Goal: Task Accomplishment & Management: Use online tool/utility

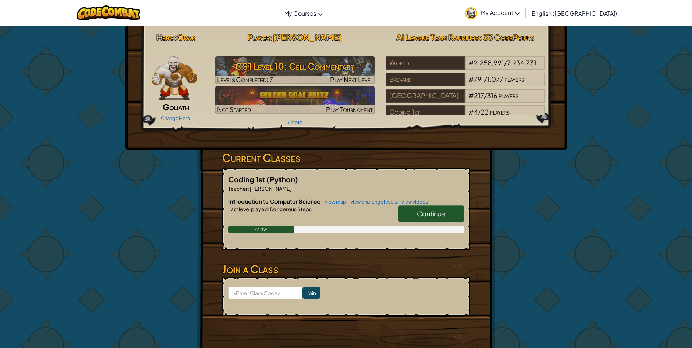
click at [436, 213] on span "Continue" at bounding box center [431, 213] width 28 height 8
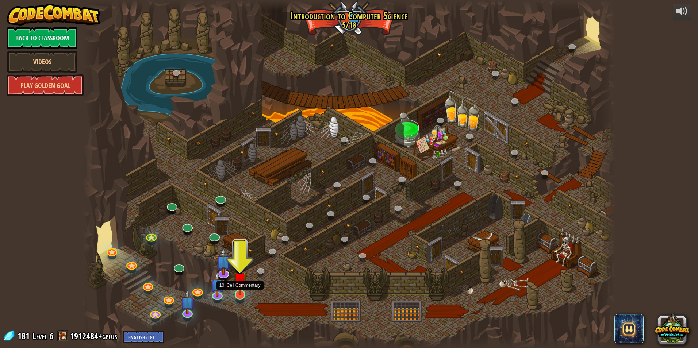
click at [240, 288] on img at bounding box center [240, 279] width 14 height 33
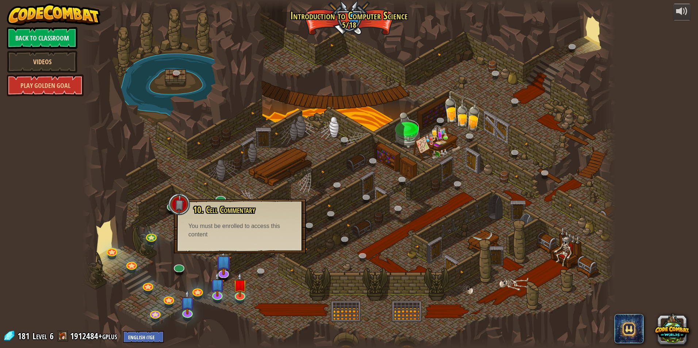
click at [243, 264] on div at bounding box center [348, 174] width 533 height 348
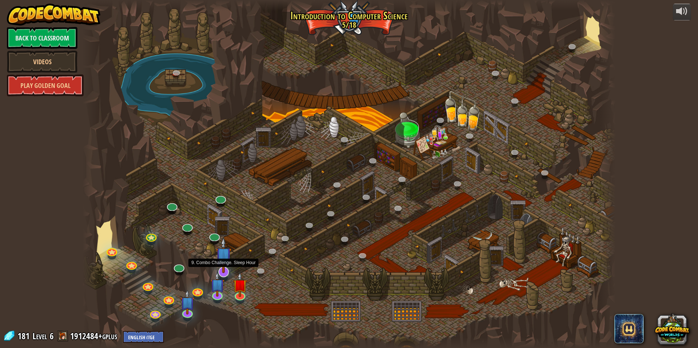
click at [225, 261] on img at bounding box center [224, 255] width 16 height 36
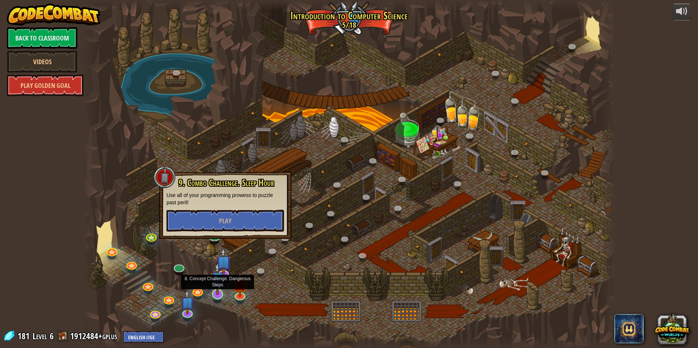
click at [217, 285] on img at bounding box center [217, 278] width 14 height 33
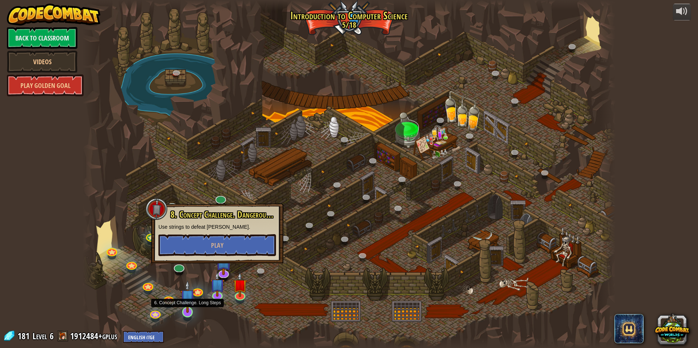
click at [188, 300] on img at bounding box center [187, 296] width 14 height 33
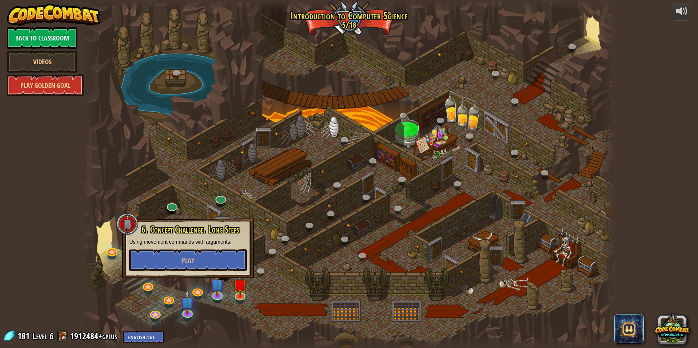
click at [270, 267] on div at bounding box center [348, 174] width 533 height 348
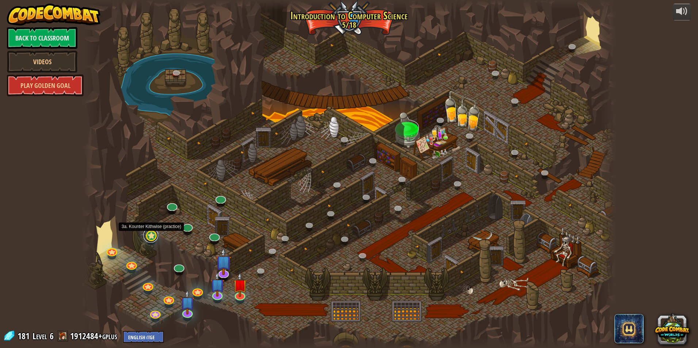
click at [152, 238] on link at bounding box center [150, 235] width 15 height 15
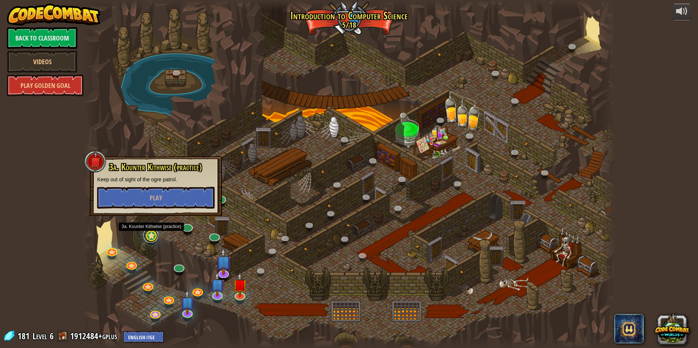
click at [152, 238] on link at bounding box center [150, 235] width 15 height 15
click at [115, 253] on link at bounding box center [111, 249] width 15 height 15
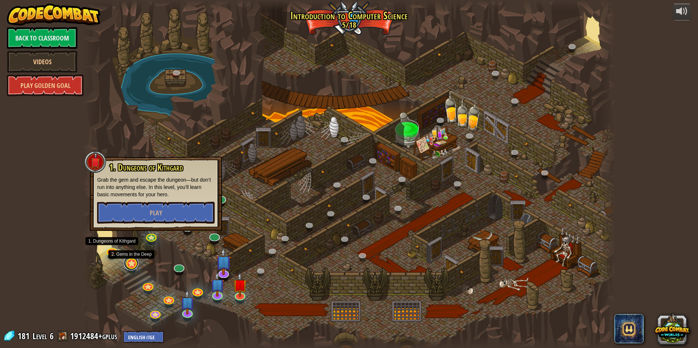
click at [130, 265] on link at bounding box center [131, 263] width 15 height 15
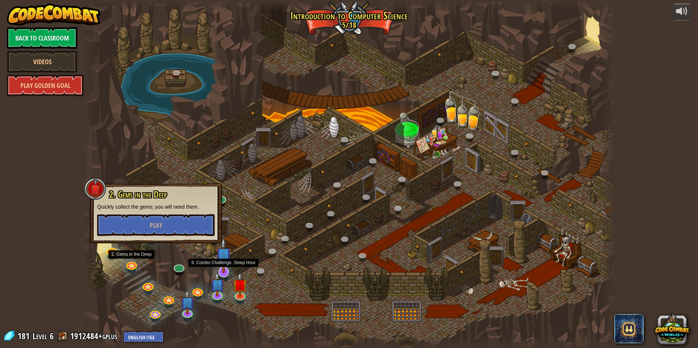
click at [225, 254] on img at bounding box center [224, 255] width 16 height 36
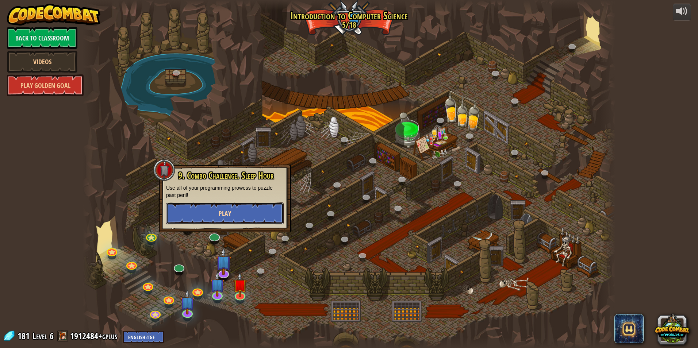
click at [246, 212] on button "Play" at bounding box center [225, 214] width 118 height 22
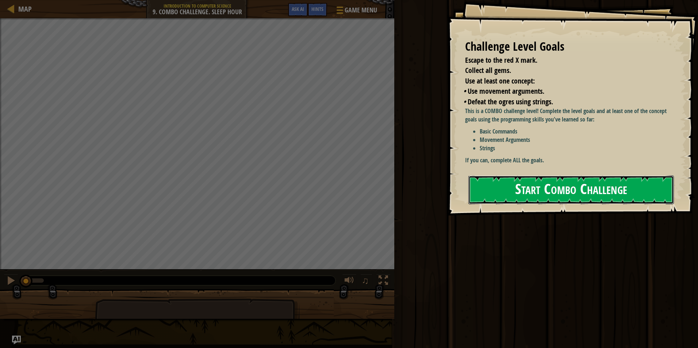
click at [543, 198] on button "Start Combo Challenge" at bounding box center [570, 190] width 205 height 29
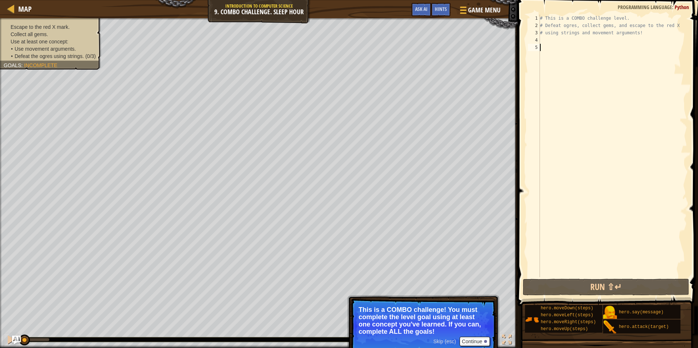
click at [454, 335] on p "This is a COMBO challenge! You must complete the level goal using at least one …" at bounding box center [423, 320] width 130 height 29
click at [478, 343] on button "Continue" at bounding box center [474, 341] width 30 height 9
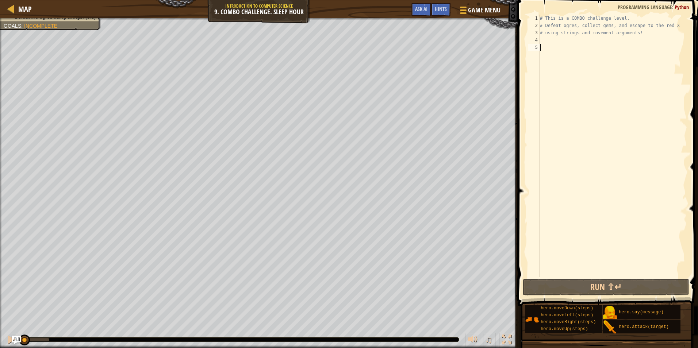
type textarea "h"
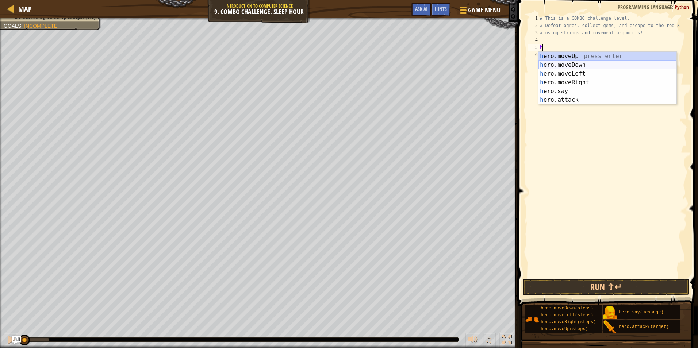
click at [548, 63] on div "h ero.moveUp press enter h ero.moveDown press enter h ero.moveLeft press enter …" at bounding box center [607, 87] width 138 height 70
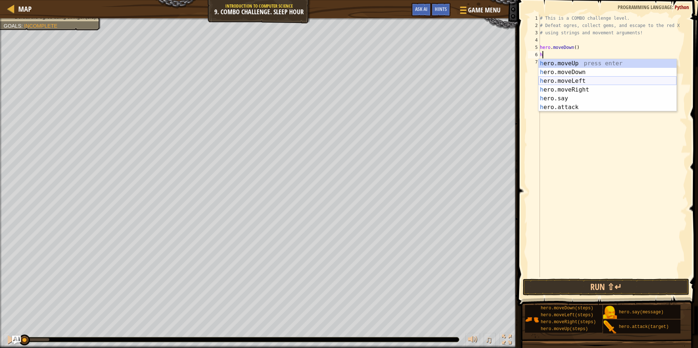
type textarea "he"
click at [589, 62] on div "he ro.moveUp press enter he ro.moveDown press enter he ro.moveLeft press enter …" at bounding box center [607, 94] width 138 height 70
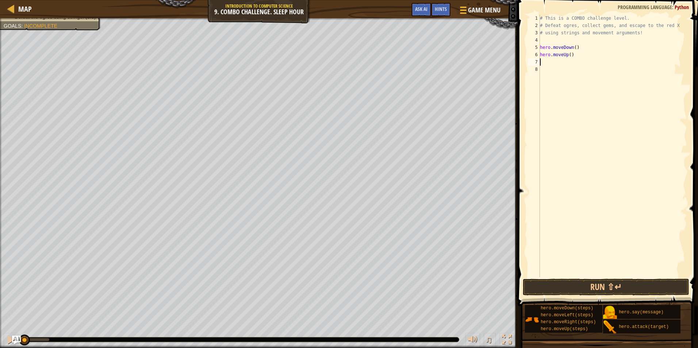
click at [567, 57] on div "# This is a COMBO challenge level. # Defeat [PERSON_NAME], collect gems, and es…" at bounding box center [612, 153] width 149 height 277
click at [570, 57] on div "# This is a COMBO challenge level. # Defeat [PERSON_NAME], collect gems, and es…" at bounding box center [612, 153] width 149 height 277
click at [569, 56] on div "# This is a COMBO challenge level. # Defeat [PERSON_NAME], collect gems, and es…" at bounding box center [612, 153] width 149 height 277
type textarea "hero.moveUp(2)"
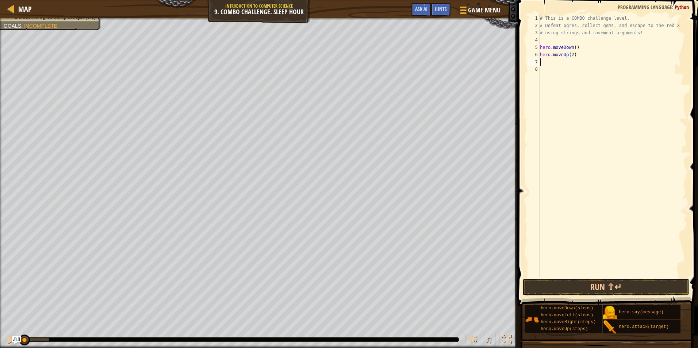
click at [548, 64] on div "# This is a COMBO challenge level. # Defeat [PERSON_NAME], collect gems, and es…" at bounding box center [612, 153] width 149 height 277
click at [568, 68] on div "hero. a ttack press enter hero.s a y press enter" at bounding box center [619, 83] width 138 height 35
click at [593, 64] on div "# This is a COMBO challenge level. # Defeat [PERSON_NAME], collect gems, and es…" at bounding box center [612, 153] width 149 height 277
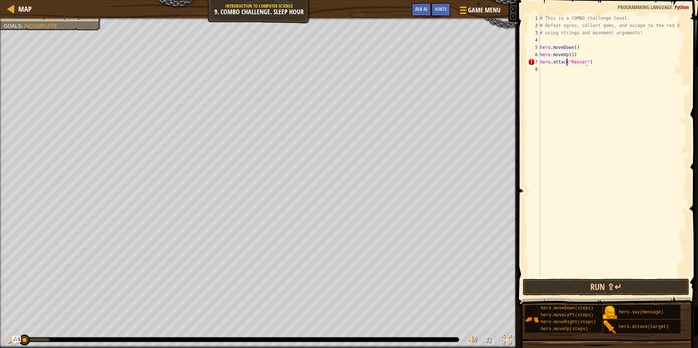
click at [566, 65] on div "# This is a COMBO challenge level. # Defeat [PERSON_NAME], collect gems, and es…" at bounding box center [612, 153] width 149 height 277
type textarea "hero.attack("Rexxar")"
click at [558, 78] on div "# This is a COMBO challenge level. # Defeat [PERSON_NAME], collect gems, and es…" at bounding box center [612, 153] width 149 height 277
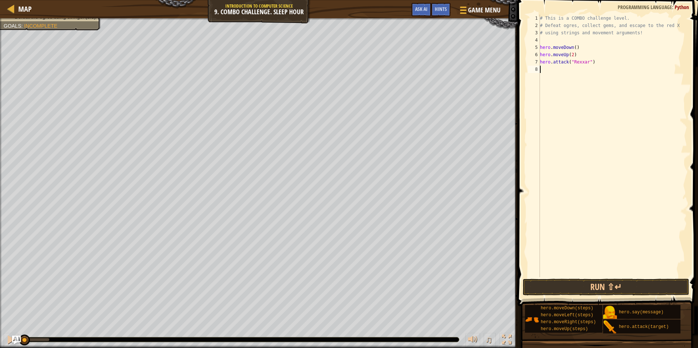
type textarea "h"
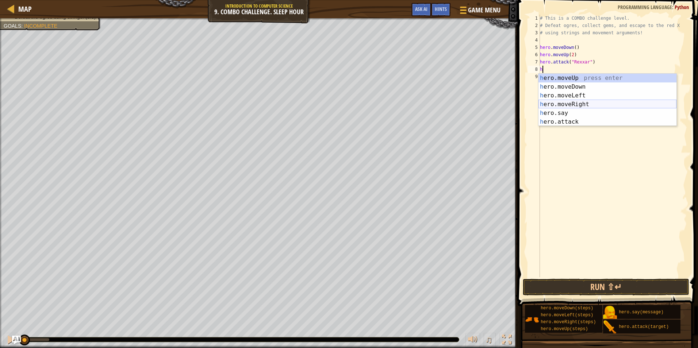
click at [564, 105] on div "h ero.moveUp press enter h ero.moveDown press enter h ero.moveLeft press enter …" at bounding box center [607, 109] width 138 height 70
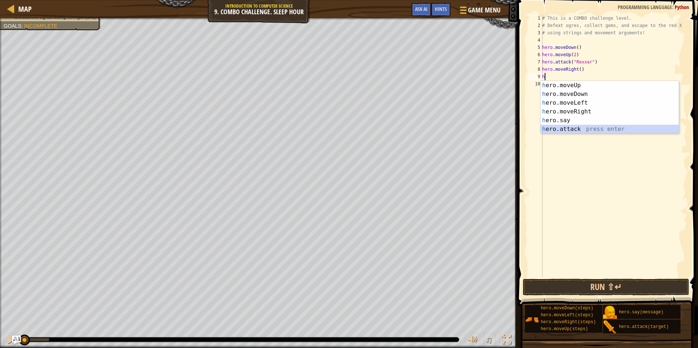
click at [549, 126] on div "h ero.moveUp press enter h ero.moveDown press enter h ero.moveLeft press enter …" at bounding box center [609, 116] width 138 height 70
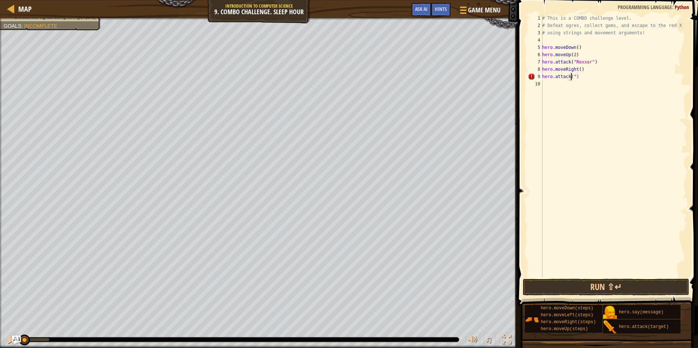
scroll to position [3, 3]
type textarea "hero.attack("Brack")"
click at [551, 89] on div "# This is a COMBO challenge level. # Defeat [PERSON_NAME], collect gems, and es…" at bounding box center [613, 153] width 146 height 277
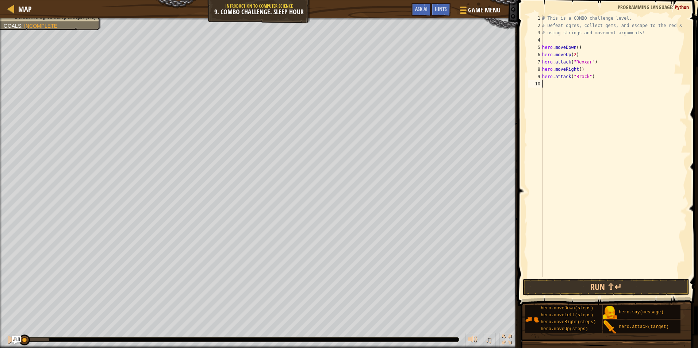
type textarea "h"
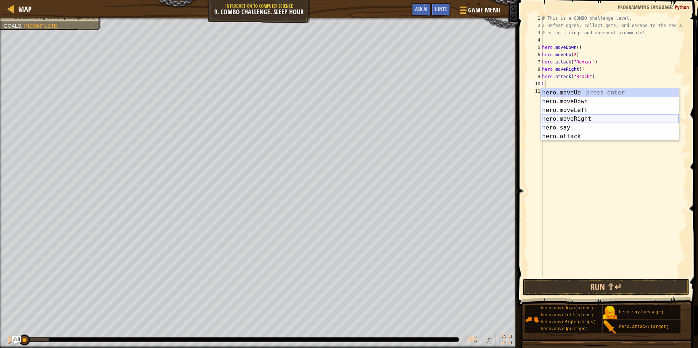
click at [583, 118] on div "h ero.moveUp press enter h ero.moveDown press enter h ero.moveLeft press enter …" at bounding box center [609, 123] width 138 height 70
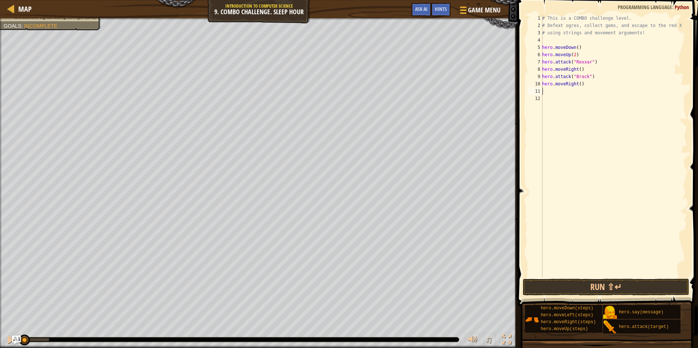
type textarea "h"
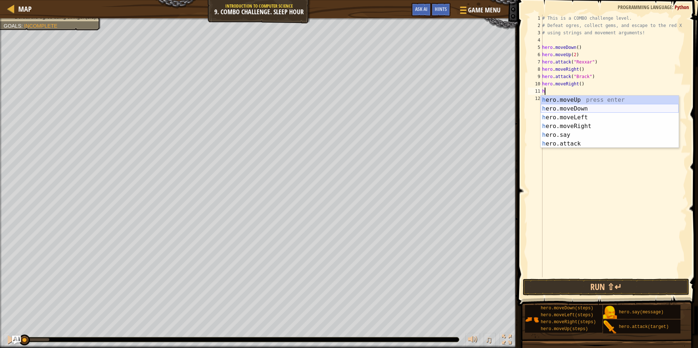
click at [560, 110] on div "h ero.moveUp press enter h ero.moveDown press enter h ero.moveLeft press enter …" at bounding box center [609, 131] width 138 height 70
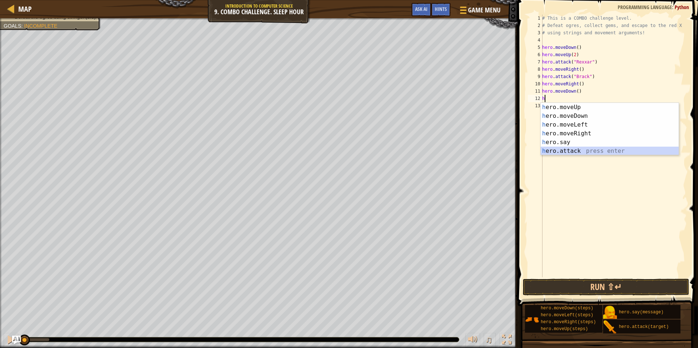
click at [574, 154] on div "h ero.moveUp press enter h ero.moveDown press enter h ero.moveLeft press enter …" at bounding box center [609, 138] width 138 height 70
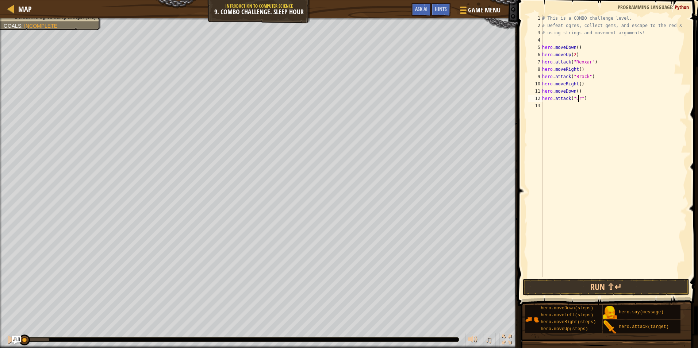
scroll to position [3, 3]
click at [570, 283] on button "Run ⇧↵" at bounding box center [606, 287] width 166 height 17
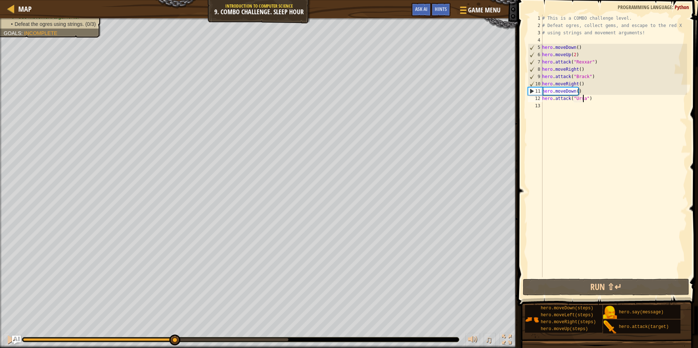
drag, startPoint x: 81, startPoint y: 342, endPoint x: 205, endPoint y: 332, distance: 124.2
click at [205, 332] on div "♫" at bounding box center [258, 338] width 517 height 22
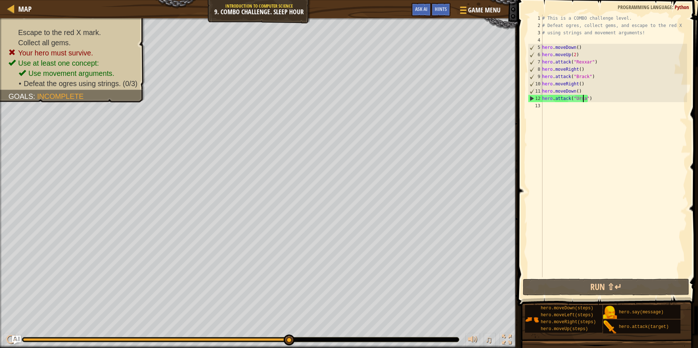
drag, startPoint x: 234, startPoint y: 342, endPoint x: 385, endPoint y: 331, distance: 151.1
click at [385, 331] on div "♫" at bounding box center [258, 338] width 517 height 22
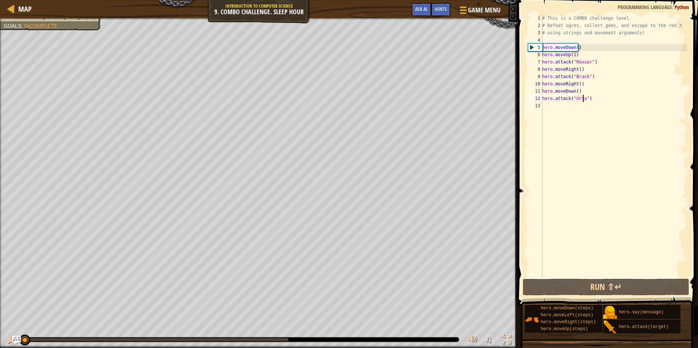
drag, startPoint x: 123, startPoint y: 335, endPoint x: 0, endPoint y: 328, distance: 123.2
click at [0, 0] on html "Map Introduction to Computer Science 9. Combo Challenge. Sleep Hour Game Menu D…" at bounding box center [349, 0] width 698 height 0
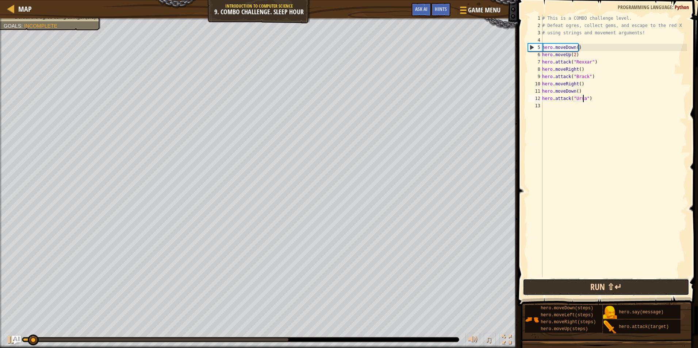
click at [610, 286] on button "Run ⇧↵" at bounding box center [606, 287] width 166 height 17
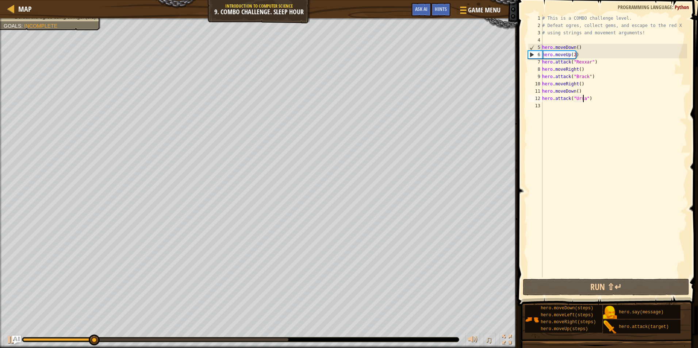
click at [595, 63] on div "# This is a COMBO challenge level. # Defeat [PERSON_NAME], collect gems, and es…" at bounding box center [613, 153] width 146 height 277
type textarea "hero.attack("Rexxar")"
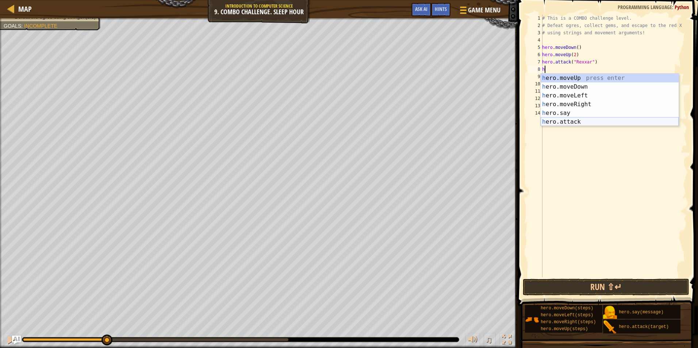
click at [558, 119] on div "h ero.moveUp press enter h ero.moveDown press enter h ero.moveLeft press enter …" at bounding box center [609, 109] width 138 height 70
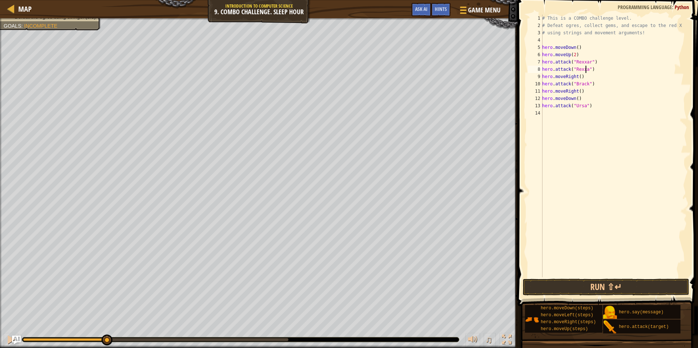
scroll to position [3, 4]
click at [592, 88] on div "# This is a COMBO challenge level. # Defeat [PERSON_NAME], collect gems, and es…" at bounding box center [613, 153] width 146 height 277
click at [591, 70] on div "# This is a COMBO challenge level. # Defeat [PERSON_NAME], collect gems, and es…" at bounding box center [613, 153] width 146 height 277
click at [592, 85] on div "# This is a COMBO challenge level. # Defeat [PERSON_NAME], collect gems, and es…" at bounding box center [613, 153] width 146 height 277
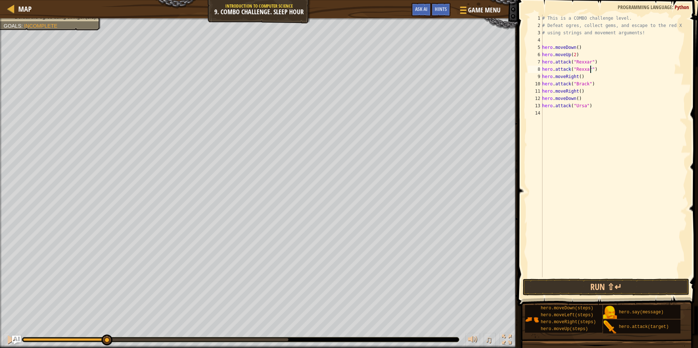
type textarea "hero.attack("Brack")"
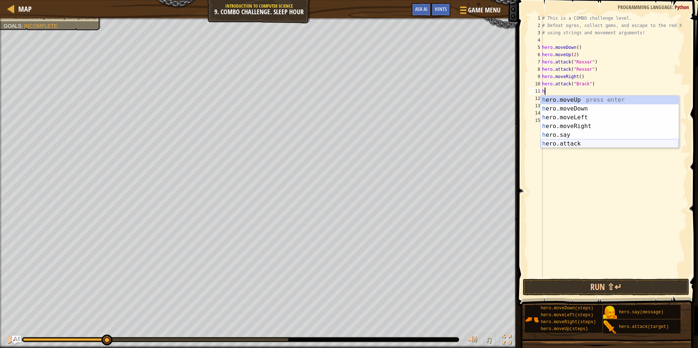
drag, startPoint x: 592, startPoint y: 144, endPoint x: 589, endPoint y: 124, distance: 19.7
click at [592, 144] on div "h ero.moveUp press enter h ero.moveDown press enter h ero.moveLeft press enter …" at bounding box center [609, 131] width 138 height 70
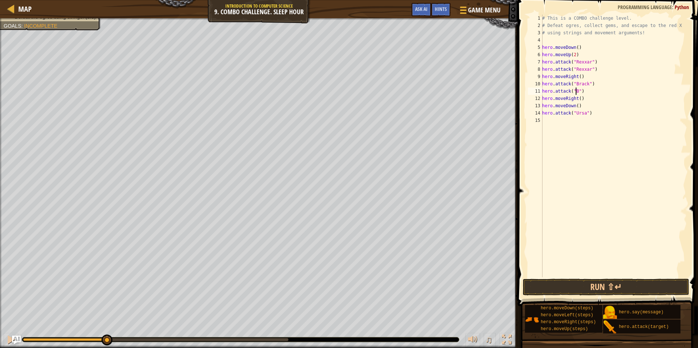
scroll to position [3, 3]
type textarea "hero.attack("Brack")"
click at [587, 284] on button "Run ⇧↵" at bounding box center [606, 287] width 166 height 17
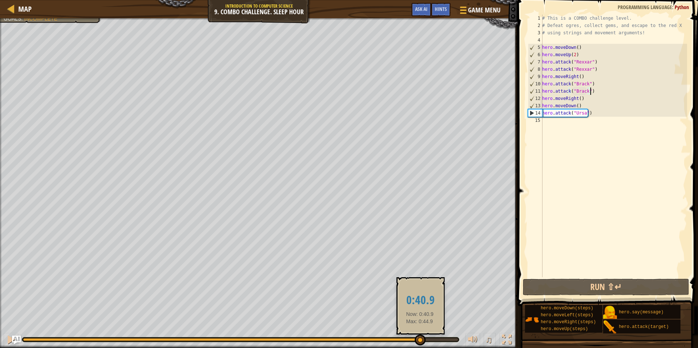
drag, startPoint x: 166, startPoint y: 338, endPoint x: 425, endPoint y: 344, distance: 259.9
click at [425, 344] on div at bounding box center [420, 340] width 11 height 11
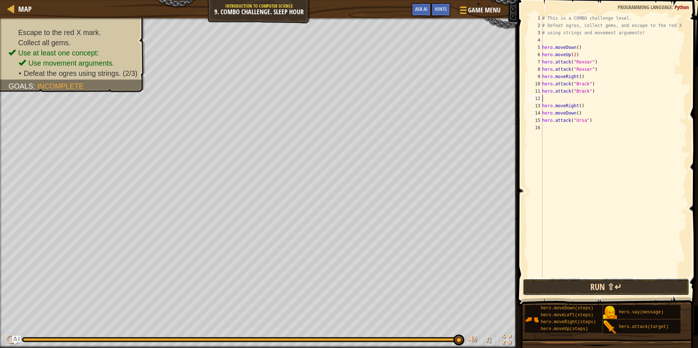
click at [585, 288] on button "Run ⇧↵" at bounding box center [606, 287] width 166 height 17
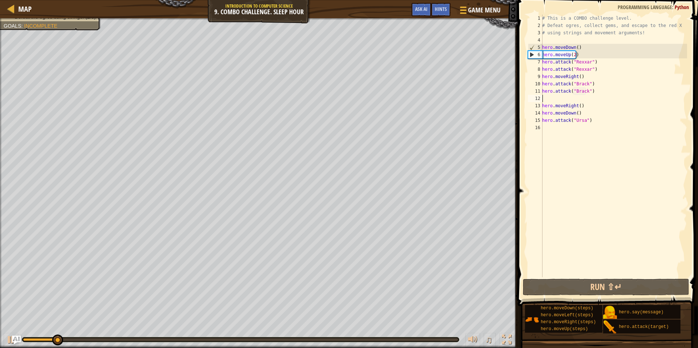
click at [578, 97] on div "# This is a COMBO challenge level. # Defeat [PERSON_NAME], collect gems, and es…" at bounding box center [613, 153] width 146 height 277
type textarea "h"
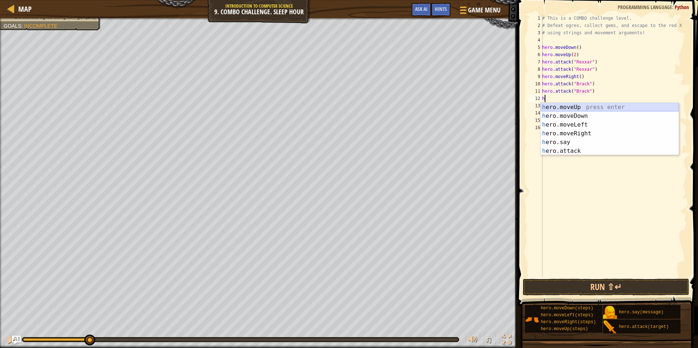
click at [580, 108] on div "h ero.moveUp press enter h ero.moveDown press enter h ero.moveLeft press enter …" at bounding box center [609, 138] width 138 height 70
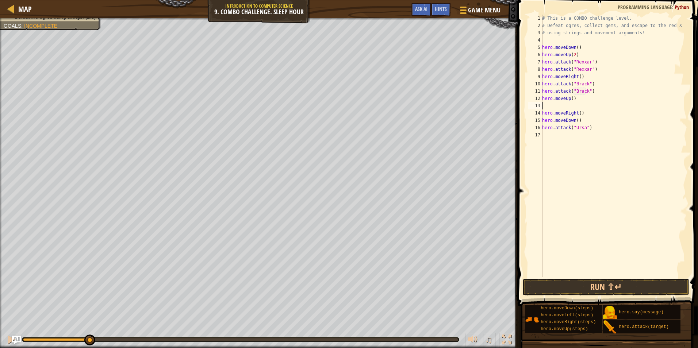
type textarea "h"
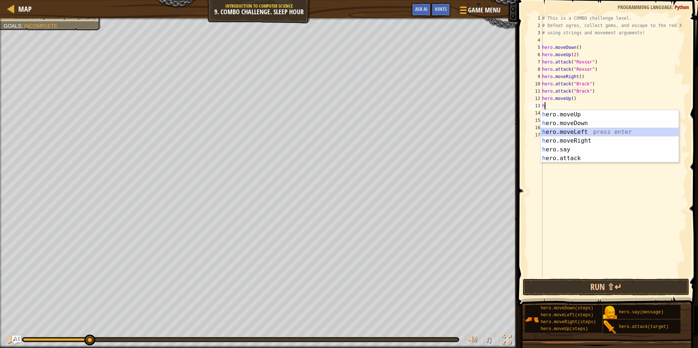
click at [562, 135] on div "h ero.moveUp press enter h ero.moveDown press enter h ero.moveLeft press enter …" at bounding box center [609, 145] width 138 height 70
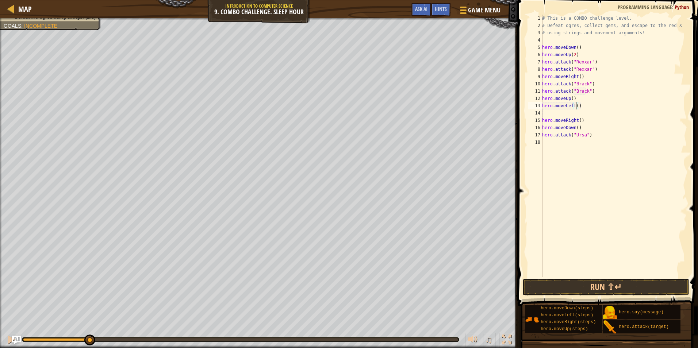
click at [576, 107] on div "# This is a COMBO challenge level. # Defeat [PERSON_NAME], collect gems, and es…" at bounding box center [613, 153] width 146 height 277
type textarea "hero.moveLeft(3)"
click at [564, 112] on div "# This is a COMBO challenge level. # Defeat [PERSON_NAME], collect gems, and es…" at bounding box center [613, 153] width 146 height 277
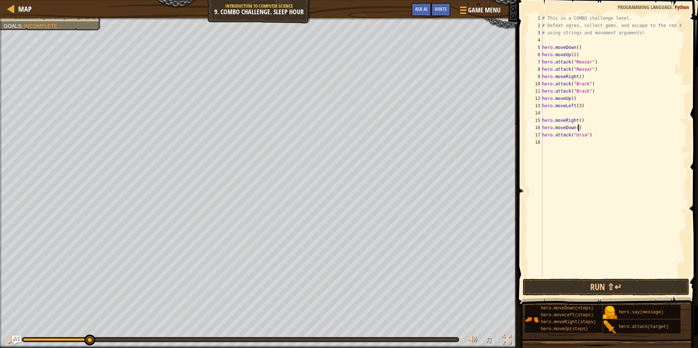
click at [581, 124] on div "# This is a COMBO challenge level. # Defeat [PERSON_NAME], collect gems, and es…" at bounding box center [613, 153] width 146 height 277
click at [587, 136] on div "# This is a COMBO challenge level. # Defeat [PERSON_NAME], collect gems, and es…" at bounding box center [613, 153] width 146 height 277
type textarea "h"
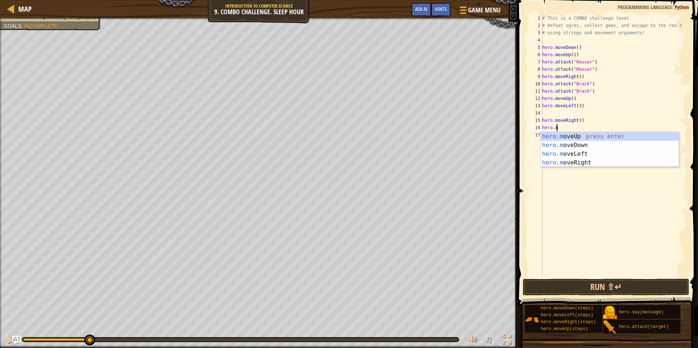
type textarea "h"
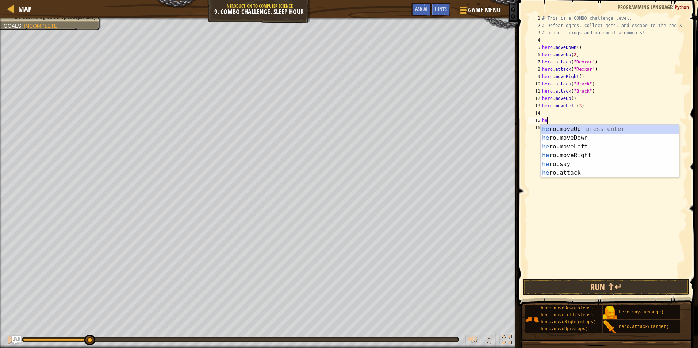
type textarea "h"
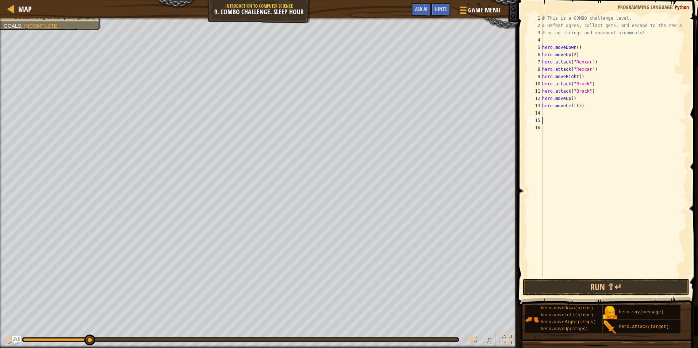
type textarea "h"
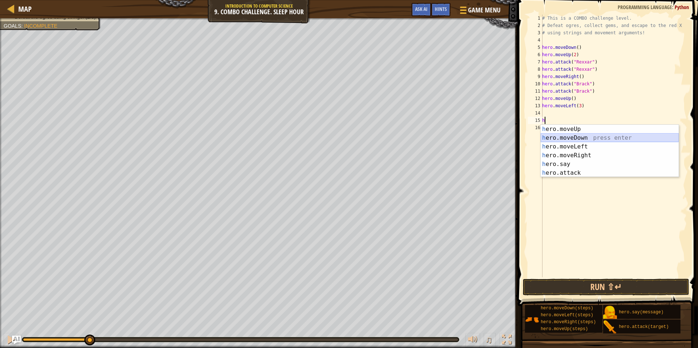
click at [590, 137] on div "h ero.moveUp press enter h ero.moveDown press enter h ero.moveLeft press enter …" at bounding box center [609, 160] width 138 height 70
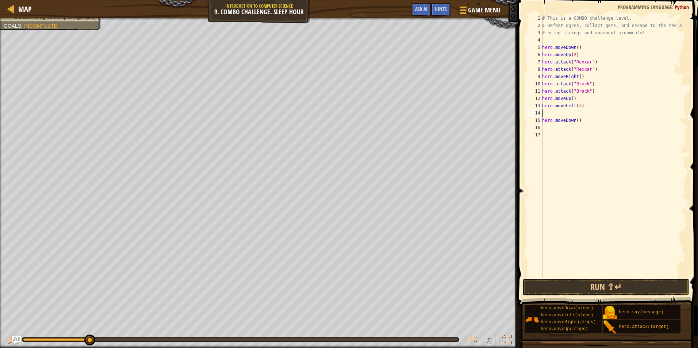
click at [558, 109] on div "# This is a COMBO challenge level. # Defeat [PERSON_NAME], collect gems, and es…" at bounding box center [613, 153] width 146 height 277
type textarea "h"
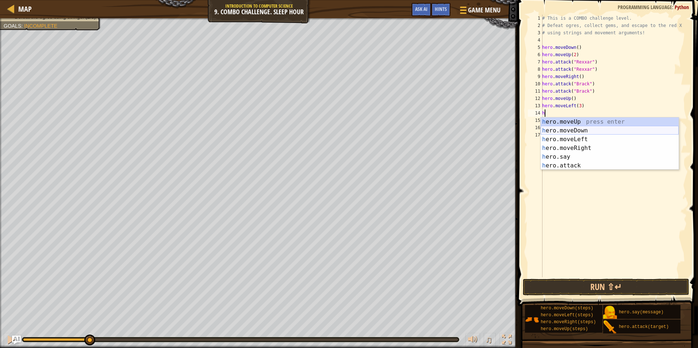
click at [581, 131] on div "h ero.moveUp press enter h ero.moveDown press enter h ero.moveLeft press enter …" at bounding box center [609, 153] width 138 height 70
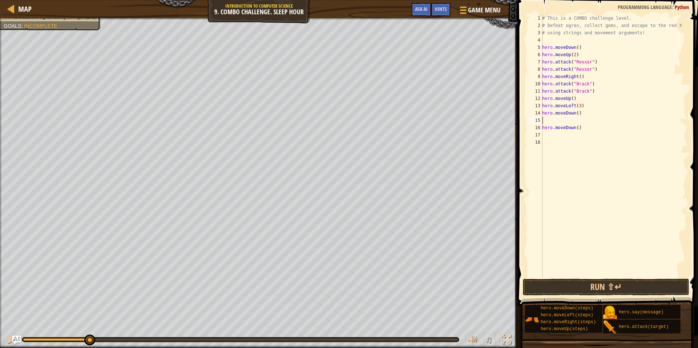
click at [577, 131] on div "# This is a COMBO challenge level. # Defeat [PERSON_NAME], collect gems, and es…" at bounding box center [613, 153] width 146 height 277
click at [579, 131] on div "# This is a COMBO challenge level. # Defeat [PERSON_NAME], collect gems, and es…" at bounding box center [613, 153] width 146 height 277
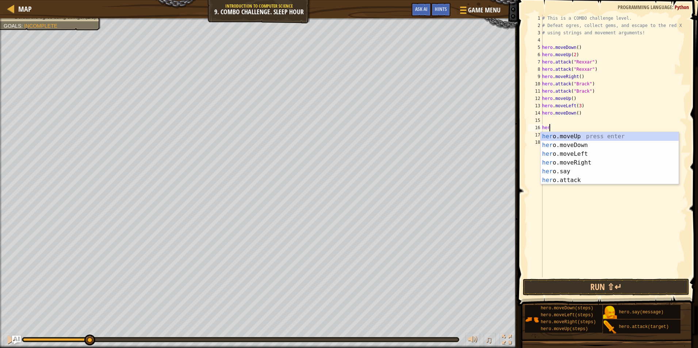
type textarea "h"
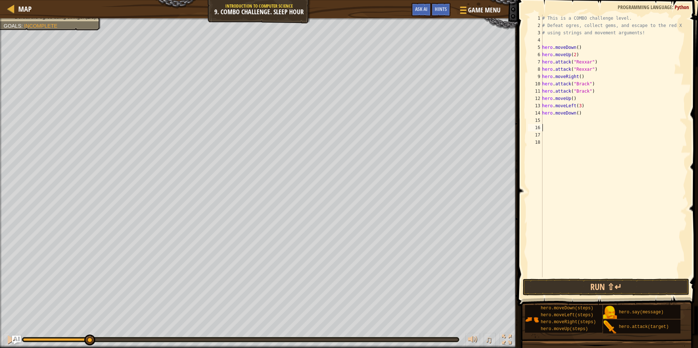
type textarea "h"
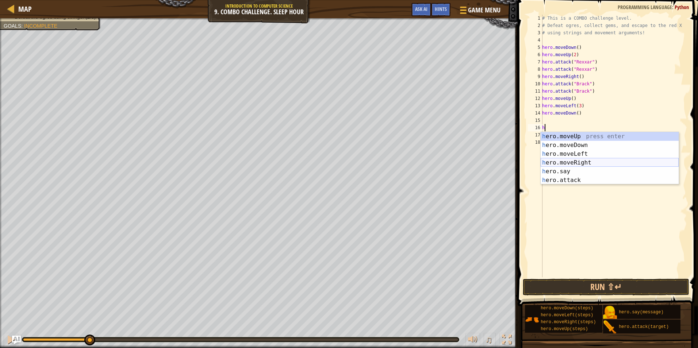
click at [585, 162] on div "h ero.moveUp press enter h ero.moveDown press enter h ero.moveLeft press enter …" at bounding box center [609, 167] width 138 height 70
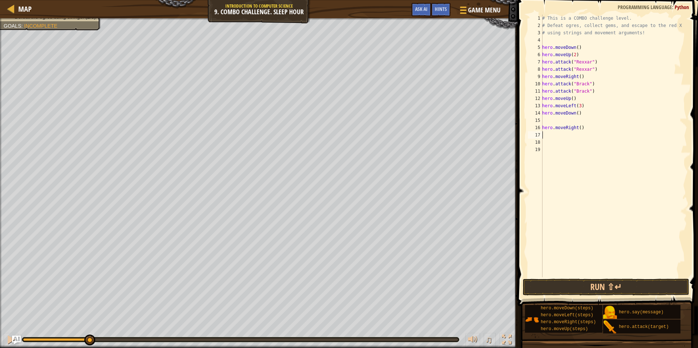
click at [579, 130] on div "# This is a COMBO challenge level. # Defeat [PERSON_NAME], collect gems, and es…" at bounding box center [613, 153] width 146 height 277
type textarea "hero.moveRight()"
click at [560, 120] on div "# This is a COMBO challenge level. # Defeat [PERSON_NAME], collect gems, and es…" at bounding box center [613, 153] width 146 height 277
type textarea "h"
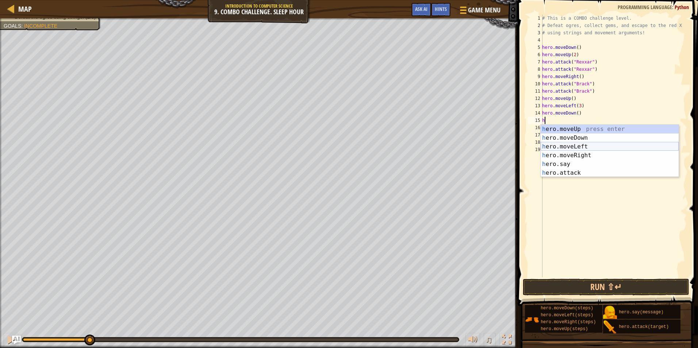
click at [571, 151] on div "h ero.moveUp press enter h ero.moveDown press enter h ero.moveLeft press enter …" at bounding box center [609, 160] width 138 height 70
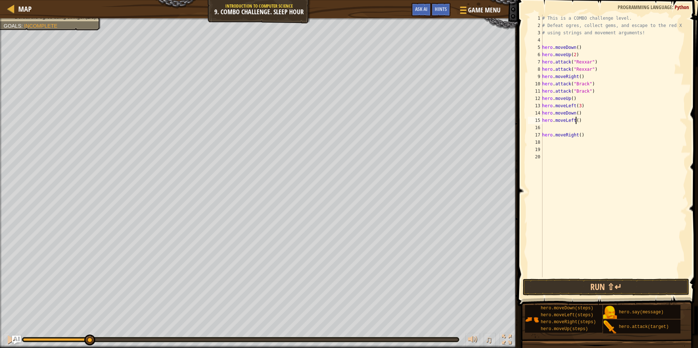
click at [576, 120] on div "# This is a COMBO challenge level. # Defeat [PERSON_NAME], collect gems, and es…" at bounding box center [613, 153] width 146 height 277
click at [588, 136] on div "# This is a COMBO challenge level. # Defeat [PERSON_NAME], collect gems, and es…" at bounding box center [613, 153] width 146 height 277
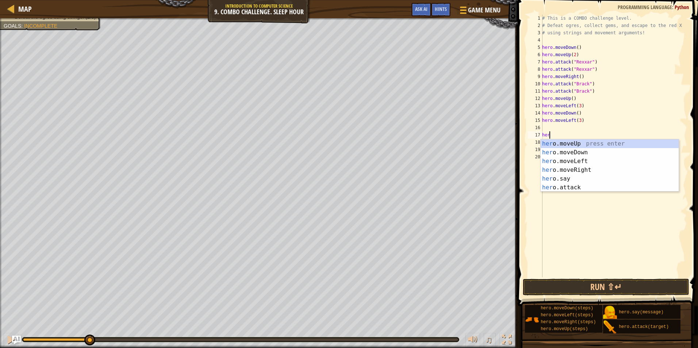
scroll to position [3, 0]
type textarea "h"
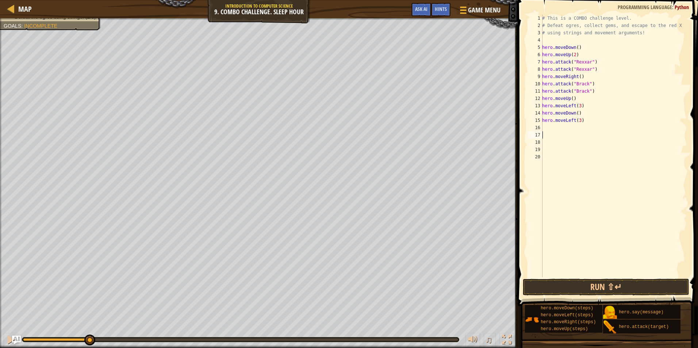
click at [546, 128] on div "# This is a COMBO challenge level. # Defeat [PERSON_NAME], collect gems, and es…" at bounding box center [613, 153] width 146 height 277
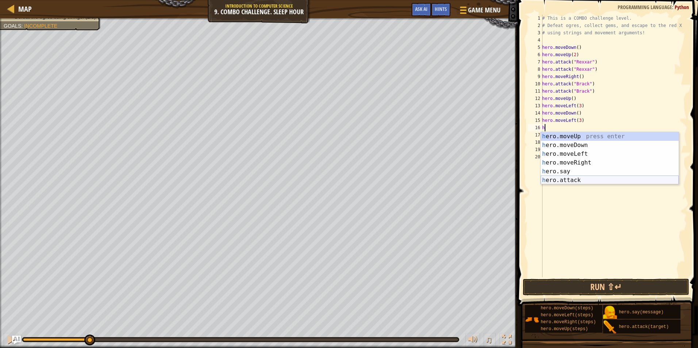
click at [573, 178] on div "h ero.moveUp press enter h ero.moveDown press enter h ero.moveLeft press enter …" at bounding box center [609, 167] width 138 height 70
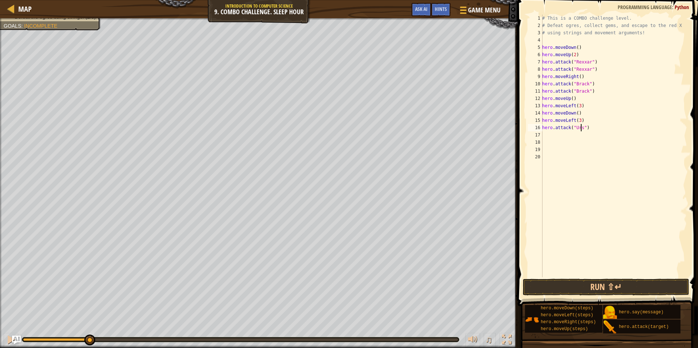
scroll to position [3, 3]
type textarea "hero.attack("Ursa")"
click at [549, 135] on div "# This is a COMBO challenge level. # Defeat [PERSON_NAME], collect gems, and es…" at bounding box center [613, 153] width 146 height 277
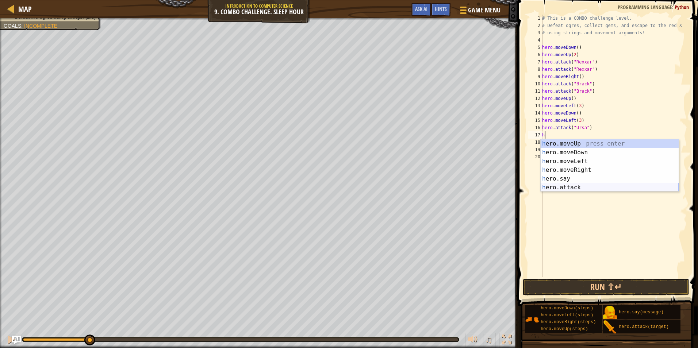
drag, startPoint x: 556, startPoint y: 188, endPoint x: 564, endPoint y: 177, distance: 13.4
click at [556, 188] on div "h ero.moveUp press enter h ero.moveDown press enter h ero.moveLeft press enter …" at bounding box center [609, 174] width 138 height 70
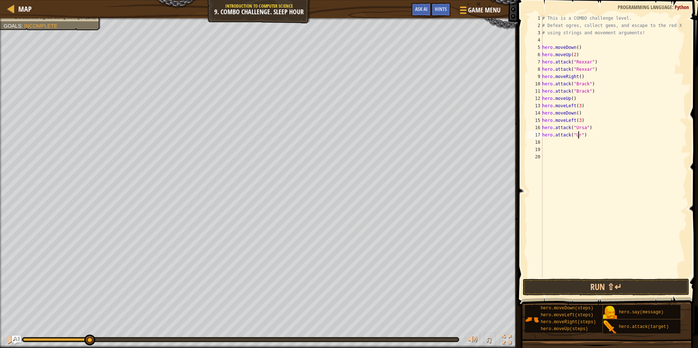
scroll to position [3, 3]
type textarea "hero.attack("Ursa")"
click at [551, 139] on div "# This is a COMBO challenge level. # Defeat [PERSON_NAME], collect gems, and es…" at bounding box center [613, 153] width 146 height 277
type textarea "h"
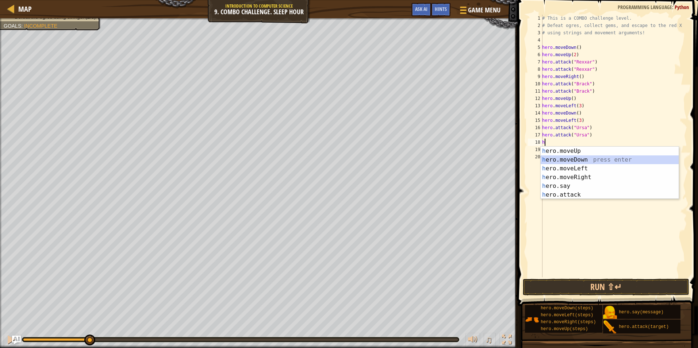
click at [572, 158] on div "h ero.moveUp press enter h ero.moveDown press enter h ero.moveLeft press enter …" at bounding box center [609, 182] width 138 height 70
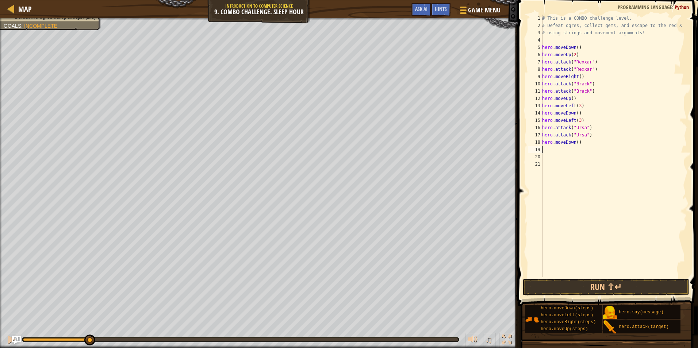
type textarea "h"
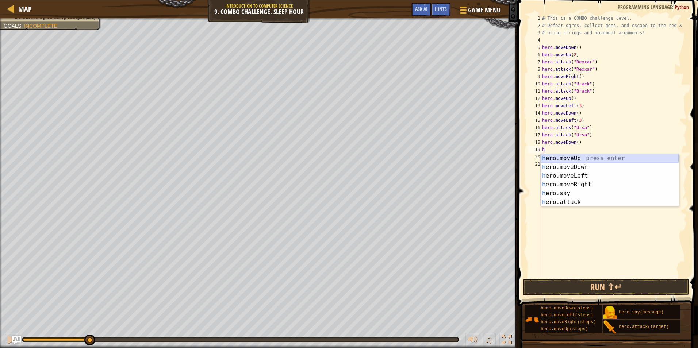
click at [576, 159] on div "h ero.moveUp press enter h ero.moveDown press enter h ero.moveLeft press enter …" at bounding box center [609, 189] width 138 height 70
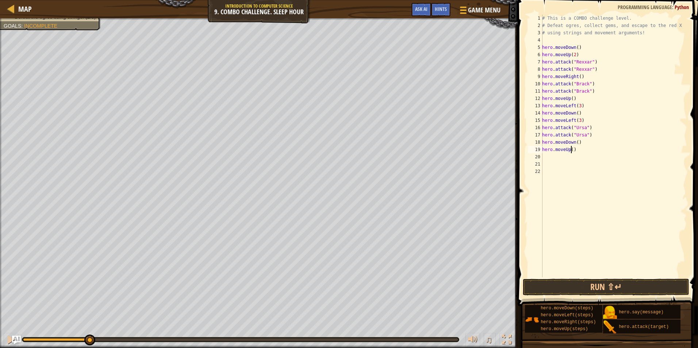
click at [571, 150] on div "# This is a COMBO challenge level. # Defeat [PERSON_NAME], collect gems, and es…" at bounding box center [613, 153] width 146 height 277
type textarea "hero.moveUp(3)"
click at [547, 157] on div "# This is a COMBO challenge level. # Defeat [PERSON_NAME], collect gems, and es…" at bounding box center [613, 153] width 146 height 277
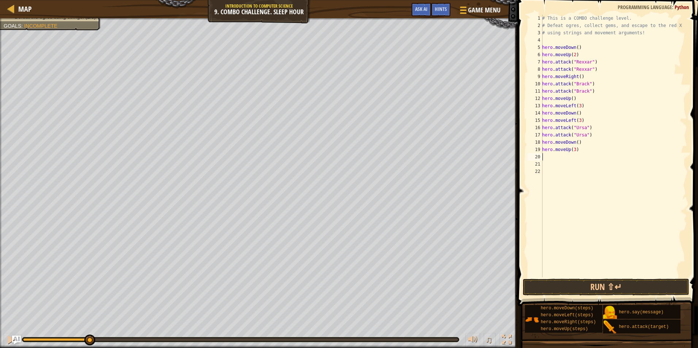
type textarea "h"
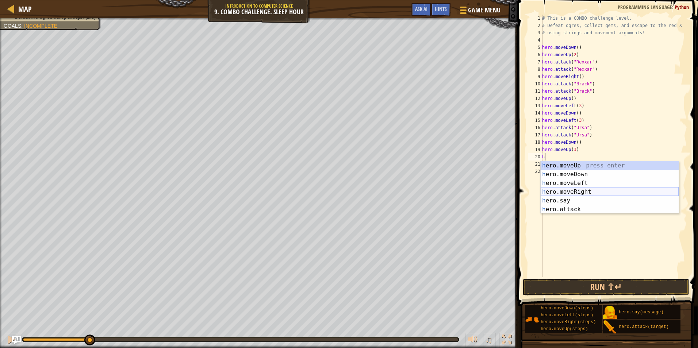
click at [567, 191] on div "h ero.moveUp press enter h ero.moveDown press enter h ero.moveLeft press enter …" at bounding box center [609, 196] width 138 height 70
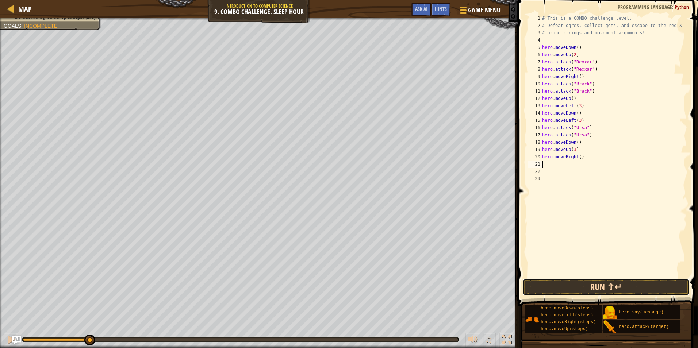
click at [566, 282] on button "Run ⇧↵" at bounding box center [606, 287] width 166 height 17
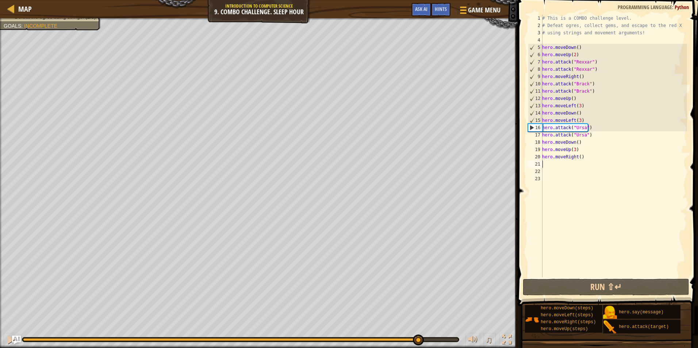
drag, startPoint x: 114, startPoint y: 342, endPoint x: 413, endPoint y: 350, distance: 299.0
click at [413, 0] on html "Map Introduction to Computer Science 9. Combo Challenge. Sleep Hour Game Menu D…" at bounding box center [349, 0] width 698 height 0
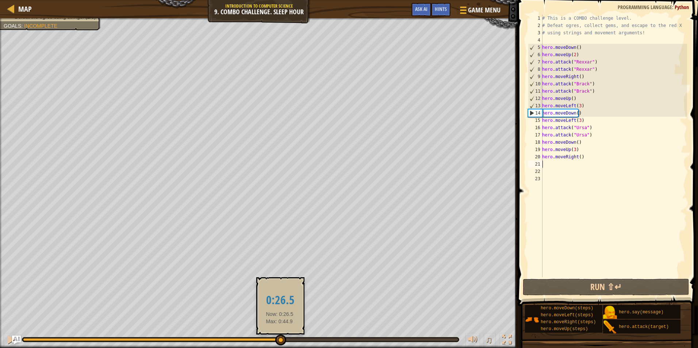
drag, startPoint x: 422, startPoint y: 342, endPoint x: 280, endPoint y: 337, distance: 142.8
click at [280, 337] on div at bounding box center [280, 340] width 11 height 11
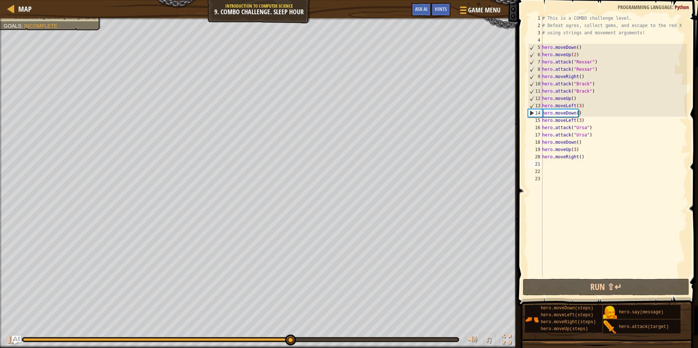
click at [86, 316] on div "Escape to the red X mark. Collect all gems. Use at least one concept: Use movem…" at bounding box center [349, 183] width 698 height 330
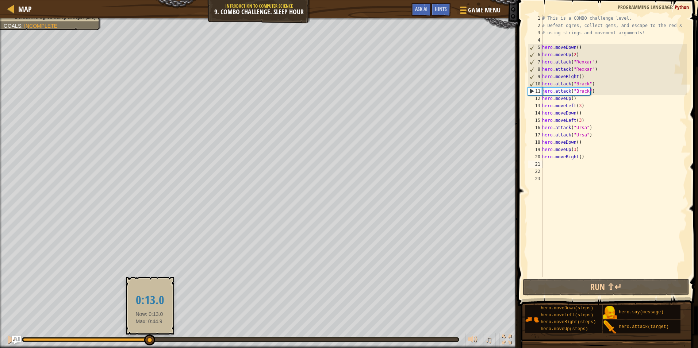
drag, startPoint x: 301, startPoint y: 340, endPoint x: 149, endPoint y: 341, distance: 151.8
click at [149, 341] on div at bounding box center [149, 340] width 11 height 11
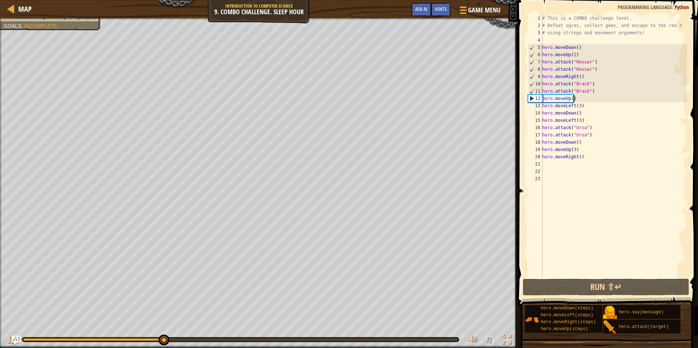
click at [576, 99] on div "# This is a COMBO challenge level. # Defeat [PERSON_NAME], collect gems, and es…" at bounding box center [613, 153] width 146 height 277
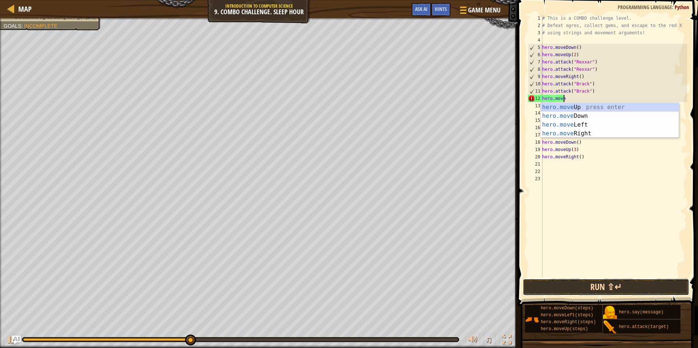
click at [579, 286] on button "Run ⇧↵" at bounding box center [606, 287] width 166 height 17
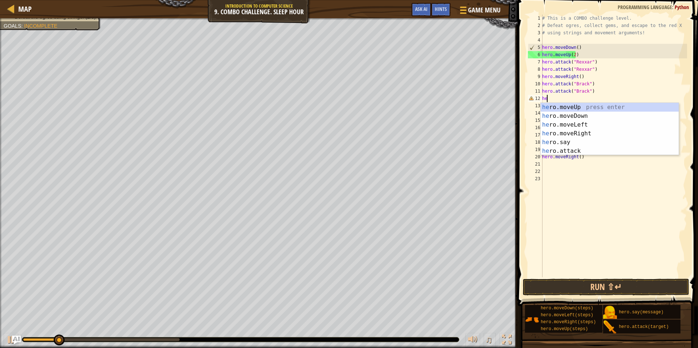
type textarea "h"
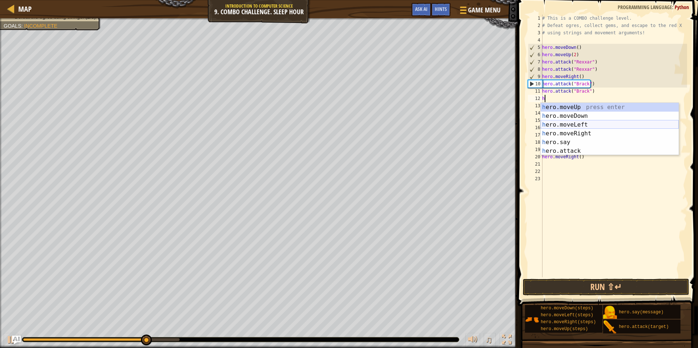
click at [584, 124] on div "h ero.moveUp press enter h ero.moveDown press enter h ero.moveLeft press enter …" at bounding box center [609, 138] width 138 height 70
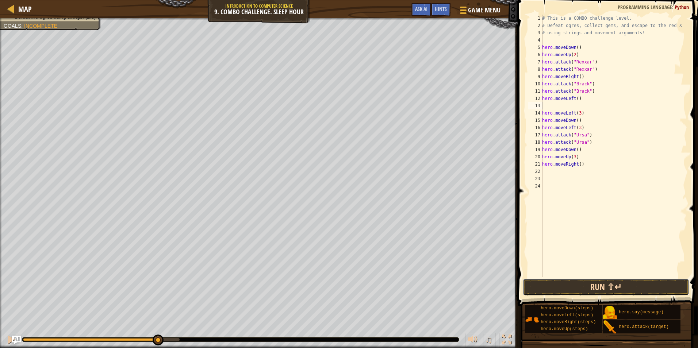
click at [579, 282] on button "Run ⇧↵" at bounding box center [606, 287] width 166 height 17
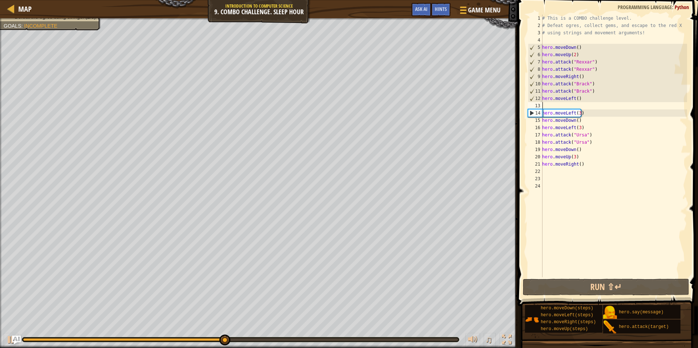
click at [586, 165] on div "# This is a COMBO challenge level. # Defeat [PERSON_NAME], collect gems, and es…" at bounding box center [613, 153] width 146 height 277
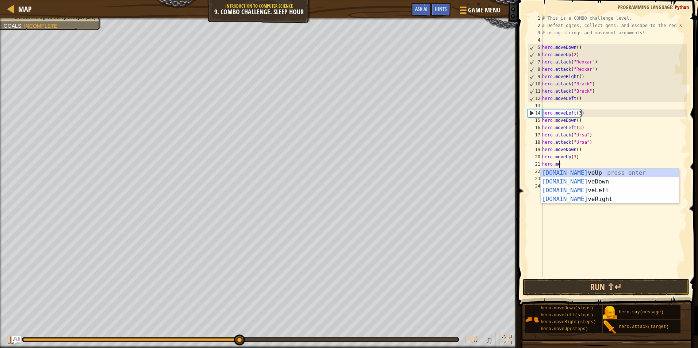
type textarea "h"
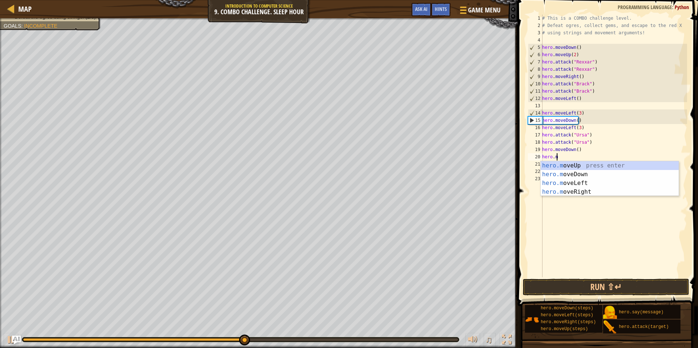
type textarea "h"
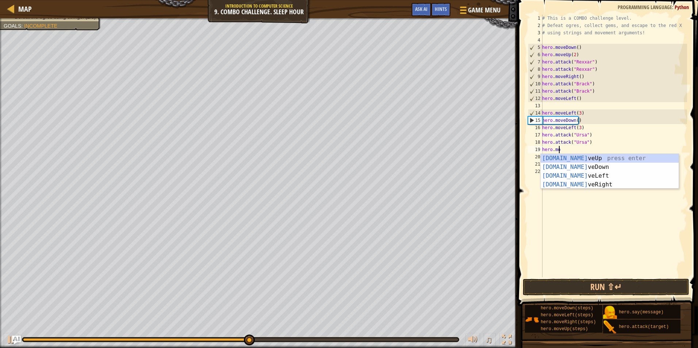
type textarea "h"
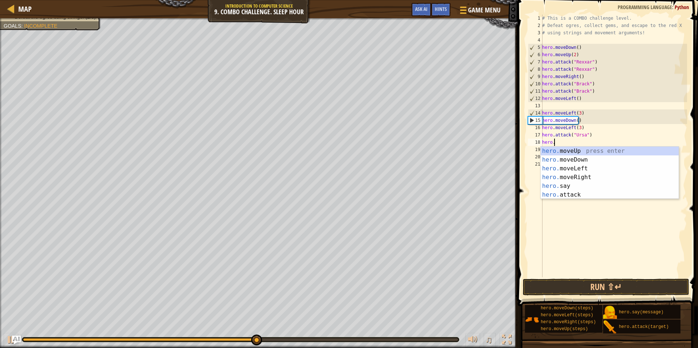
type textarea "h"
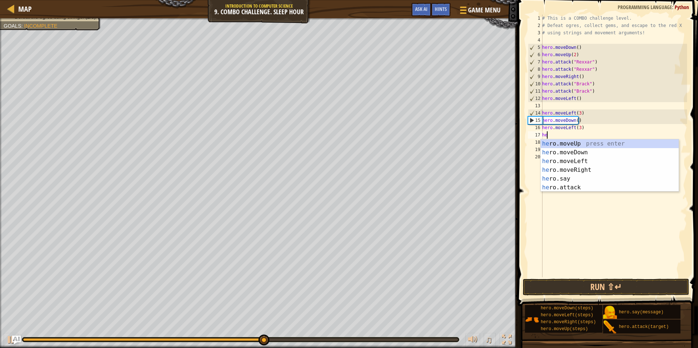
type textarea "h"
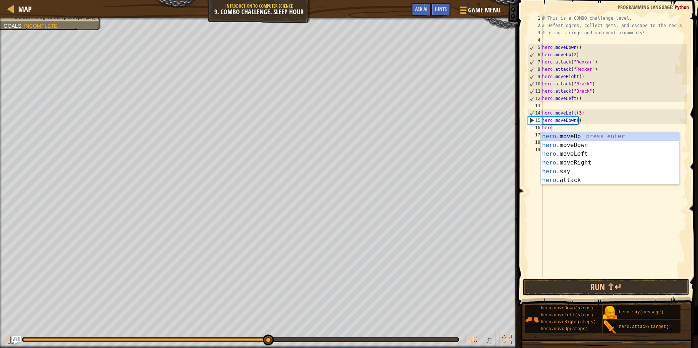
type textarea "h"
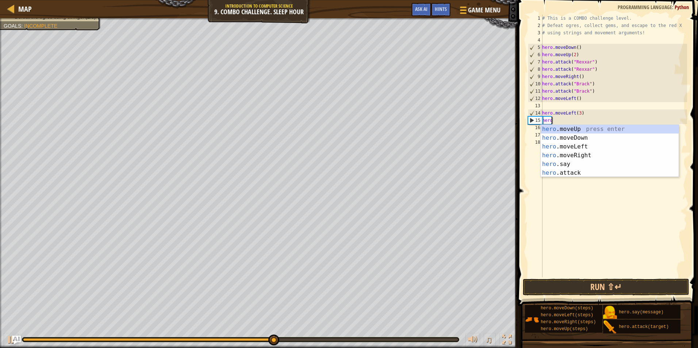
type textarea "h"
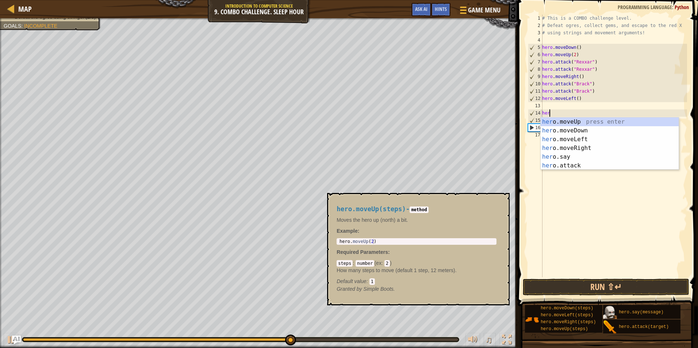
type textarea "h"
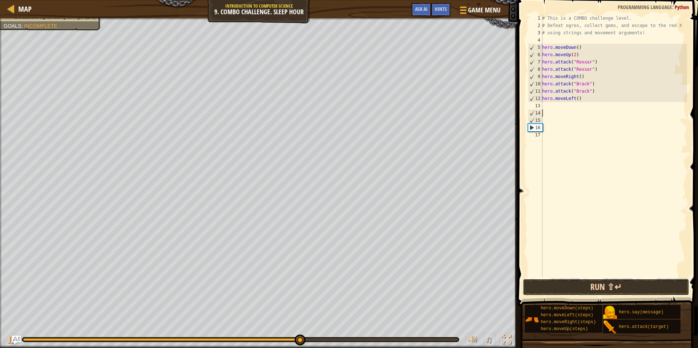
click at [624, 288] on button "Run ⇧↵" at bounding box center [606, 287] width 166 height 17
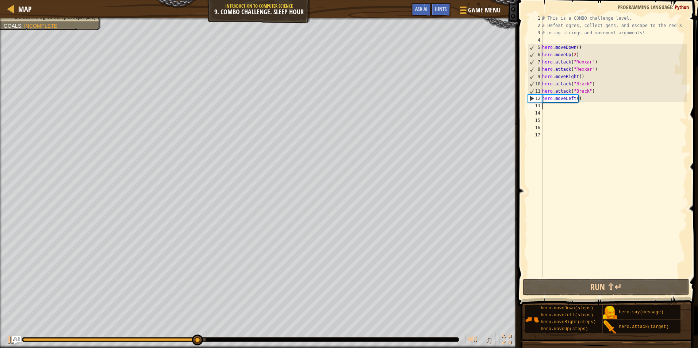
click at [554, 105] on div "# This is a COMBO challenge level. # Defeat [PERSON_NAME], collect gems, and es…" at bounding box center [613, 153] width 146 height 277
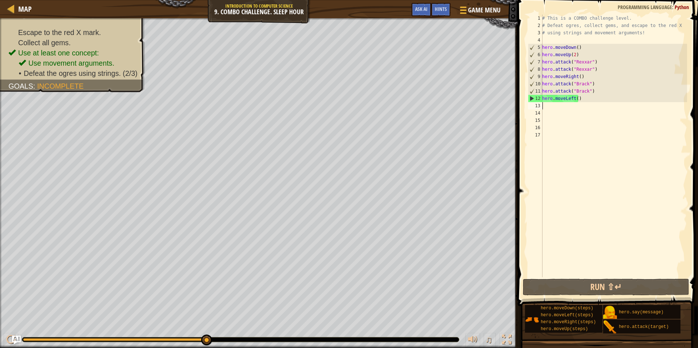
type textarea "h"
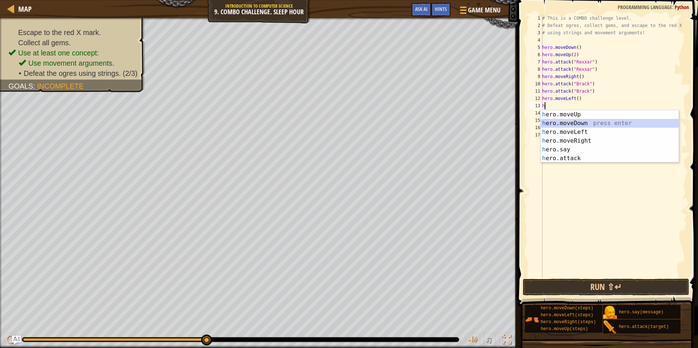
click at [564, 125] on div "h ero.moveUp press enter h ero.moveDown press enter h ero.moveLeft press enter …" at bounding box center [609, 145] width 138 height 70
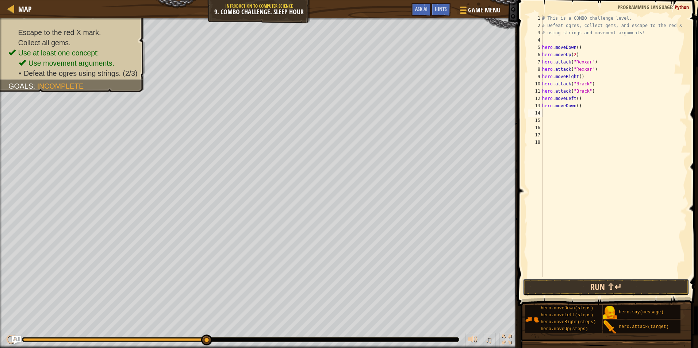
click at [563, 279] on button "Run ⇧↵" at bounding box center [606, 287] width 166 height 17
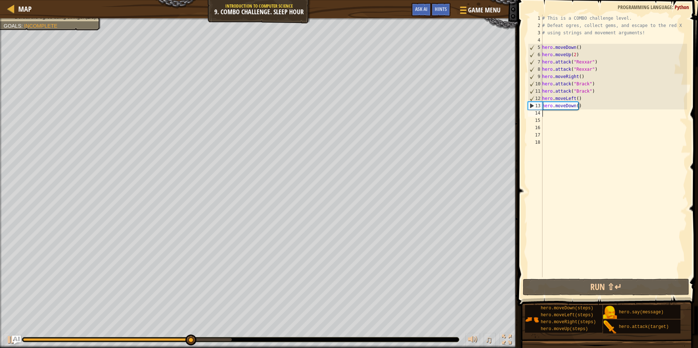
click at [579, 97] on div "# This is a COMBO challenge level. # Defeat [PERSON_NAME], collect gems, and es…" at bounding box center [613, 153] width 146 height 277
click at [580, 108] on div "# This is a COMBO challenge level. # Defeat [PERSON_NAME], collect gems, and es…" at bounding box center [613, 153] width 146 height 277
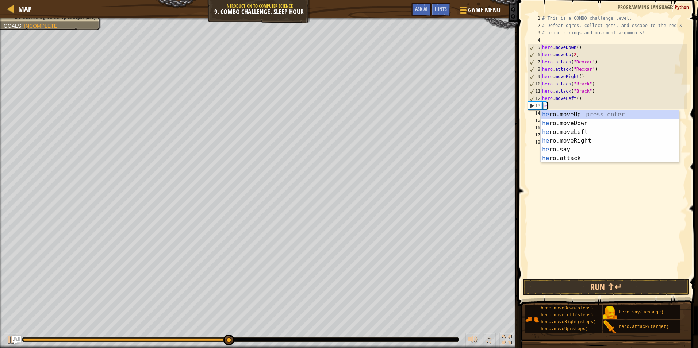
type textarea "h"
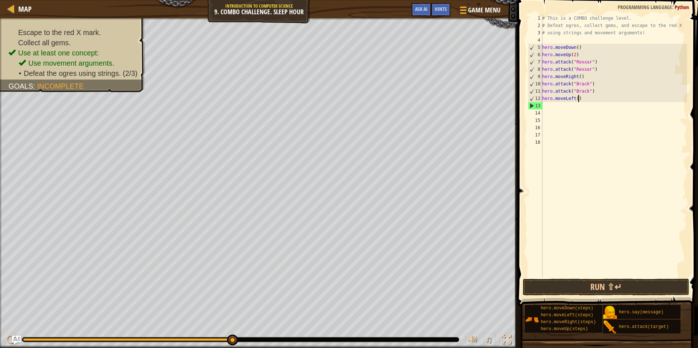
click at [578, 101] on div "# This is a COMBO challenge level. # Defeat [PERSON_NAME], collect gems, and es…" at bounding box center [613, 153] width 146 height 277
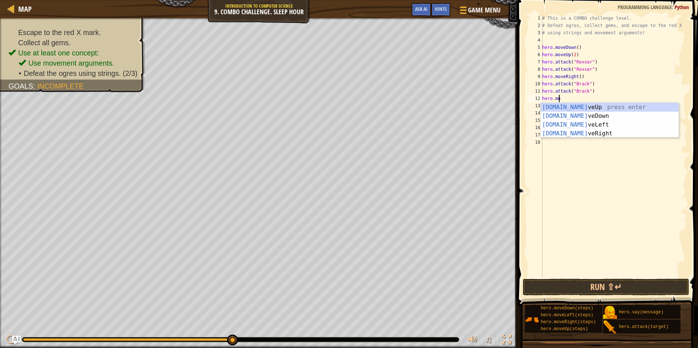
type textarea "hero."
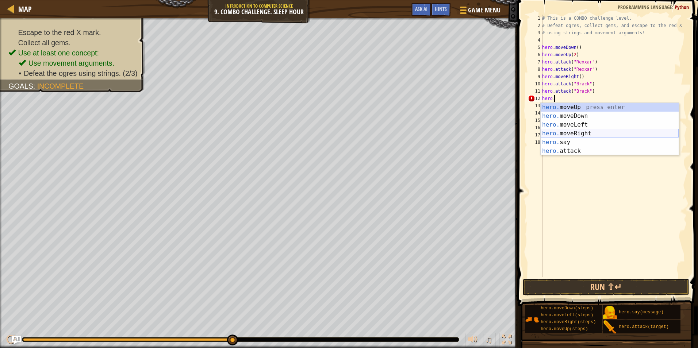
click at [589, 133] on div "hero. moveUp press enter hero. moveDown press enter hero. moveLeft press enter …" at bounding box center [609, 138] width 138 height 70
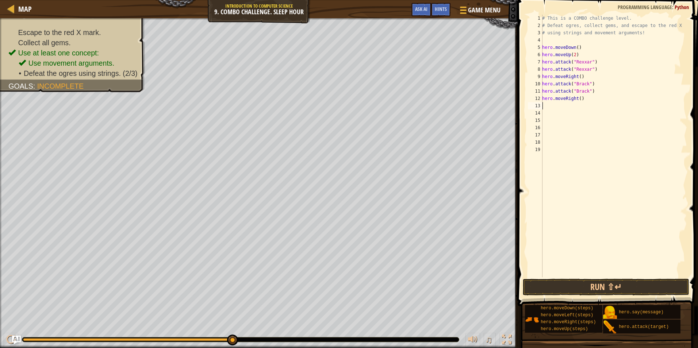
type textarea "h"
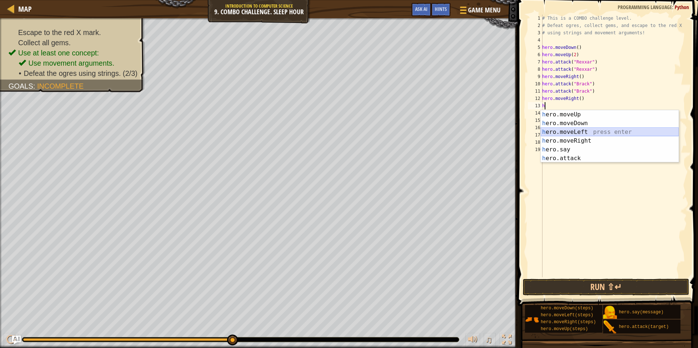
click at [567, 130] on div "h ero.moveUp press enter h ero.moveDown press enter h ero.moveLeft press enter …" at bounding box center [609, 145] width 138 height 70
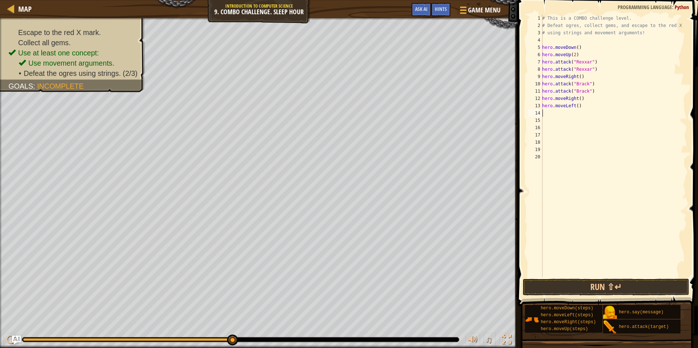
click at [577, 108] on div "# This is a COMBO challenge level. # Defeat [PERSON_NAME], collect gems, and es…" at bounding box center [613, 153] width 146 height 277
type textarea "hero.moveLeft(2)"
click at [577, 283] on button "Run ⇧↵" at bounding box center [606, 287] width 166 height 17
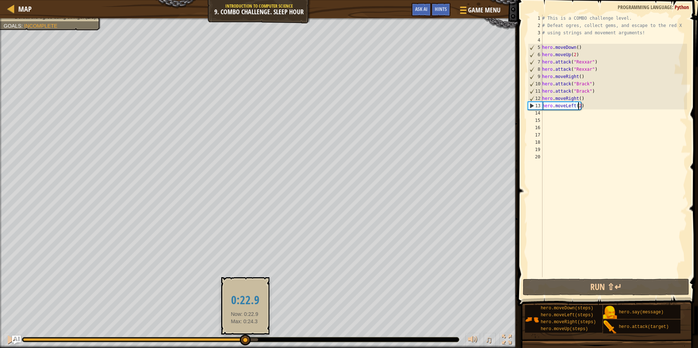
drag, startPoint x: 178, startPoint y: 339, endPoint x: 246, endPoint y: 345, distance: 68.6
click at [246, 345] on div at bounding box center [245, 340] width 11 height 11
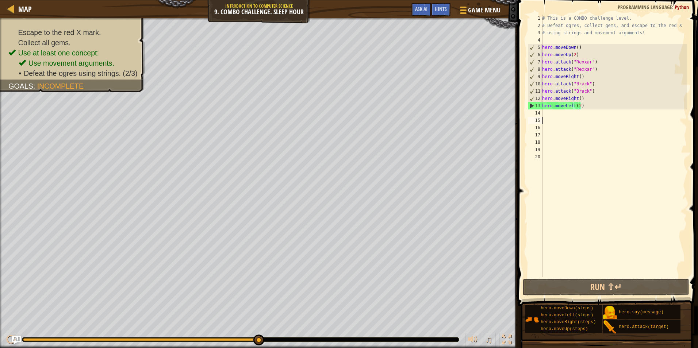
click at [549, 117] on div "# This is a COMBO challenge level. # Defeat [PERSON_NAME], collect gems, and es…" at bounding box center [613, 153] width 146 height 277
click at [543, 114] on div "# This is a COMBO challenge level. # Defeat [PERSON_NAME], collect gems, and es…" at bounding box center [613, 153] width 146 height 277
type textarea "h"
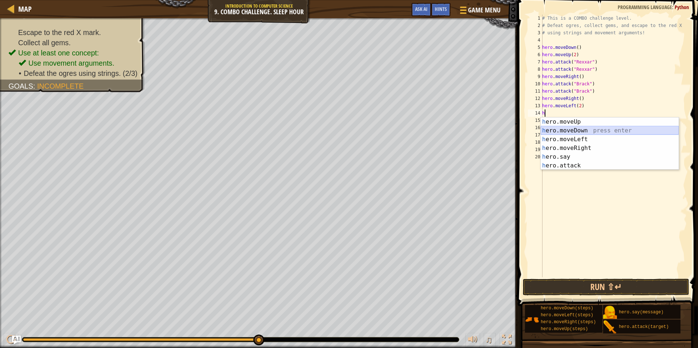
click at [556, 128] on div "h ero.moveUp press enter h ero.moveDown press enter h ero.moveLeft press enter …" at bounding box center [609, 153] width 138 height 70
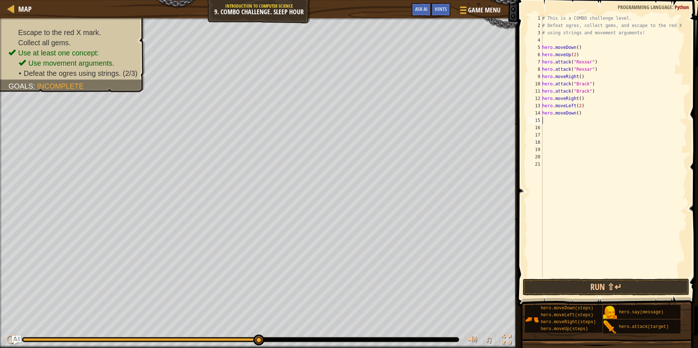
type textarea "h"
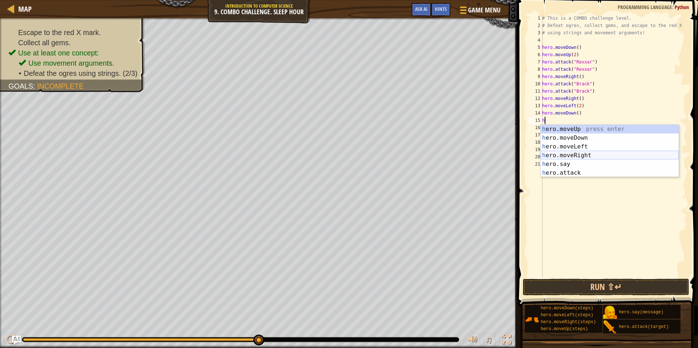
click at [559, 153] on div "h ero.moveUp press enter h ero.moveDown press enter h ero.moveLeft press enter …" at bounding box center [609, 160] width 138 height 70
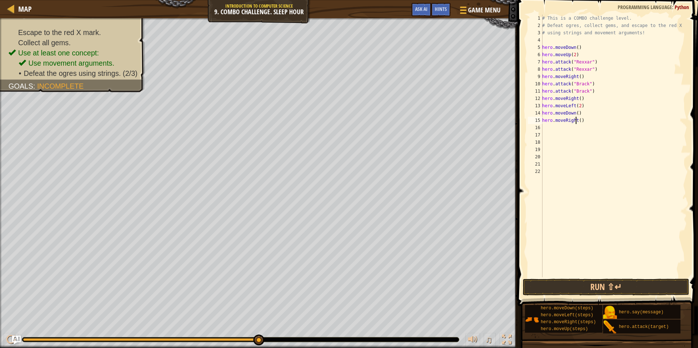
click at [577, 121] on div "# This is a COMBO challenge level. # Defeat [PERSON_NAME], collect gems, and es…" at bounding box center [613, 153] width 146 height 277
click at [578, 123] on div "# This is a COMBO challenge level. # Defeat [PERSON_NAME], collect gems, and es…" at bounding box center [613, 153] width 146 height 277
type textarea "hero.moveRight(2)"
click at [543, 129] on div "# This is a COMBO challenge level. # Defeat [PERSON_NAME], collect gems, and es…" at bounding box center [613, 153] width 146 height 277
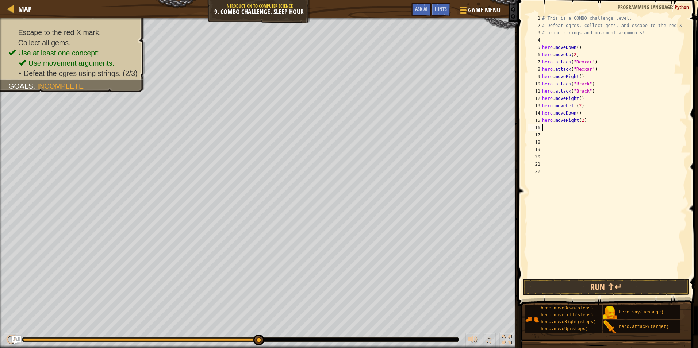
scroll to position [3, 0]
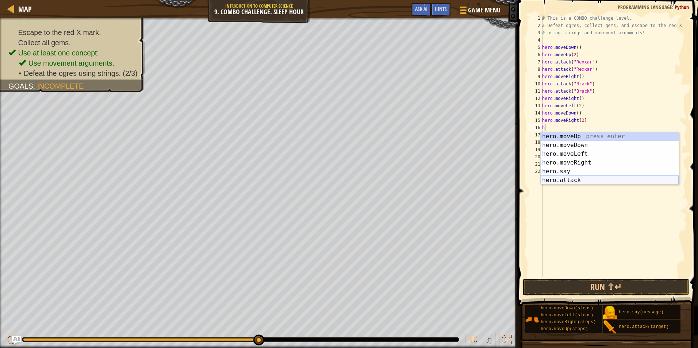
click at [558, 181] on div "h ero.moveUp press enter h ero.moveDown press enter h ero.moveLeft press enter …" at bounding box center [609, 167] width 138 height 70
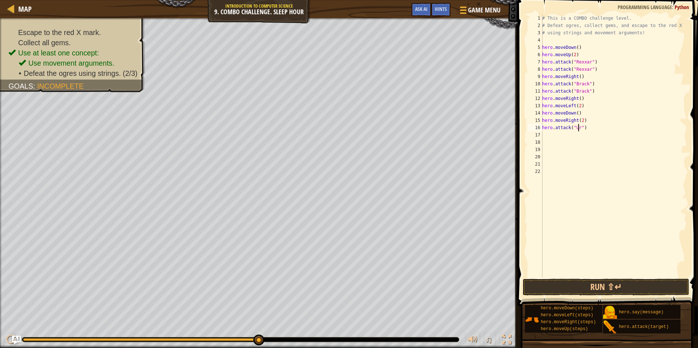
scroll to position [3, 3]
type textarea "hero.attack("Ursa")"
click at [547, 135] on div "# This is a COMBO challenge level. # Defeat [PERSON_NAME], collect gems, and es…" at bounding box center [613, 153] width 146 height 277
type textarea "h"
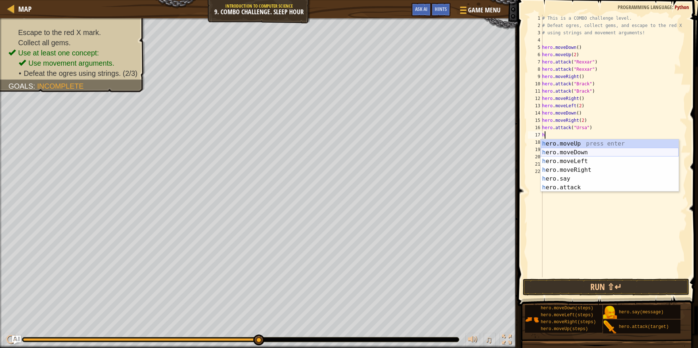
click at [559, 153] on div "h ero.moveUp press enter h ero.moveDown press enter h ero.moveLeft press enter …" at bounding box center [609, 174] width 138 height 70
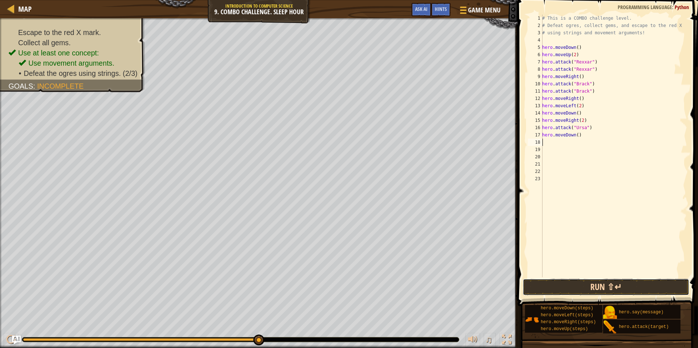
click at [547, 280] on button "Run ⇧↵" at bounding box center [606, 287] width 166 height 17
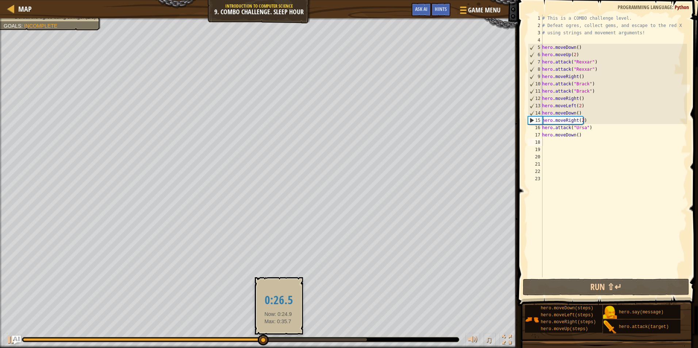
drag, startPoint x: 254, startPoint y: 337, endPoint x: 278, endPoint y: 340, distance: 23.9
click at [278, 340] on div at bounding box center [240, 339] width 437 height 5
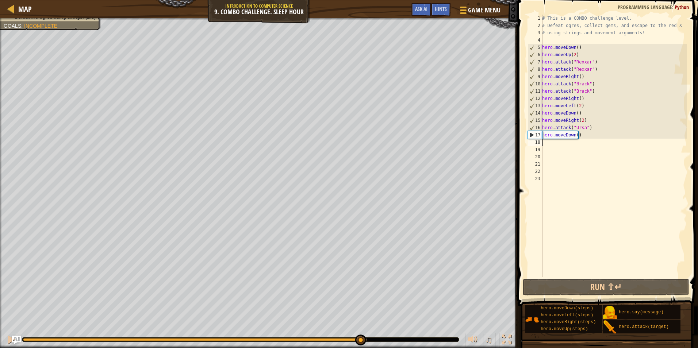
drag, startPoint x: 270, startPoint y: 335, endPoint x: 360, endPoint y: 347, distance: 90.9
click at [360, 347] on div "♫" at bounding box center [258, 338] width 517 height 22
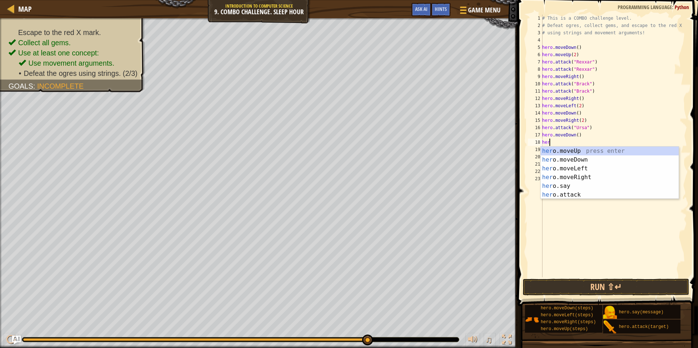
scroll to position [3, 0]
type textarea "hero"
click at [584, 170] on div "hero .moveUp press enter hero .moveDown press enter hero .moveLeft press enter …" at bounding box center [609, 182] width 138 height 70
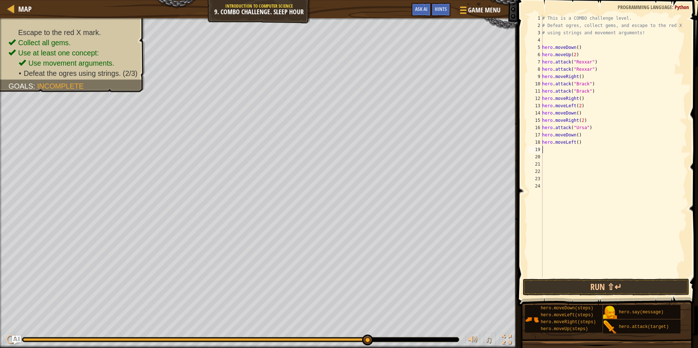
scroll to position [3, 0]
click at [575, 142] on div "# This is a COMBO challenge level. # Defeat [PERSON_NAME], collect gems, and es…" at bounding box center [613, 153] width 146 height 277
type textarea "hero.moveLeft(2)"
click at [549, 152] on div "# This is a COMBO challenge level. # Defeat [PERSON_NAME], collect gems, and es…" at bounding box center [613, 153] width 146 height 277
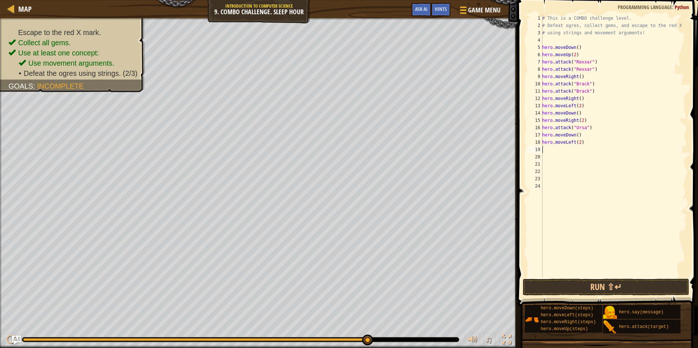
scroll to position [3, 0]
type textarea "h"
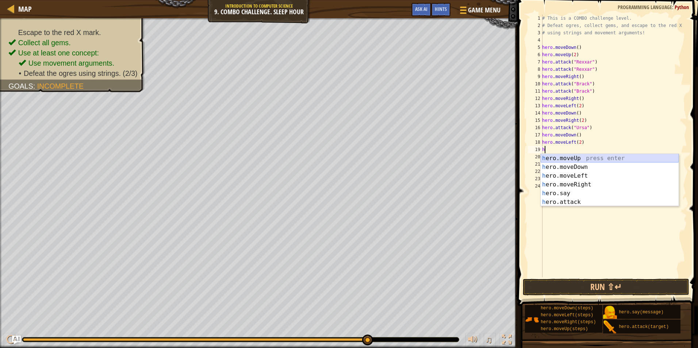
click at [577, 158] on div "h ero.moveUp press enter h ero.moveDown press enter h ero.moveLeft press enter …" at bounding box center [609, 189] width 138 height 70
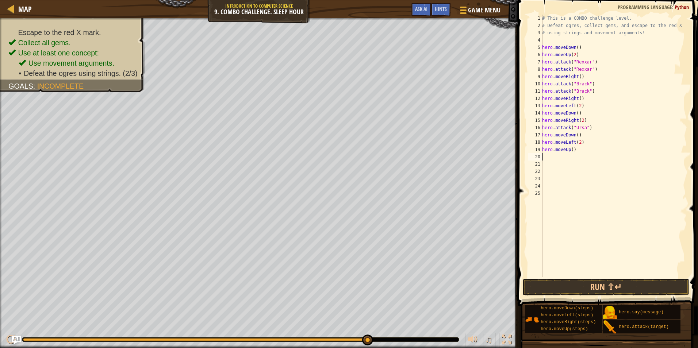
click at [571, 148] on div "# This is a COMBO challenge level. # Defeat [PERSON_NAME], collect gems, and es…" at bounding box center [613, 153] width 146 height 277
type textarea "hero.moveUp(2)"
click at [550, 159] on div "# This is a COMBO challenge level. # Defeat [PERSON_NAME], collect gems, and es…" at bounding box center [613, 153] width 146 height 277
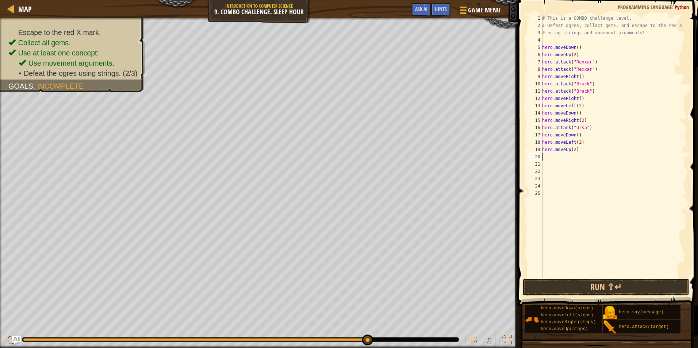
type textarea "h"
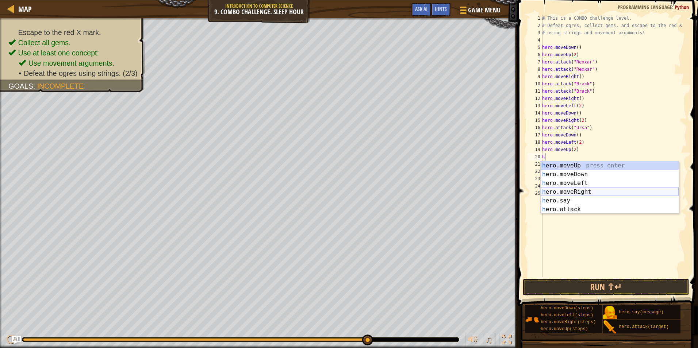
drag, startPoint x: 568, startPoint y: 191, endPoint x: 568, endPoint y: 180, distance: 10.9
click at [568, 191] on div "h ero.moveUp press enter h ero.moveDown press enter h ero.moveLeft press enter …" at bounding box center [609, 196] width 138 height 70
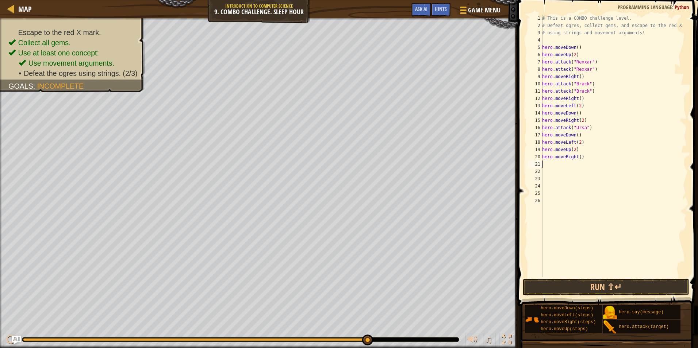
click at [578, 158] on div "# This is a COMBO challenge level. # Defeat [PERSON_NAME], collect gems, and es…" at bounding box center [613, 153] width 146 height 277
click at [577, 289] on button "Run ⇧↵" at bounding box center [606, 287] width 166 height 17
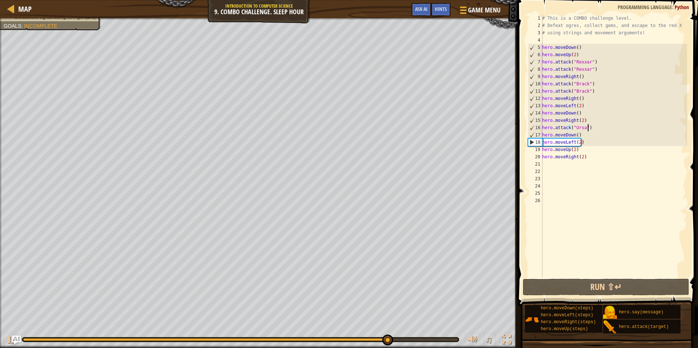
click at [592, 129] on div "# This is a COMBO challenge level. # Defeat [PERSON_NAME], collect gems, and es…" at bounding box center [613, 153] width 146 height 277
type textarea "hero.attack("Ursa")"
click at [591, 128] on div "# This is a COMBO challenge level. # Defeat [PERSON_NAME], collect gems, and es…" at bounding box center [613, 153] width 146 height 277
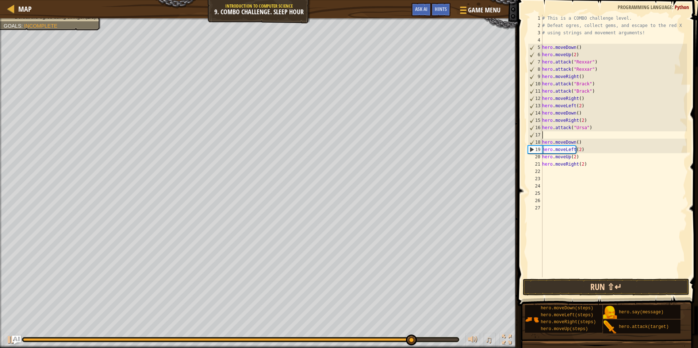
scroll to position [3, 0]
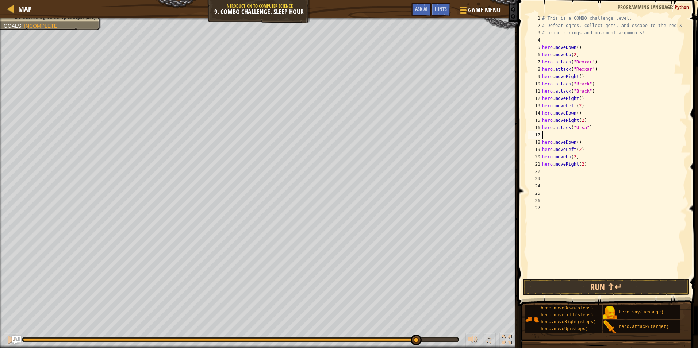
click at [551, 137] on div "# This is a COMBO challenge level. # Defeat [PERSON_NAME], collect gems, and es…" at bounding box center [613, 153] width 146 height 277
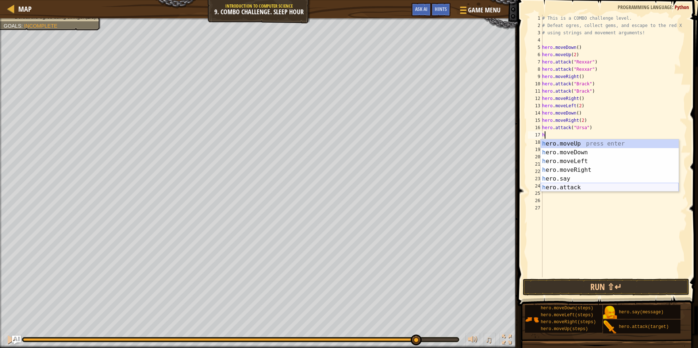
drag, startPoint x: 578, startPoint y: 187, endPoint x: 578, endPoint y: 173, distance: 13.9
click at [578, 187] on div "h ero.moveUp press enter h ero.moveDown press enter h ero.moveLeft press enter …" at bounding box center [609, 174] width 138 height 70
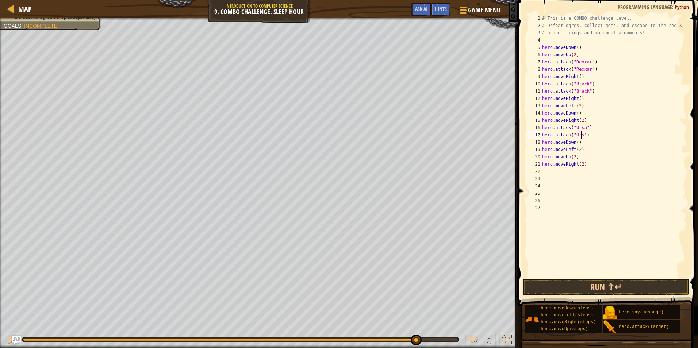
scroll to position [3, 3]
click at [544, 289] on button "Run ⇧↵" at bounding box center [606, 287] width 166 height 17
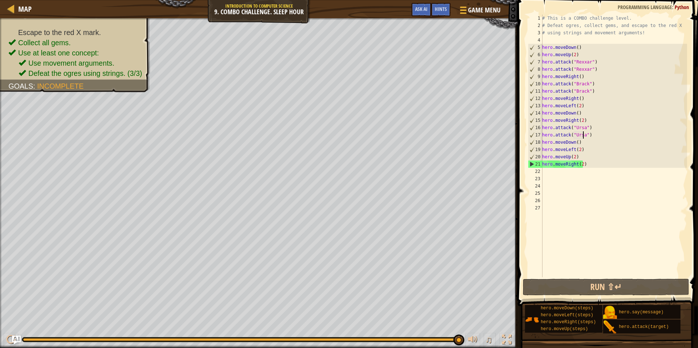
drag, startPoint x: 338, startPoint y: 341, endPoint x: 483, endPoint y: 344, distance: 145.3
click at [483, 344] on div "♫" at bounding box center [258, 338] width 517 height 22
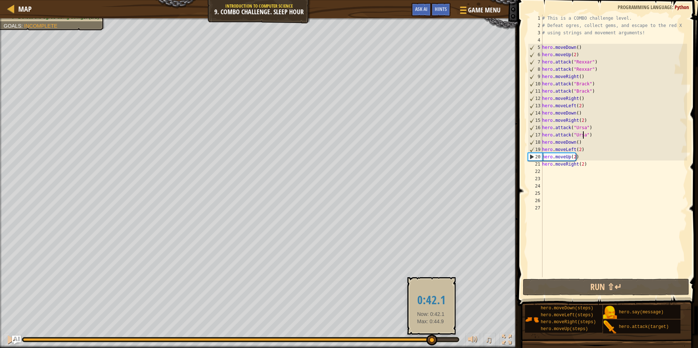
drag, startPoint x: 63, startPoint y: 340, endPoint x: 431, endPoint y: 335, distance: 367.9
click at [431, 335] on div at bounding box center [431, 340] width 11 height 11
drag, startPoint x: 454, startPoint y: 338, endPoint x: 425, endPoint y: 336, distance: 29.6
click at [425, 336] on div at bounding box center [425, 340] width 11 height 11
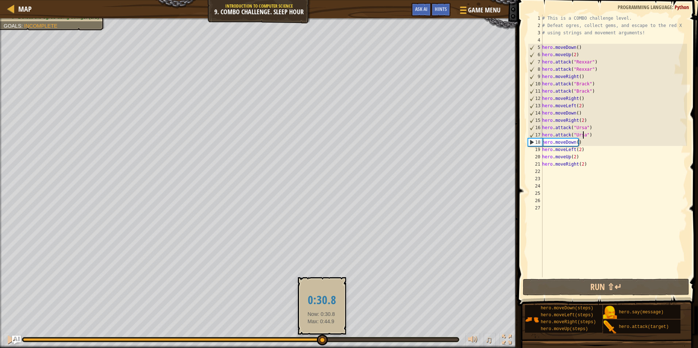
drag, startPoint x: 425, startPoint y: 336, endPoint x: 321, endPoint y: 335, distance: 103.6
click at [321, 335] on div at bounding box center [322, 340] width 11 height 11
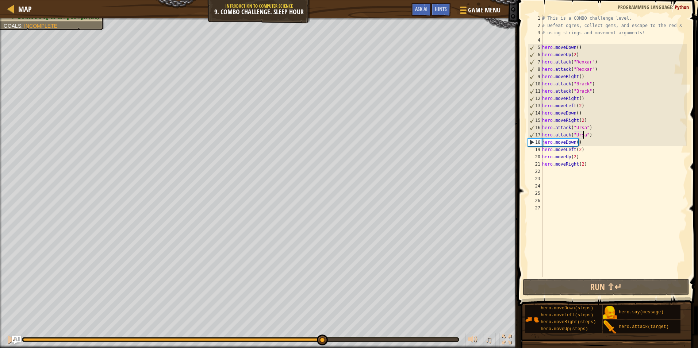
click at [581, 145] on div "# This is a COMBO challenge level. # Defeat [PERSON_NAME], collect gems, and es…" at bounding box center [613, 153] width 146 height 277
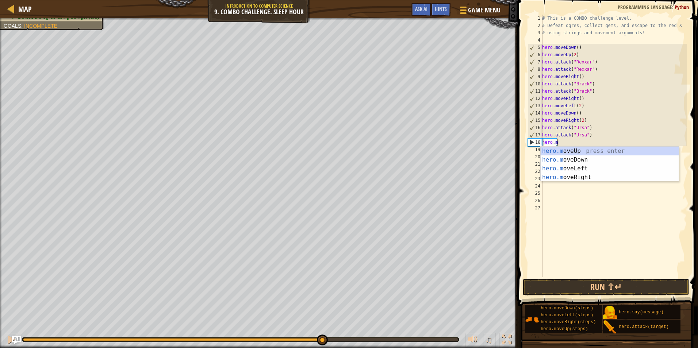
type textarea "her"
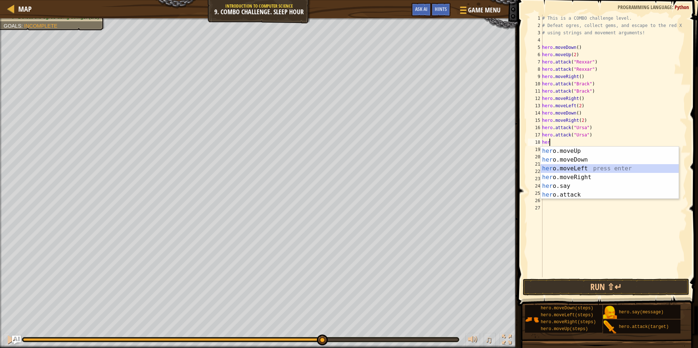
click at [590, 170] on div "her o.moveUp press enter her o.moveDown press enter her o.moveLeft press enter …" at bounding box center [609, 182] width 138 height 70
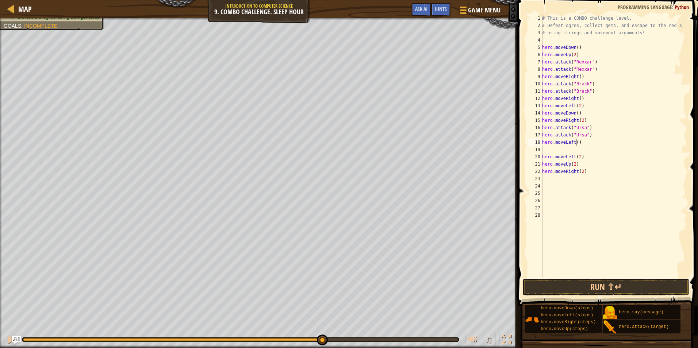
click at [576, 141] on div "# This is a COMBO challenge level. # Defeat [PERSON_NAME], collect gems, and es…" at bounding box center [613, 153] width 146 height 277
type textarea "hero.moveLeft(2)"
click at [555, 151] on div "# This is a COMBO challenge level. # Defeat [PERSON_NAME], collect gems, and es…" at bounding box center [613, 153] width 146 height 277
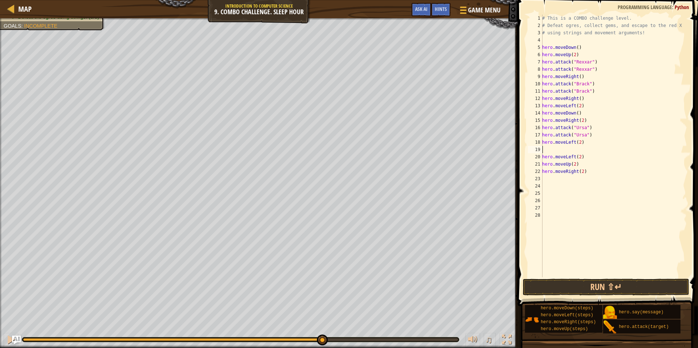
type textarea "h"
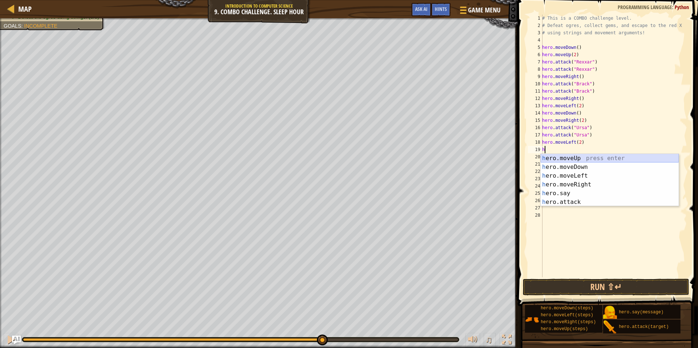
click at [577, 157] on div "h ero.moveUp press enter h ero.moveDown press enter h ero.moveLeft press enter …" at bounding box center [609, 189] width 138 height 70
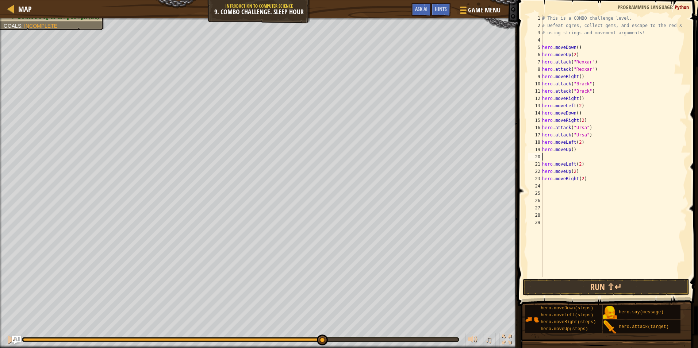
click at [584, 183] on div "# This is a COMBO challenge level. # Defeat [PERSON_NAME], collect gems, and es…" at bounding box center [613, 153] width 146 height 277
drag, startPoint x: 581, startPoint y: 177, endPoint x: 585, endPoint y: 180, distance: 4.9
click at [581, 177] on div "# This is a COMBO challenge level. # Defeat [PERSON_NAME], collect gems, and es…" at bounding box center [613, 153] width 146 height 277
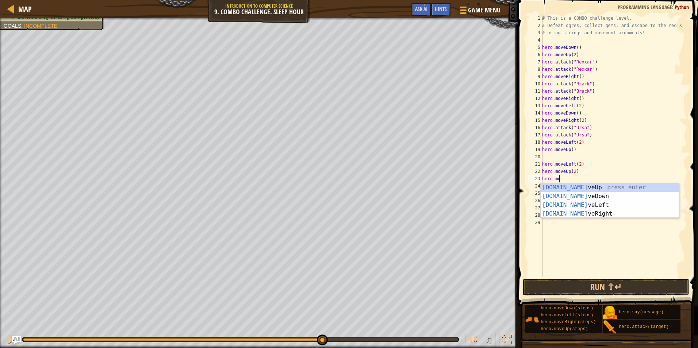
type textarea "h"
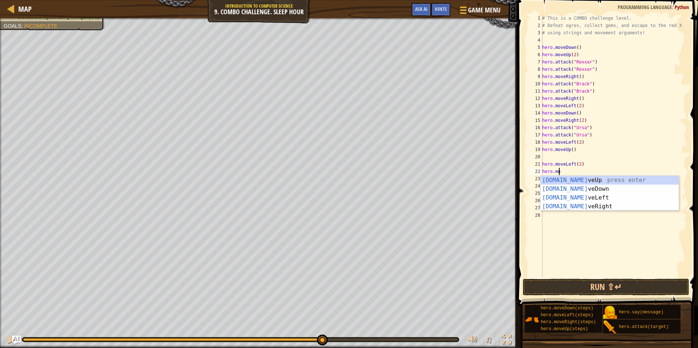
type textarea "h"
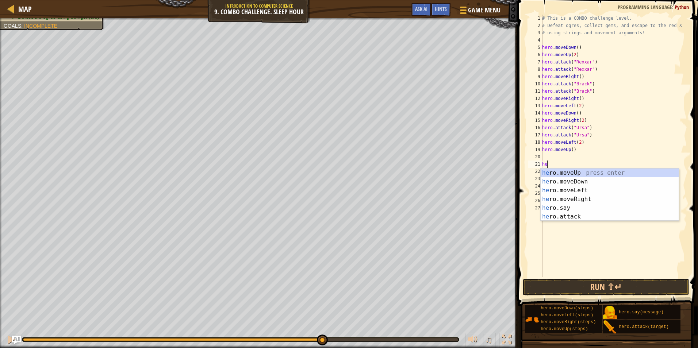
type textarea "h"
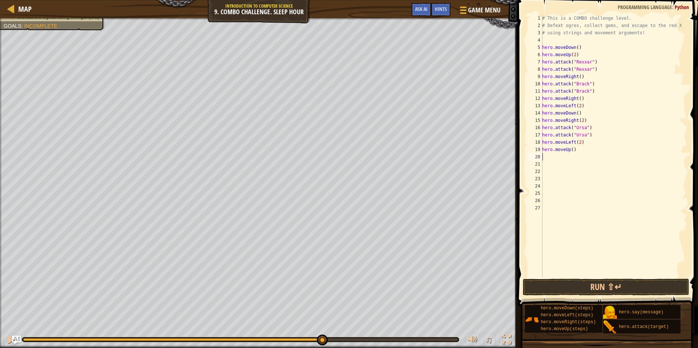
click at [546, 156] on div "# This is a COMBO challenge level. # Defeat [PERSON_NAME], collect gems, and es…" at bounding box center [613, 153] width 146 height 277
type textarea "h"
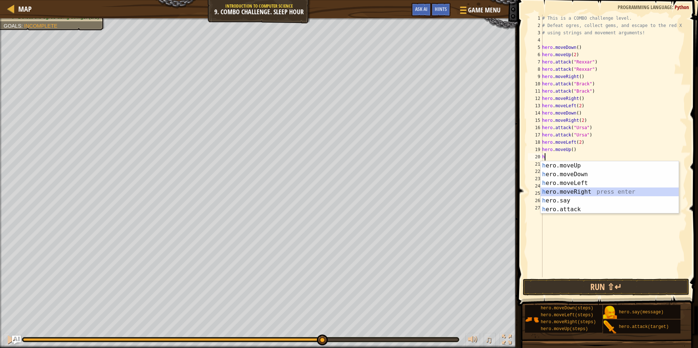
click at [581, 190] on div "h ero.moveUp press enter h ero.moveDown press enter h ero.moveLeft press enter …" at bounding box center [609, 196] width 138 height 70
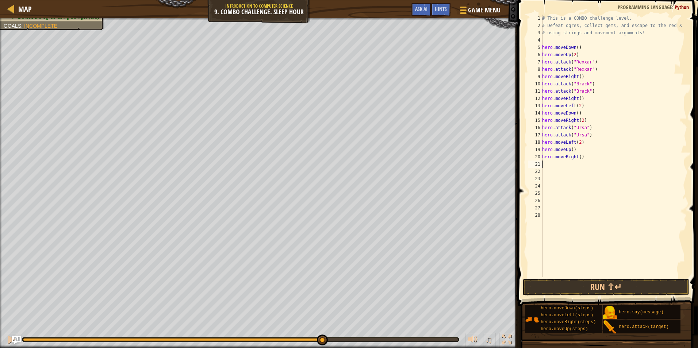
click at [578, 158] on div "# This is a COMBO challenge level. # Defeat [PERSON_NAME], collect gems, and es…" at bounding box center [613, 153] width 146 height 277
click at [556, 282] on button "Run ⇧↵" at bounding box center [606, 287] width 166 height 17
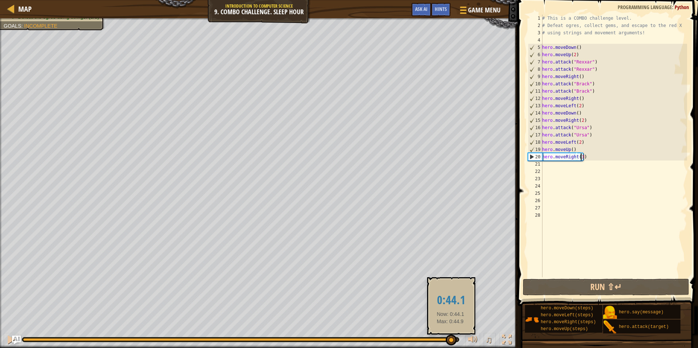
drag, startPoint x: 81, startPoint y: 340, endPoint x: 450, endPoint y: 343, distance: 369.7
click at [450, 343] on div at bounding box center [451, 340] width 11 height 11
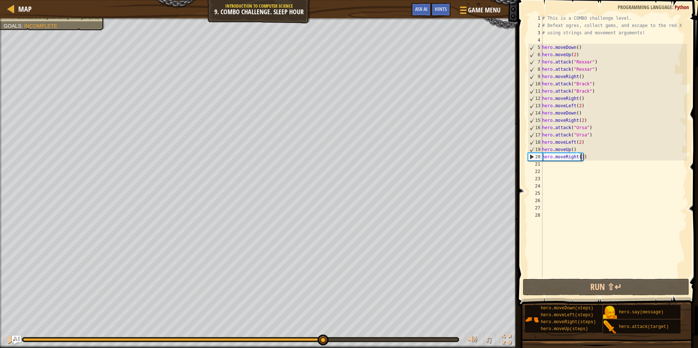
click at [235, 310] on div "Escape to the red X mark. Collect all gems. Use at least one concept: Use movem…" at bounding box center [349, 183] width 698 height 330
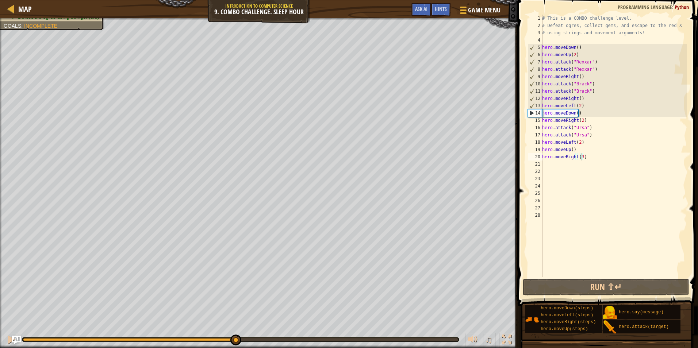
drag, startPoint x: 243, startPoint y: 342, endPoint x: 250, endPoint y: 341, distance: 7.0
click at [250, 341] on div at bounding box center [240, 339] width 437 height 5
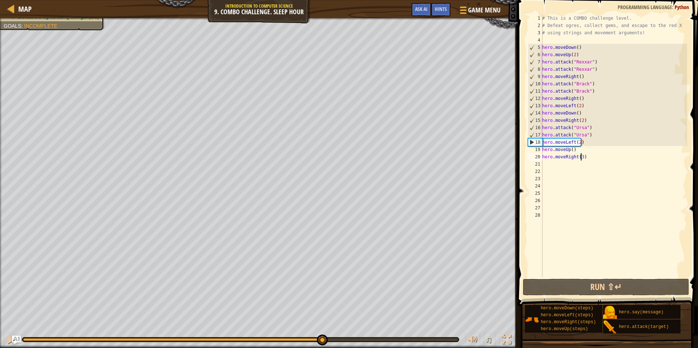
drag, startPoint x: 238, startPoint y: 338, endPoint x: 321, endPoint y: 331, distance: 83.9
click at [321, 331] on div "♫" at bounding box center [258, 338] width 517 height 22
click at [575, 149] on div "# This is a COMBO challenge level. # Defeat [PERSON_NAME], collect gems, and es…" at bounding box center [613, 153] width 146 height 277
click at [591, 142] on div "# This is a COMBO challenge level. # Defeat [PERSON_NAME], collect gems, and es…" at bounding box center [613, 153] width 146 height 277
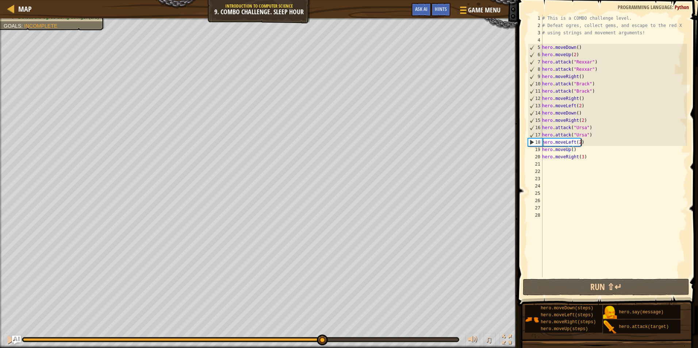
type textarea "hero.moveLeft(2)"
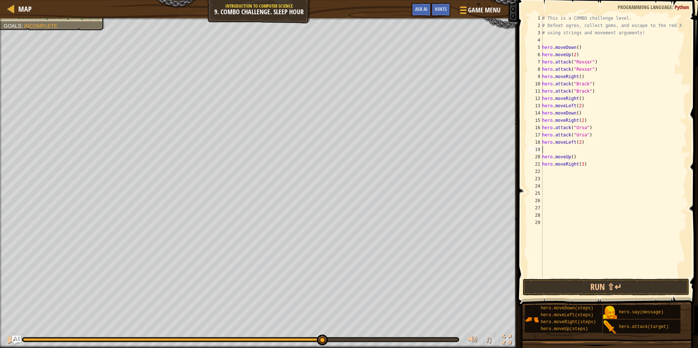
type textarea "h"
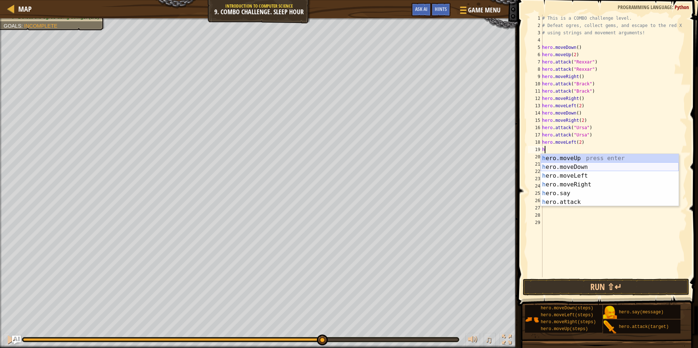
click at [576, 165] on div "h ero.moveUp press enter h ero.moveDown press enter h ero.moveLeft press enter …" at bounding box center [609, 189] width 138 height 70
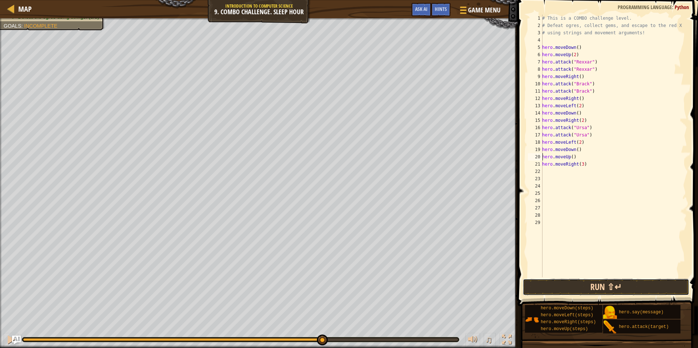
click at [572, 291] on button "Run ⇧↵" at bounding box center [606, 287] width 166 height 17
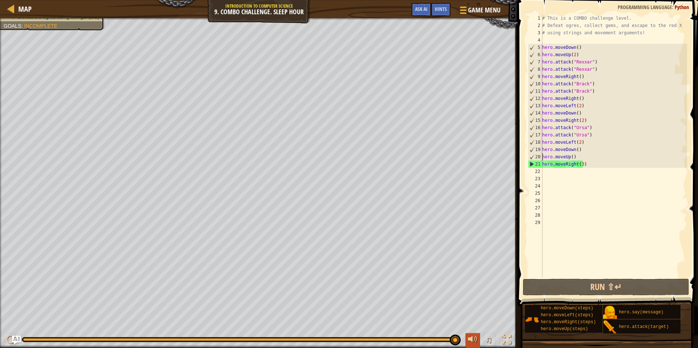
drag, startPoint x: 54, startPoint y: 343, endPoint x: 470, endPoint y: 334, distance: 416.8
click at [470, 334] on div "♫" at bounding box center [258, 338] width 517 height 22
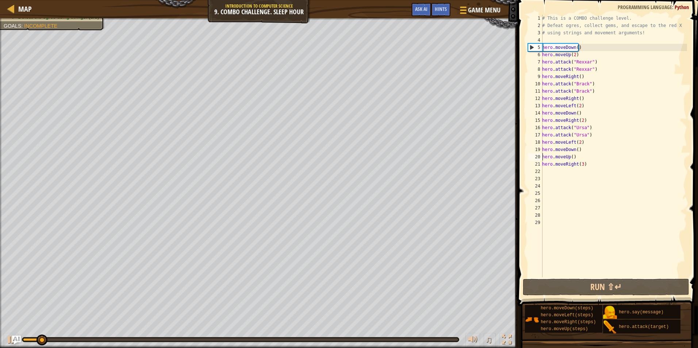
click at [451, 340] on div at bounding box center [240, 339] width 435 height 3
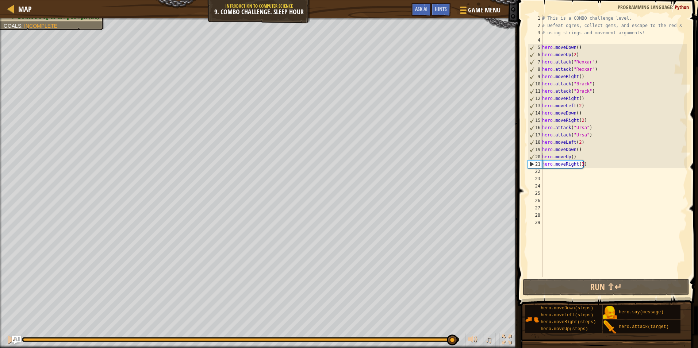
click at [407, 338] on div at bounding box center [240, 340] width 436 height 4
click at [365, 340] on div at bounding box center [237, 339] width 428 height 3
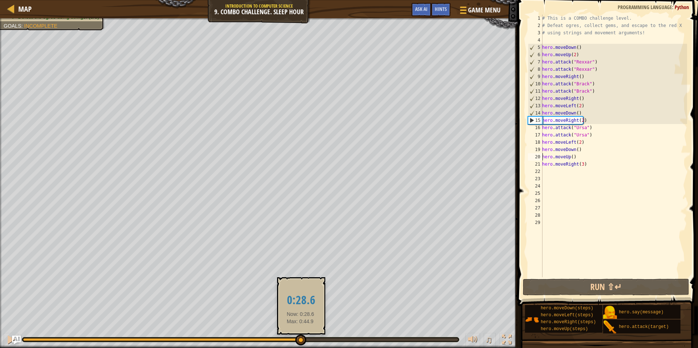
drag, startPoint x: 368, startPoint y: 338, endPoint x: 300, endPoint y: 340, distance: 67.5
click at [300, 340] on div at bounding box center [300, 340] width 11 height 11
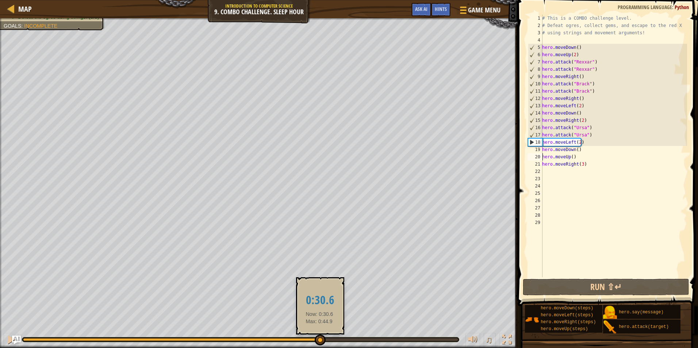
drag, startPoint x: 301, startPoint y: 337, endPoint x: 319, endPoint y: 338, distance: 18.3
click at [319, 338] on div at bounding box center [320, 340] width 11 height 11
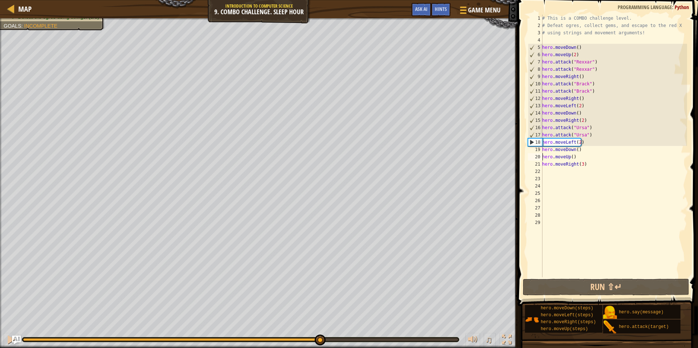
click at [587, 166] on div "# This is a COMBO challenge level. # Defeat [PERSON_NAME], collect gems, and es…" at bounding box center [613, 153] width 146 height 277
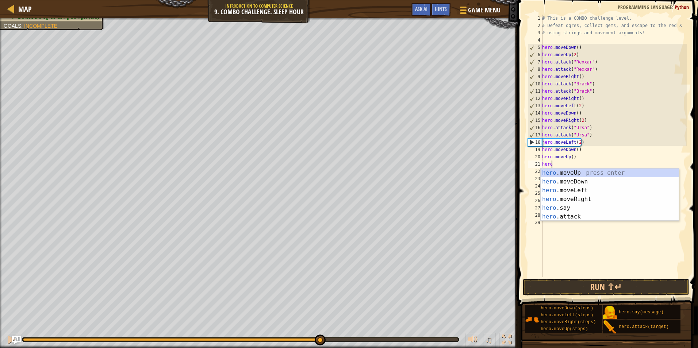
type textarea "h"
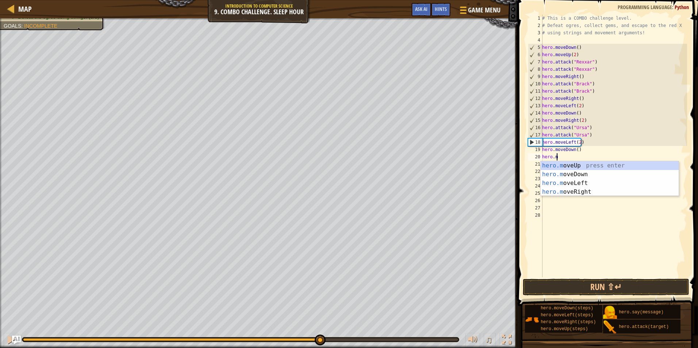
type textarea "h"
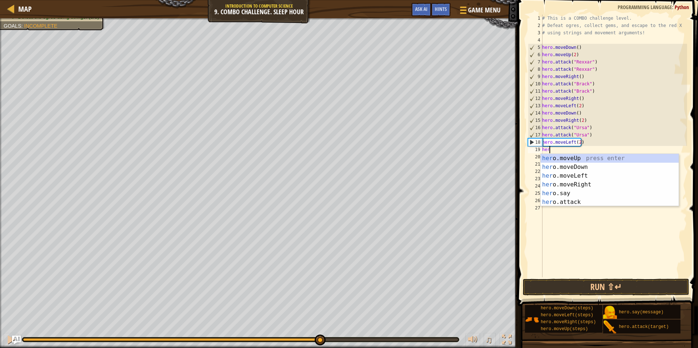
type textarea "h"
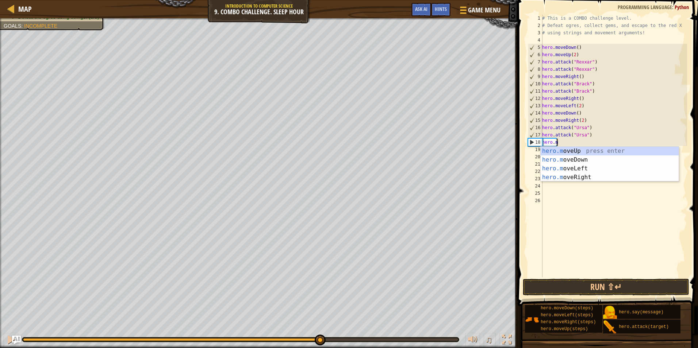
type textarea "hero"
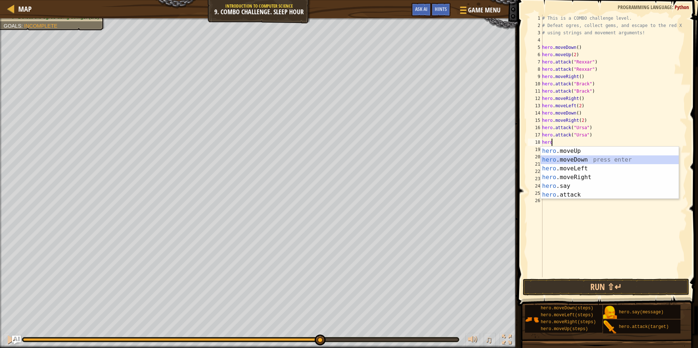
click at [578, 159] on div "hero .moveUp press enter hero .moveDown press enter hero .moveLeft press enter …" at bounding box center [609, 182] width 138 height 70
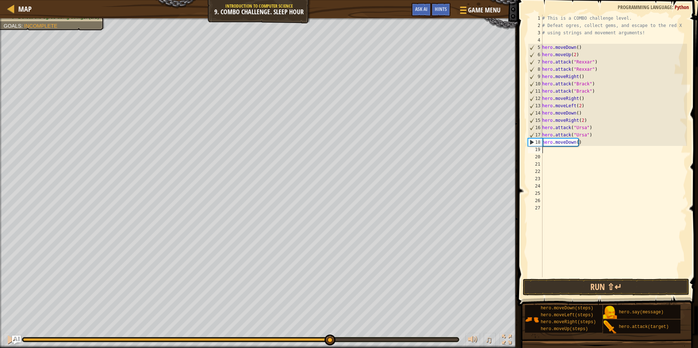
click at [324, 345] on div at bounding box center [329, 340] width 11 height 11
type textarea "h"
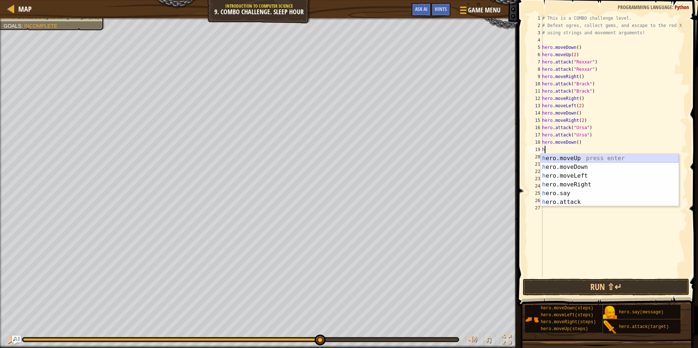
click at [583, 159] on div "h ero.moveUp press enter h ero.moveDown press enter h ero.moveLeft press enter …" at bounding box center [609, 189] width 138 height 70
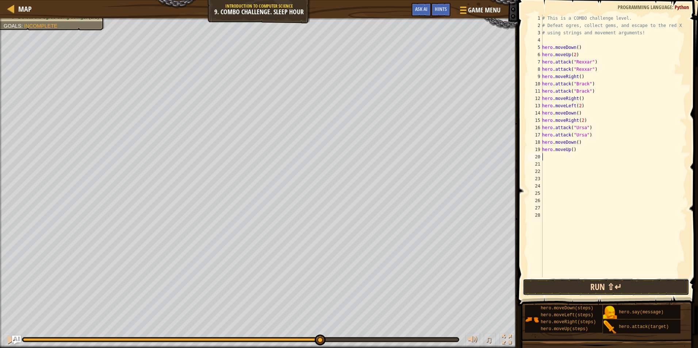
click at [598, 289] on button "Run ⇧↵" at bounding box center [606, 287] width 166 height 17
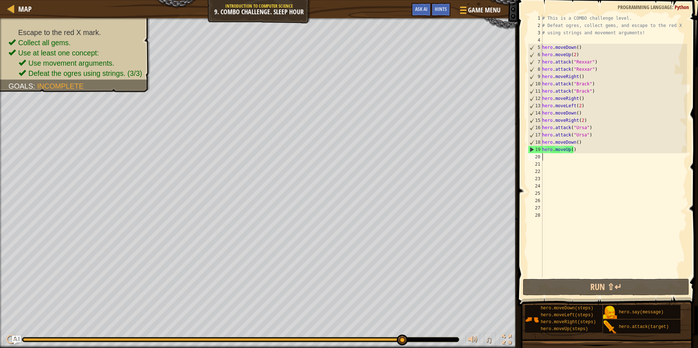
drag, startPoint x: 329, startPoint y: 338, endPoint x: 423, endPoint y: 342, distance: 94.2
click at [426, 339] on div at bounding box center [240, 340] width 436 height 4
drag, startPoint x: 403, startPoint y: 339, endPoint x: 416, endPoint y: 341, distance: 13.3
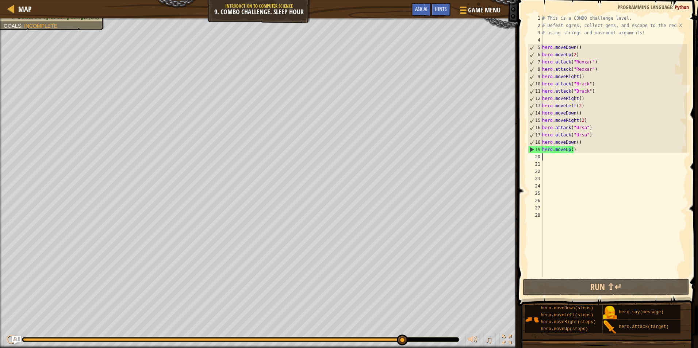
click at [579, 151] on div "# This is a COMBO challenge level. # Defeat [PERSON_NAME], collect gems, and es…" at bounding box center [613, 153] width 146 height 277
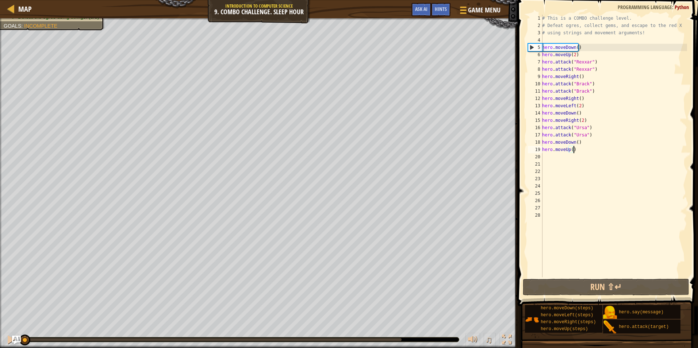
click at [21, 321] on div "Escape to the red X mark. Collect all gems. Use at least one concept: Use movem…" at bounding box center [349, 183] width 698 height 330
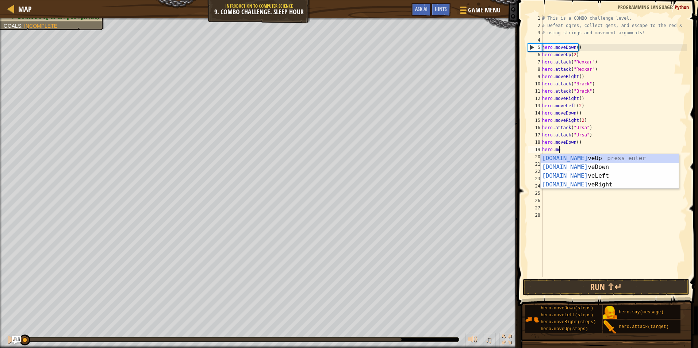
type textarea "h"
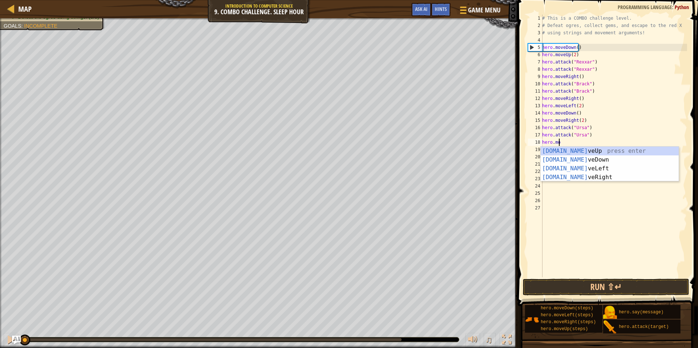
type textarea "h"
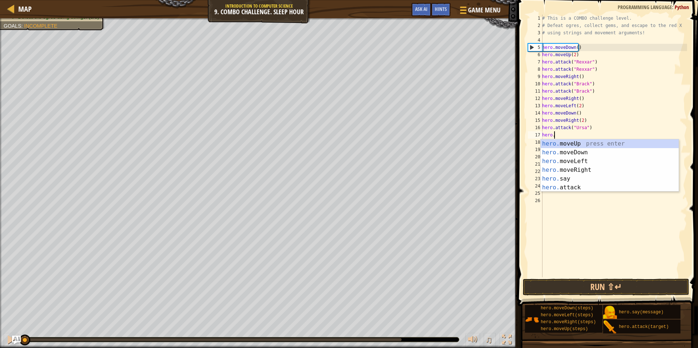
type textarea "h"
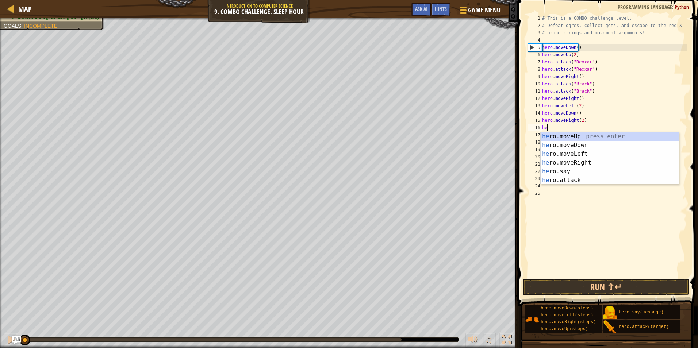
type textarea "h"
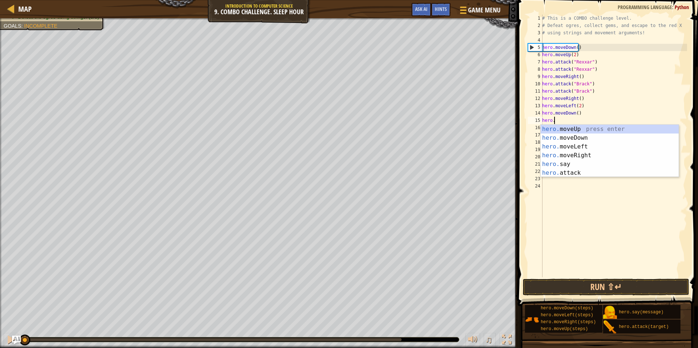
type textarea "h"
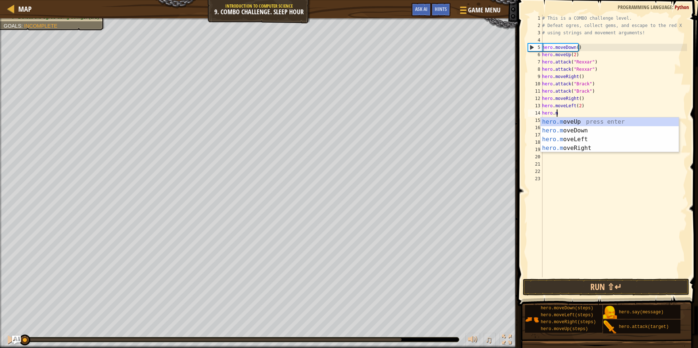
type textarea "h"
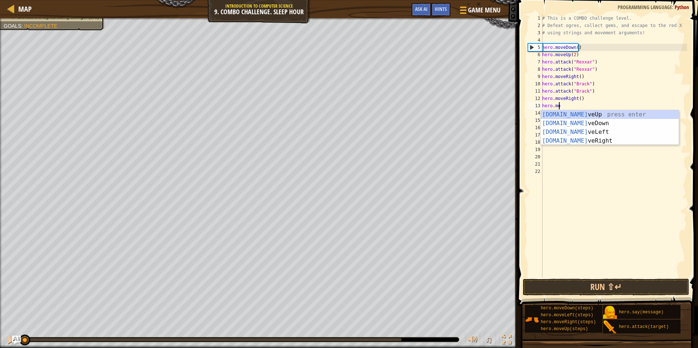
type textarea "h"
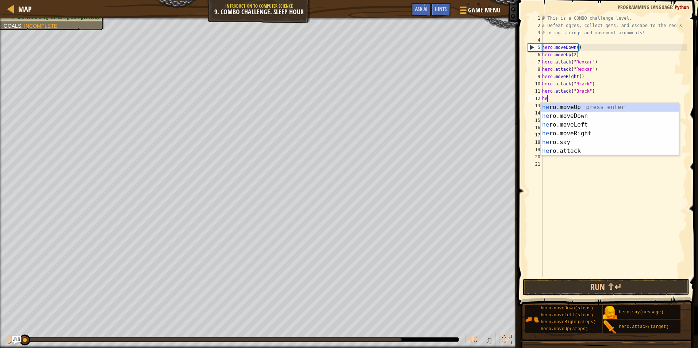
type textarea "h"
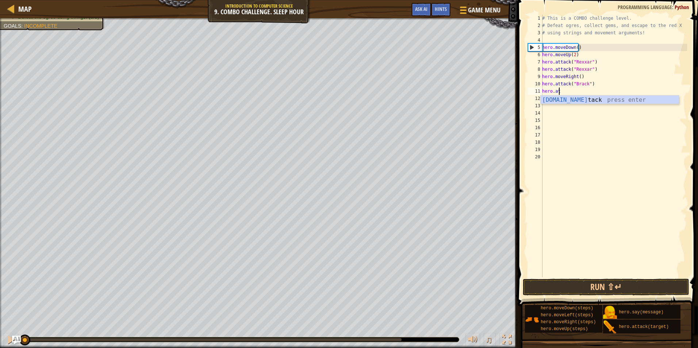
type textarea "h"
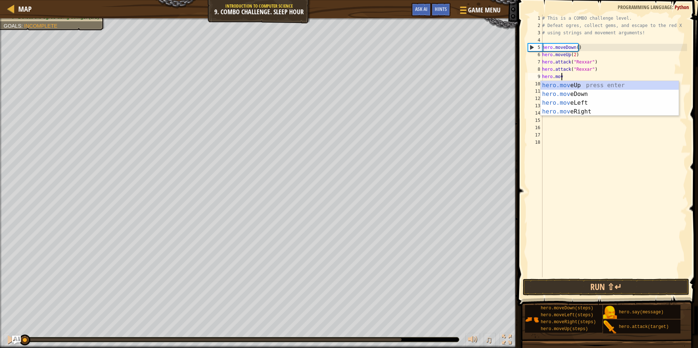
type textarea "h"
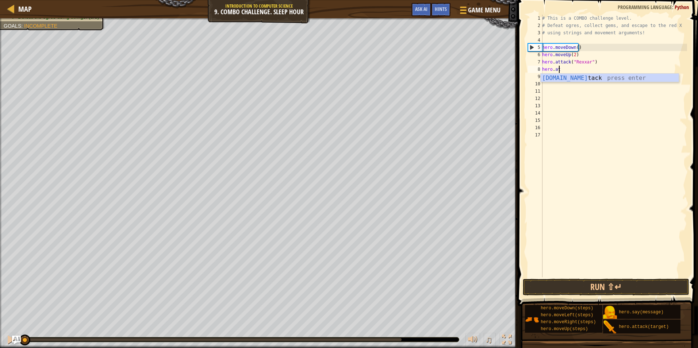
type textarea "h"
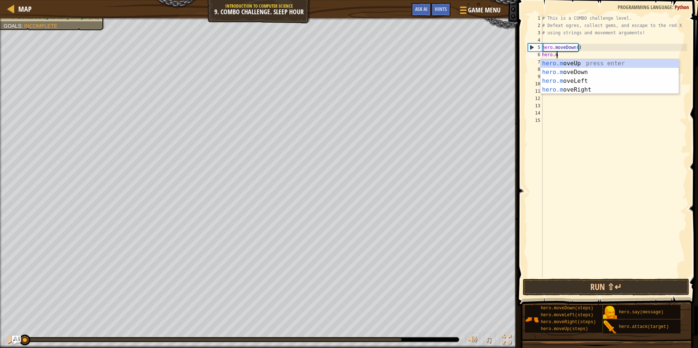
type textarea "h"
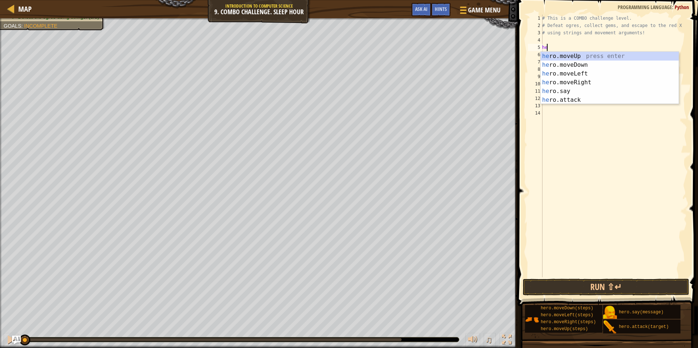
type textarea "h"
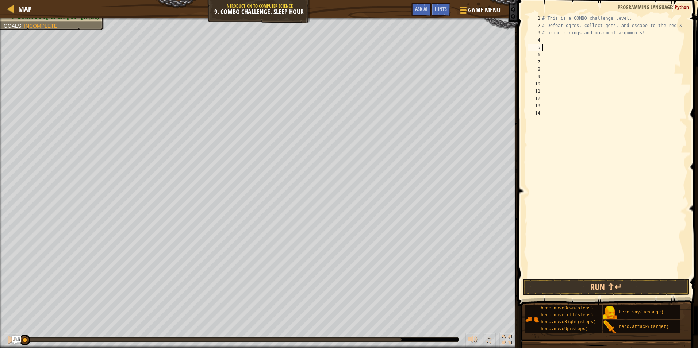
click at [548, 41] on div "# This is a COMBO challenge level. # Defeat [PERSON_NAME], collect gems, and es…" at bounding box center [613, 153] width 146 height 277
click at [555, 19] on div "# This is a COMBO challenge level. # Defeat [PERSON_NAME], collect gems, and es…" at bounding box center [613, 153] width 146 height 277
type textarea "# This is a COMBO challenge level."
click at [545, 41] on div "# This is a COMBO challenge level. # Defeat [PERSON_NAME], collect gems, and es…" at bounding box center [613, 153] width 146 height 277
type textarea "h"
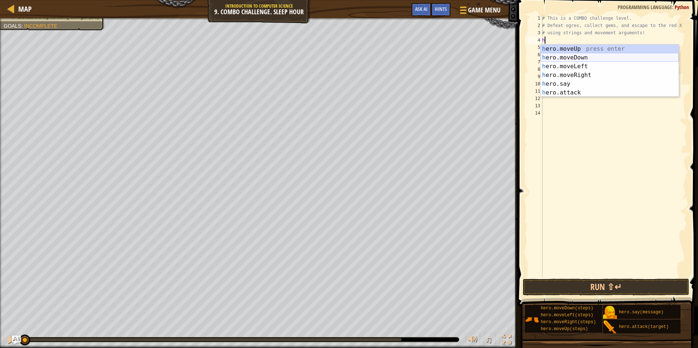
click at [564, 60] on div "h ero.moveUp press enter h ero.moveDown press enter h ero.moveLeft press enter …" at bounding box center [609, 80] width 138 height 70
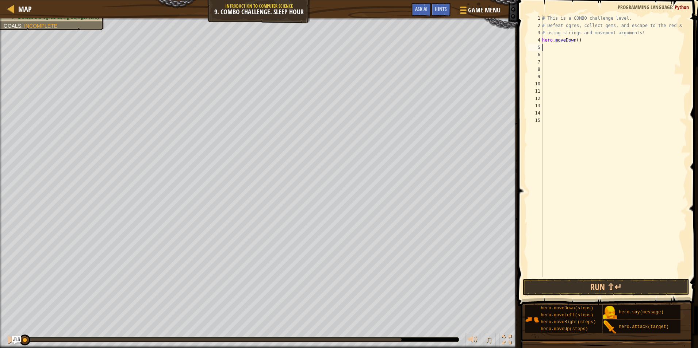
type textarea "h"
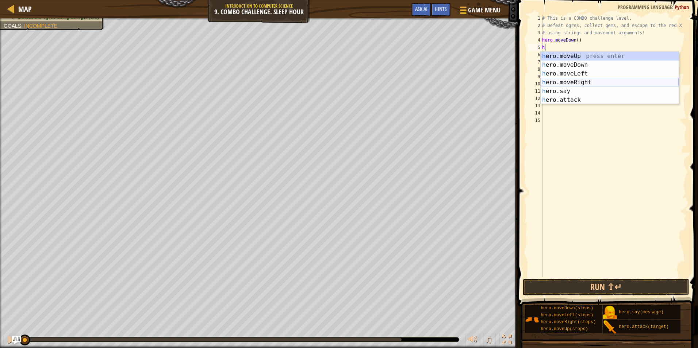
click at [568, 81] on div "h ero.moveUp press enter h ero.moveDown press enter h ero.moveLeft press enter …" at bounding box center [609, 87] width 138 height 70
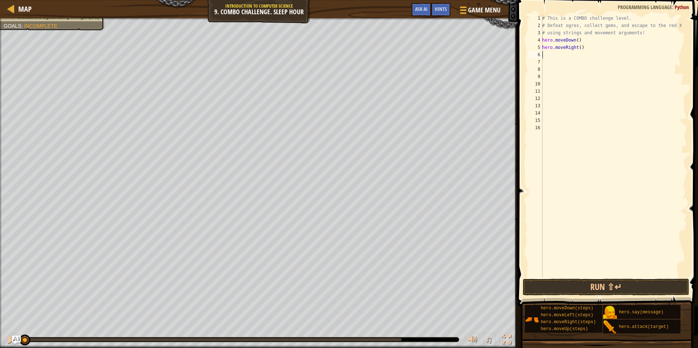
click at [577, 46] on div "# This is a COMBO challenge level. # Defeat [PERSON_NAME], collect gems, and es…" at bounding box center [613, 153] width 146 height 277
type textarea "hero.moveRight(2)"
click at [548, 57] on div "# This is a COMBO challenge level. # Defeat [PERSON_NAME], collect gems, and es…" at bounding box center [613, 153] width 146 height 277
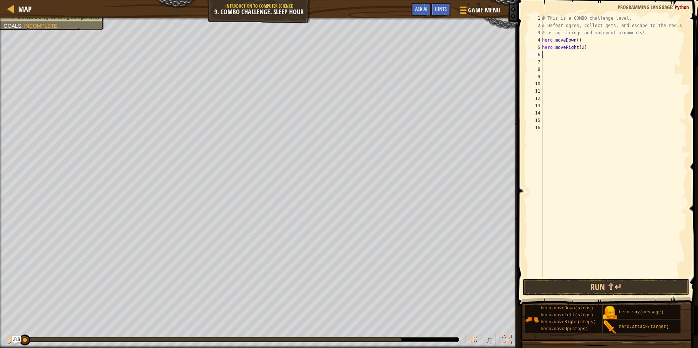
type textarea "h"
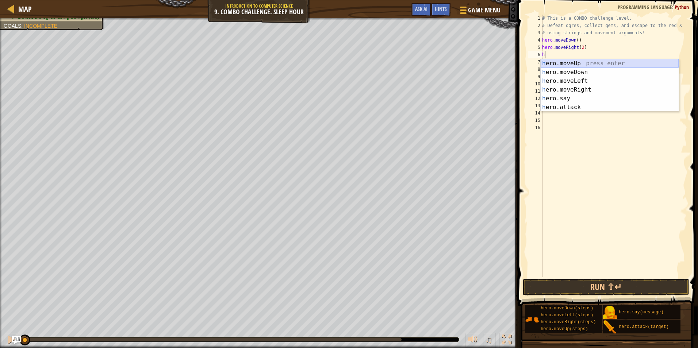
click at [559, 62] on div "h ero.moveUp press enter h ero.moveDown press enter h ero.moveLeft press enter …" at bounding box center [609, 94] width 138 height 70
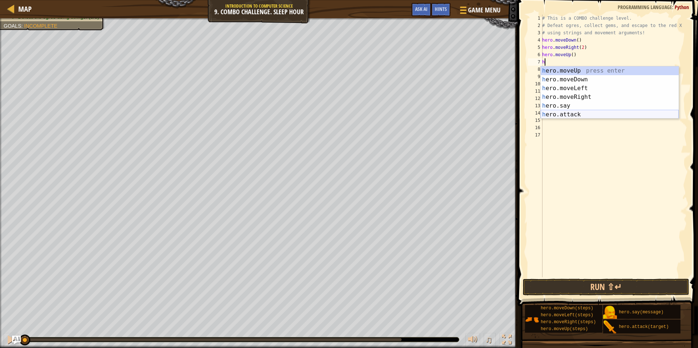
click at [563, 114] on div "h ero.moveUp press enter h ero.moveDown press enter h ero.moveLeft press enter …" at bounding box center [609, 101] width 138 height 70
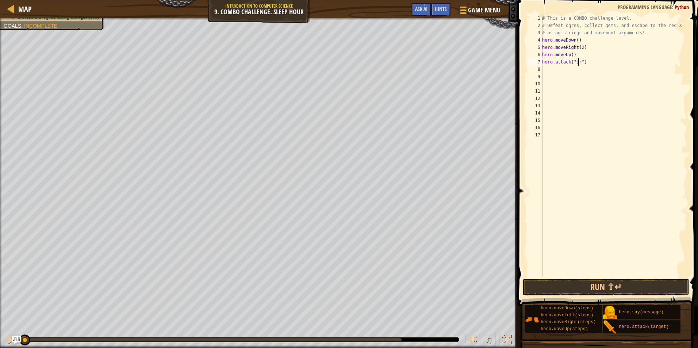
scroll to position [3, 3]
type textarea "hero.attack("Ursa2")"
click at [551, 70] on div "# This is a COMBO challenge level. # Defeat [PERSON_NAME], collect gems, and es…" at bounding box center [613, 153] width 146 height 277
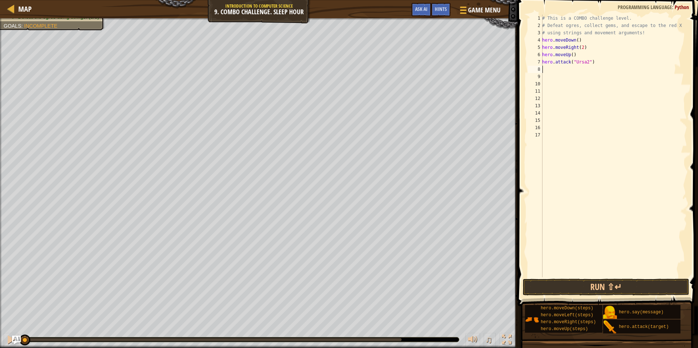
click at [586, 65] on div "# This is a COMBO challenge level. # Defeat [PERSON_NAME], collect gems, and es…" at bounding box center [613, 153] width 146 height 277
type textarea "hero.attack("Ursa")"
click at [541, 73] on div "9" at bounding box center [535, 76] width 15 height 7
click at [544, 68] on div "# This is a COMBO challenge level. # Defeat [PERSON_NAME], collect gems, and es…" at bounding box center [613, 153] width 146 height 277
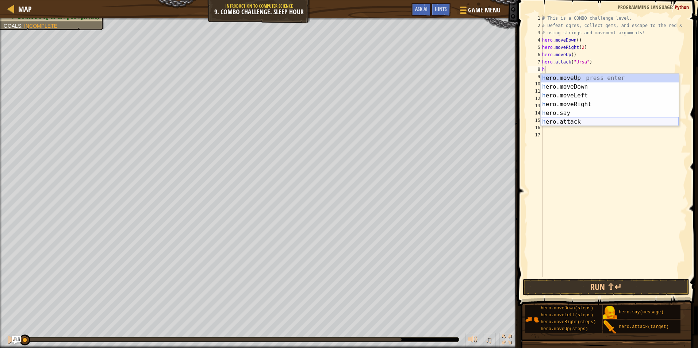
drag, startPoint x: 563, startPoint y: 119, endPoint x: 562, endPoint y: 110, distance: 9.5
click at [563, 119] on div "h ero.moveUp press enter h ero.moveDown press enter h ero.moveLeft press enter …" at bounding box center [609, 109] width 138 height 70
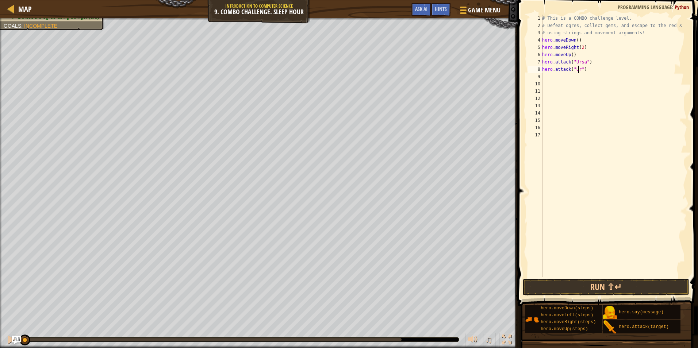
scroll to position [3, 3]
type textarea "hero.attack("Ursa")"
click at [574, 292] on button "Run ⇧↵" at bounding box center [606, 287] width 166 height 17
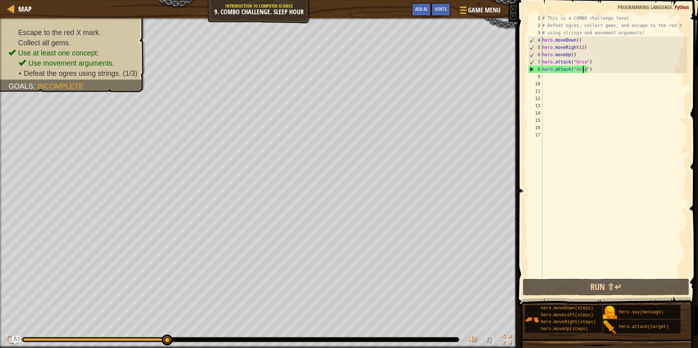
drag, startPoint x: 43, startPoint y: 340, endPoint x: 172, endPoint y: 345, distance: 128.9
click at [172, 345] on div at bounding box center [167, 340] width 11 height 11
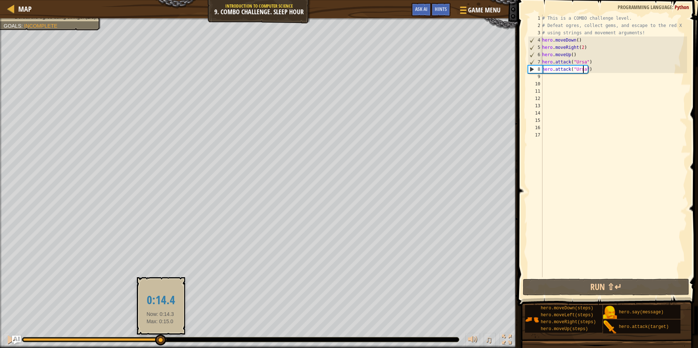
drag, startPoint x: 36, startPoint y: 340, endPoint x: 160, endPoint y: 343, distance: 123.7
click at [160, 343] on div at bounding box center [160, 340] width 11 height 11
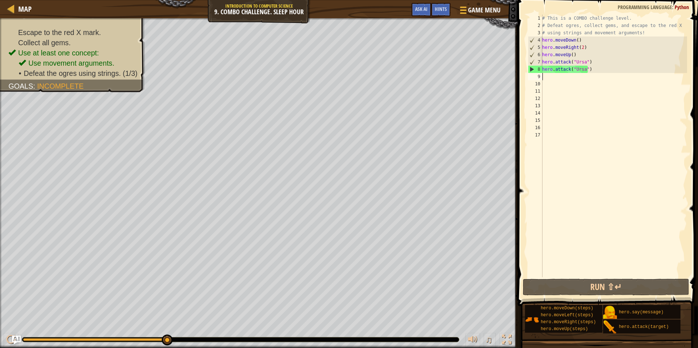
click at [547, 79] on div "# This is a COMBO challenge level. # Defeat [PERSON_NAME], collect gems, and es…" at bounding box center [613, 153] width 146 height 277
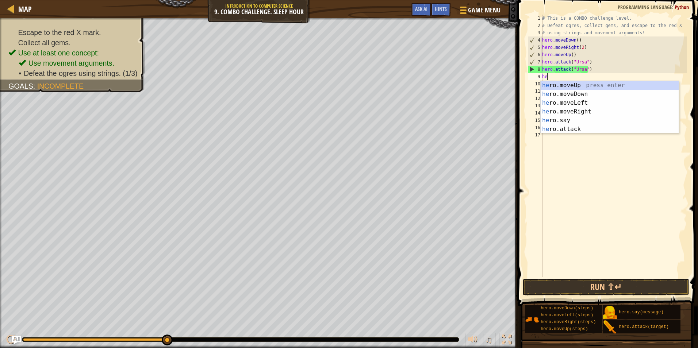
type textarea "her"
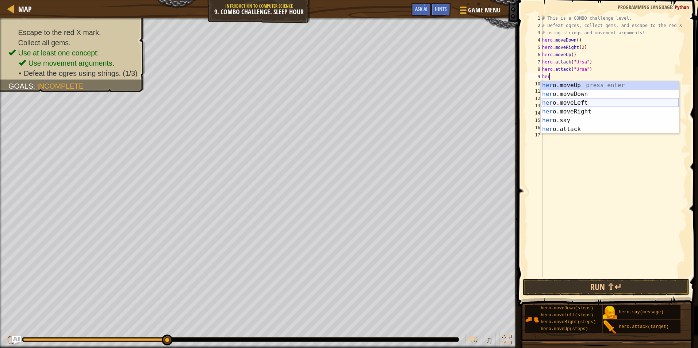
click at [583, 98] on div "her o.moveUp press enter her o.moveDown press enter her o.moveLeft press enter …" at bounding box center [609, 116] width 138 height 70
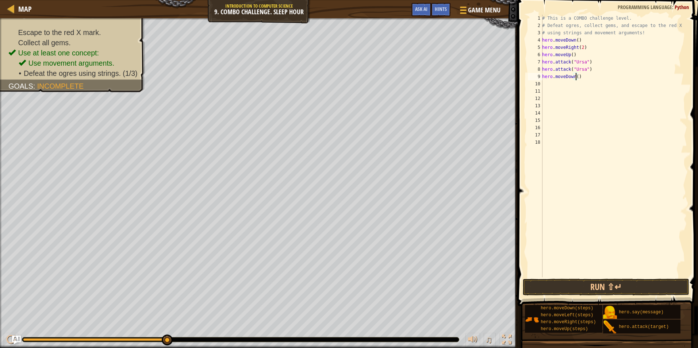
click at [575, 78] on div "# This is a COMBO challenge level. # Defeat [PERSON_NAME], collect gems, and es…" at bounding box center [613, 153] width 146 height 277
type textarea "hero.moveDown(2)"
click at [543, 86] on div "# This is a COMBO challenge level. # Defeat [PERSON_NAME], collect gems, and es…" at bounding box center [613, 153] width 146 height 277
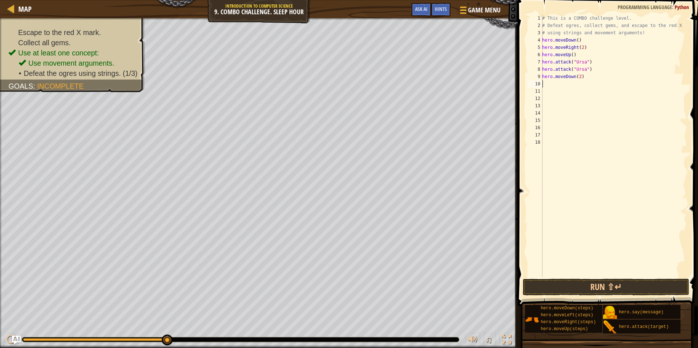
type textarea "h"
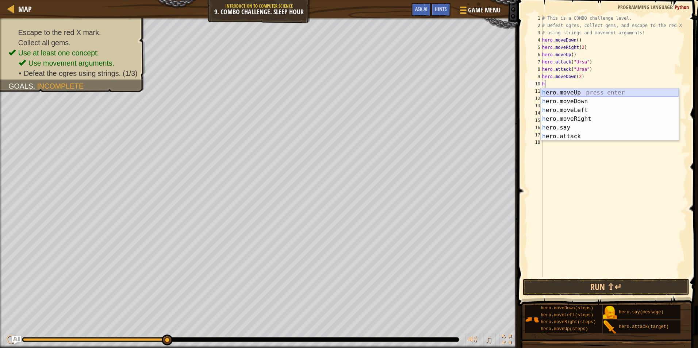
click at [568, 93] on div "h ero.moveUp press enter h ero.moveDown press enter h ero.moveLeft press enter …" at bounding box center [609, 123] width 138 height 70
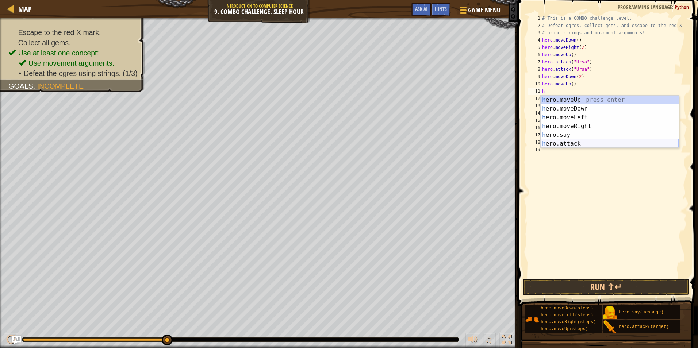
click at [553, 143] on div "h ero.moveUp press enter h ero.moveDown press enter h ero.moveLeft press enter …" at bounding box center [609, 131] width 138 height 70
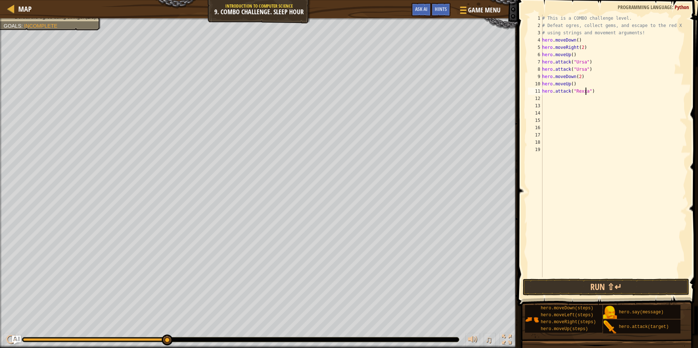
type textarea "hero.attack("Rexxar")"
click at [549, 99] on div "# This is a COMBO challenge level. # Defeat [PERSON_NAME], collect gems, and es…" at bounding box center [613, 153] width 146 height 277
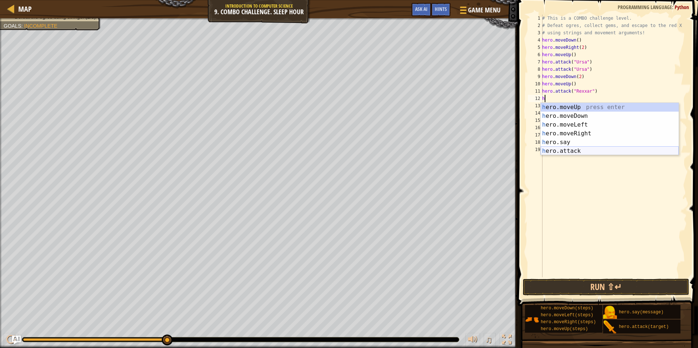
click at [561, 152] on div "h ero.moveUp press enter h ero.moveDown press enter h ero.moveLeft press enter …" at bounding box center [609, 138] width 138 height 70
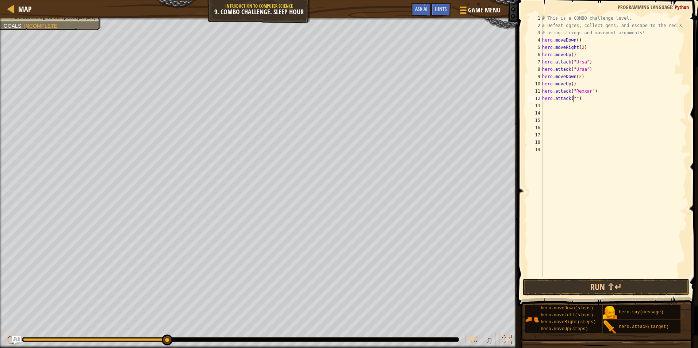
scroll to position [3, 3]
type textarea "hero.attack("Rexxar")"
click at [541, 108] on div "13" at bounding box center [535, 105] width 15 height 7
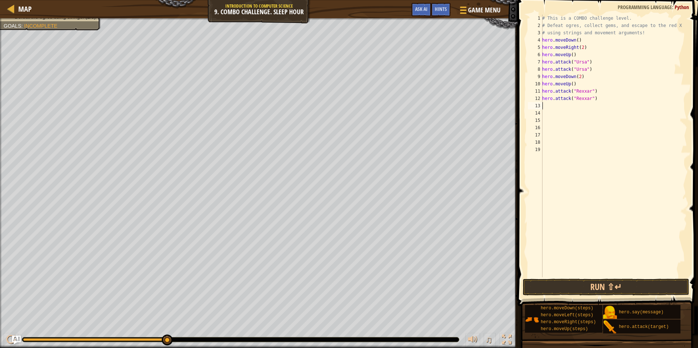
click at [552, 107] on div "# This is a COMBO challenge level. # Defeat [PERSON_NAME], collect gems, and es…" at bounding box center [613, 153] width 146 height 277
type textarea "h"
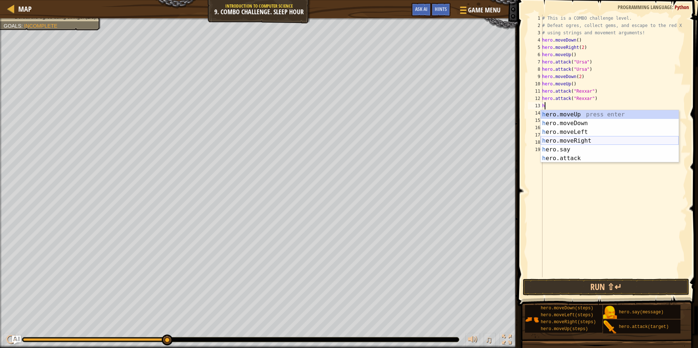
click at [576, 143] on div "h ero.moveUp press enter h ero.moveDown press enter h ero.moveLeft press enter …" at bounding box center [609, 145] width 138 height 70
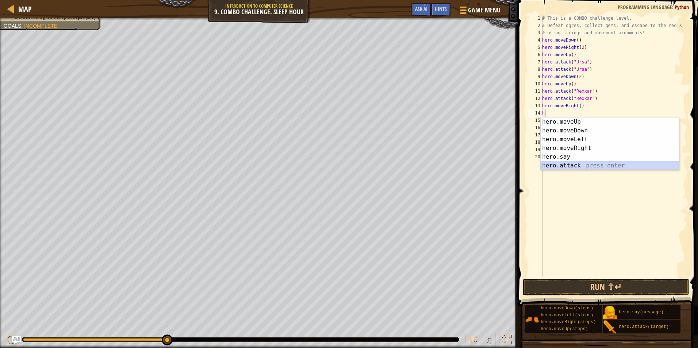
click at [582, 166] on div "h ero.moveUp press enter h ero.moveDown press enter h ero.moveLeft press enter …" at bounding box center [609, 153] width 138 height 70
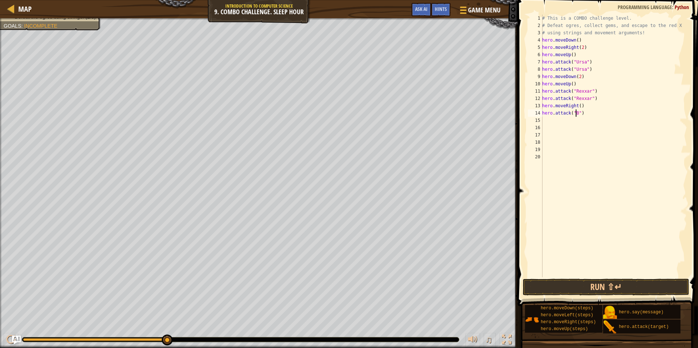
scroll to position [3, 3]
type textarea "hero.attack("Brack")"
click at [554, 122] on div "# This is a COMBO challenge level. # Defeat [PERSON_NAME], collect gems, and es…" at bounding box center [613, 153] width 146 height 277
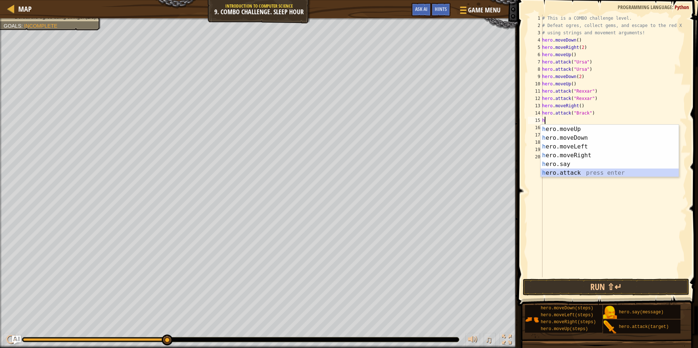
click at [560, 173] on div "h ero.moveUp press enter h ero.moveDown press enter h ero.moveLeft press enter …" at bounding box center [609, 160] width 138 height 70
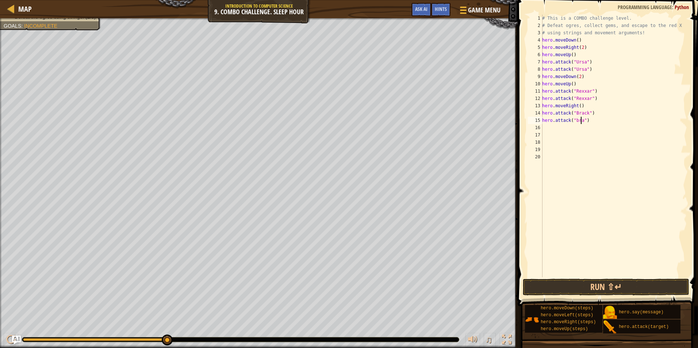
type textarea "hero.attack("[PERSON_NAME]")"
click at [548, 128] on div "# This is a COMBO challenge level. # Defeat [PERSON_NAME], collect gems, and es…" at bounding box center [613, 153] width 146 height 277
click at [547, 128] on div "# This is a COMBO challenge level. # Defeat [PERSON_NAME], collect gems, and es…" at bounding box center [613, 153] width 146 height 277
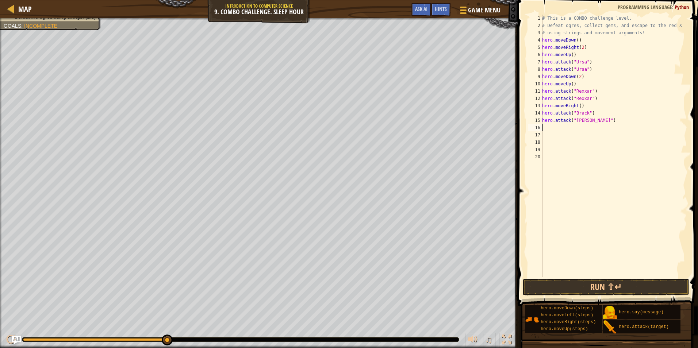
type textarea "h"
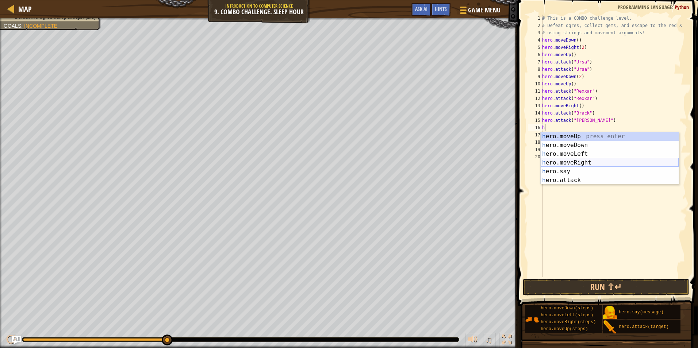
click at [556, 159] on div "h ero.moveUp press enter h ero.moveDown press enter h ero.moveLeft press enter …" at bounding box center [609, 167] width 138 height 70
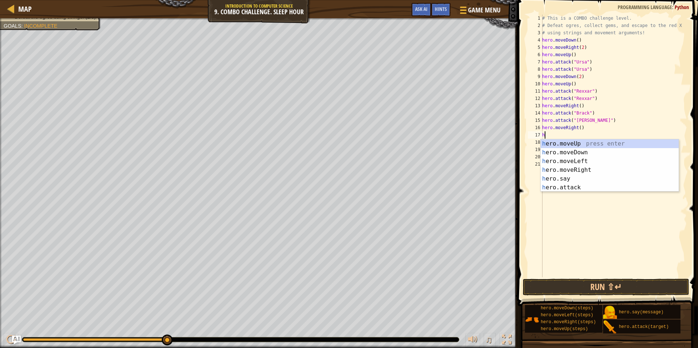
type textarea "h"
click at [568, 169] on div "h ero.moveUp press enter h ero.moveDown press enter h ero.moveLeft press enter …" at bounding box center [609, 174] width 138 height 70
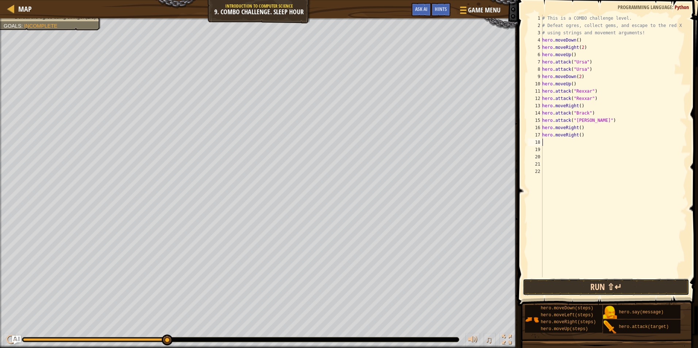
click at [568, 281] on button "Run ⇧↵" at bounding box center [606, 287] width 166 height 17
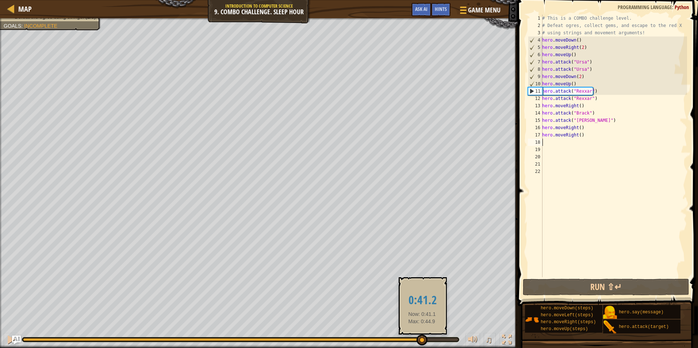
drag, startPoint x: 59, startPoint y: 343, endPoint x: 424, endPoint y: 340, distance: 364.6
click at [424, 340] on div at bounding box center [421, 340] width 11 height 11
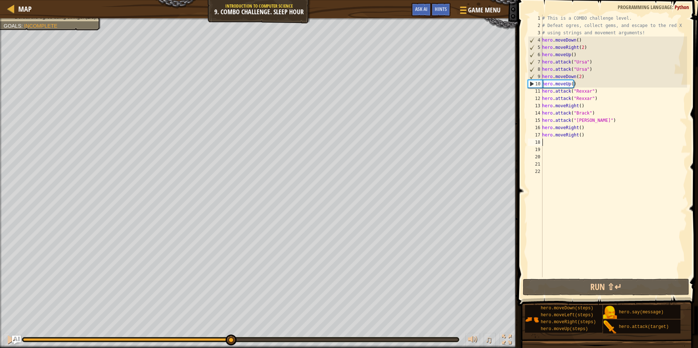
drag, startPoint x: 424, startPoint y: 340, endPoint x: 230, endPoint y: 330, distance: 194.0
click at [230, 330] on div "♫" at bounding box center [258, 338] width 517 height 22
click at [313, 324] on div "Escape to the red X mark. Collect all gems. Use at least one concept: Use movem…" at bounding box center [349, 183] width 698 height 330
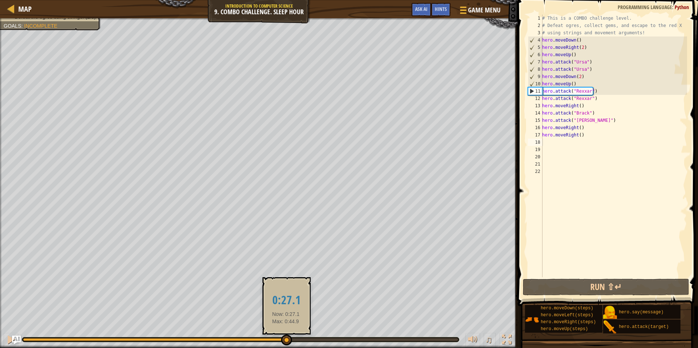
drag, startPoint x: 263, startPoint y: 342, endPoint x: 286, endPoint y: 343, distance: 22.7
click at [286, 343] on div at bounding box center [286, 340] width 11 height 11
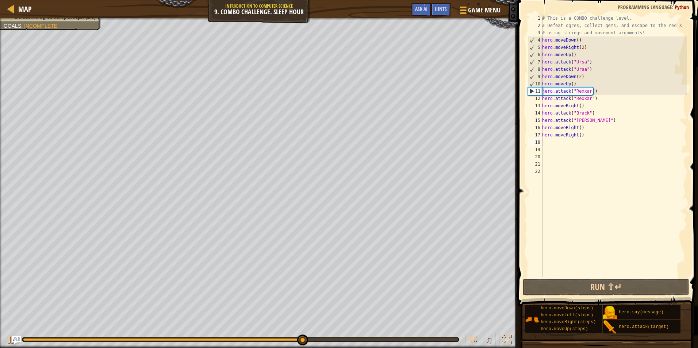
click at [579, 135] on div "# This is a COMBO challenge level. # Defeat [PERSON_NAME], collect gems, and es…" at bounding box center [613, 153] width 146 height 277
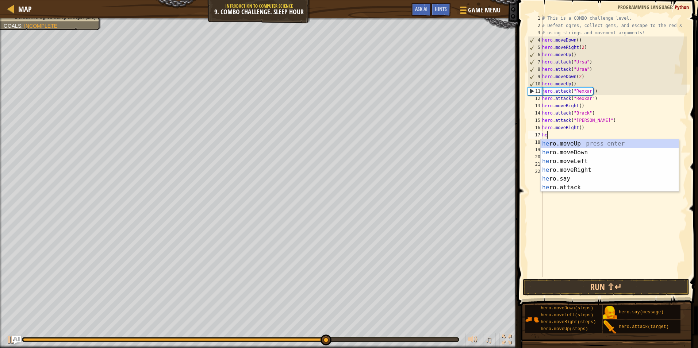
type textarea "h"
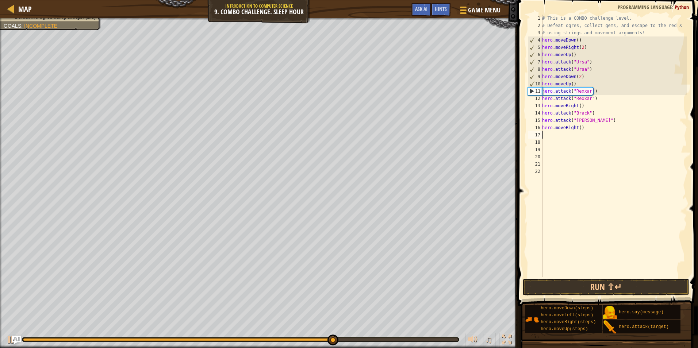
click at [577, 128] on div "# This is a COMBO challenge level. # Defeat [PERSON_NAME], collect gems, and es…" at bounding box center [613, 153] width 146 height 277
click at [578, 129] on div "# This is a COMBO challenge level. # Defeat [PERSON_NAME], collect gems, and es…" at bounding box center [613, 153] width 146 height 277
click at [574, 83] on div "# This is a COMBO challenge level. # Defeat [PERSON_NAME], collect gems, and es…" at bounding box center [613, 153] width 146 height 277
type textarea "hero.moveUp()"
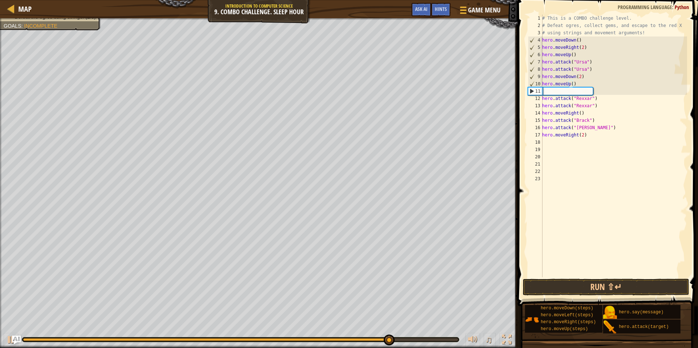
scroll to position [3, 0]
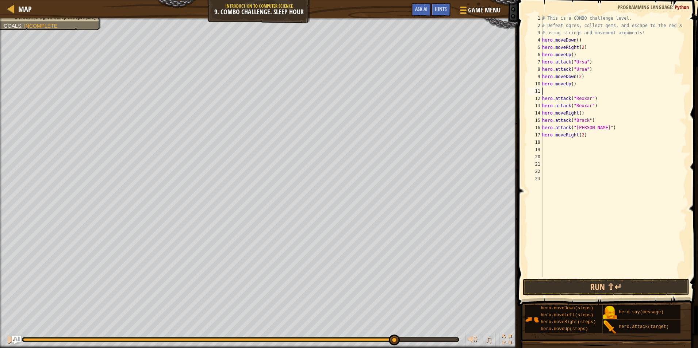
click at [556, 93] on div "# This is a COMBO challenge level. # Defeat [PERSON_NAME], collect gems, and es…" at bounding box center [613, 153] width 146 height 277
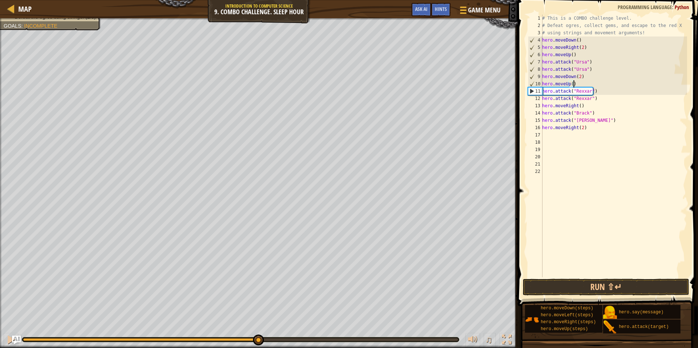
drag, startPoint x: 395, startPoint y: 340, endPoint x: 199, endPoint y: 331, distance: 196.2
click at [199, 331] on div "♫" at bounding box center [258, 338] width 517 height 22
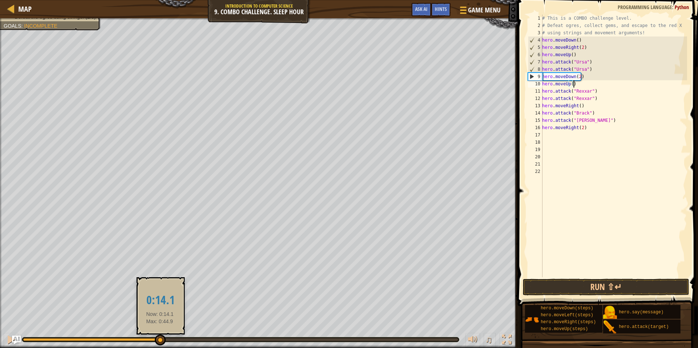
drag, startPoint x: 206, startPoint y: 339, endPoint x: 159, endPoint y: 337, distance: 46.4
click at [160, 338] on div at bounding box center [240, 339] width 435 height 3
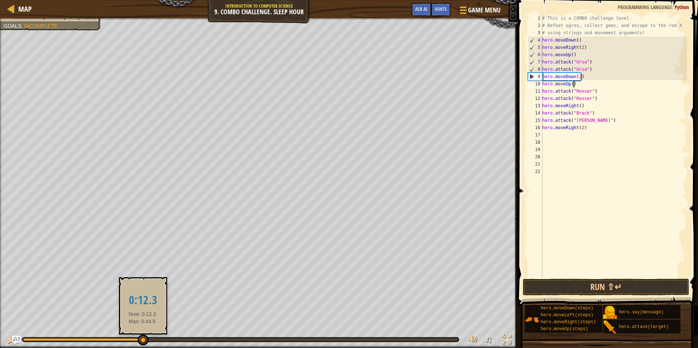
drag, startPoint x: 163, startPoint y: 339, endPoint x: 143, endPoint y: 341, distance: 20.2
click at [142, 340] on div at bounding box center [143, 340] width 11 height 11
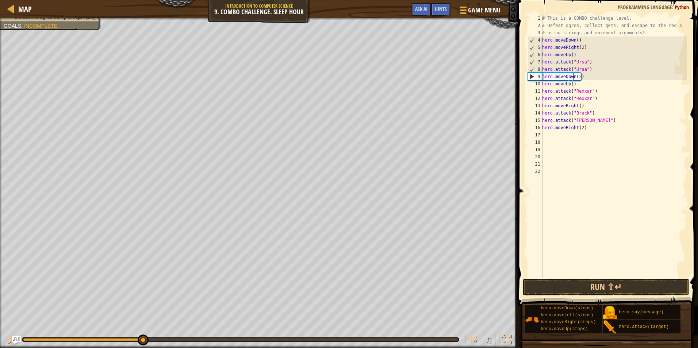
click at [573, 78] on div "# This is a COMBO challenge level. # Defeat [PERSON_NAME], collect gems, and es…" at bounding box center [613, 153] width 146 height 277
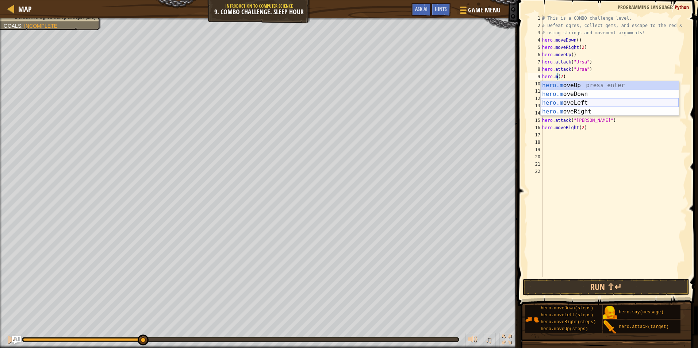
click at [594, 100] on div "hero.m oveUp press enter hero.m oveDown press enter hero.m oveLeft press enter …" at bounding box center [609, 107] width 138 height 53
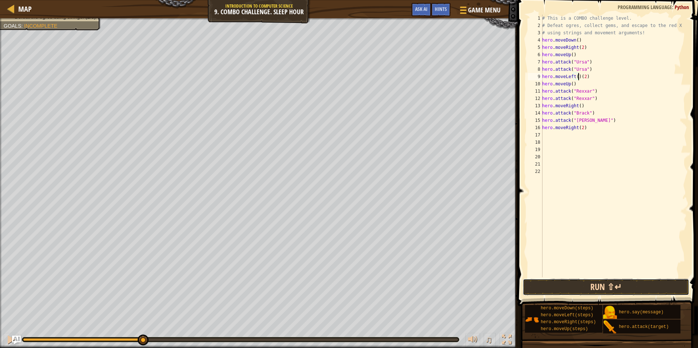
click at [582, 285] on button "Run ⇧↵" at bounding box center [606, 287] width 166 height 17
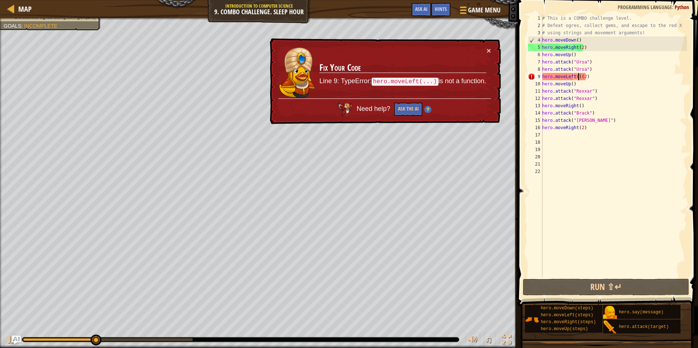
drag, startPoint x: 420, startPoint y: 81, endPoint x: 442, endPoint y: 80, distance: 21.5
click at [420, 81] on code "hero.moveLeft(...)" at bounding box center [404, 82] width 67 height 8
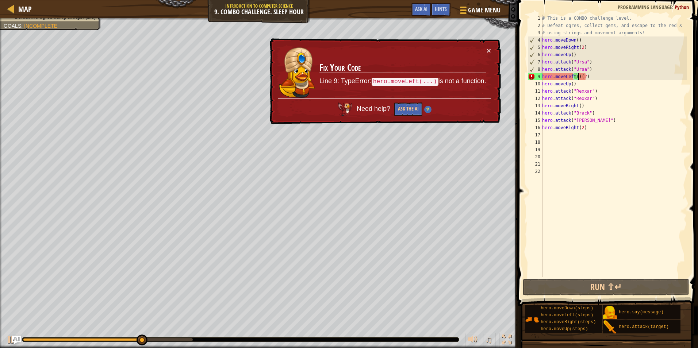
click at [587, 77] on div "# This is a COMBO challenge level. # Defeat [PERSON_NAME], collect gems, and es…" at bounding box center [613, 153] width 146 height 277
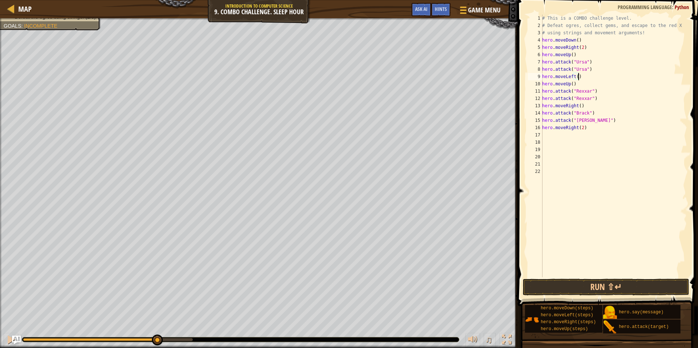
click at [575, 77] on div "# This is a COMBO challenge level. # Defeat [PERSON_NAME], collect gems, and es…" at bounding box center [613, 153] width 146 height 277
click at [583, 287] on button "Run ⇧↵" at bounding box center [606, 287] width 166 height 17
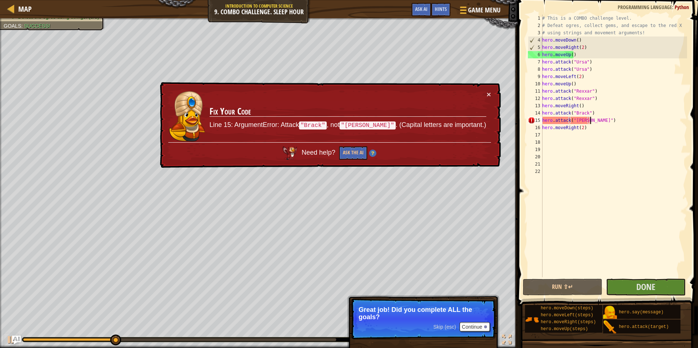
click at [597, 120] on div "# This is a COMBO challenge level. # Defeat [PERSON_NAME], collect gems, and es…" at bounding box center [613, 153] width 146 height 277
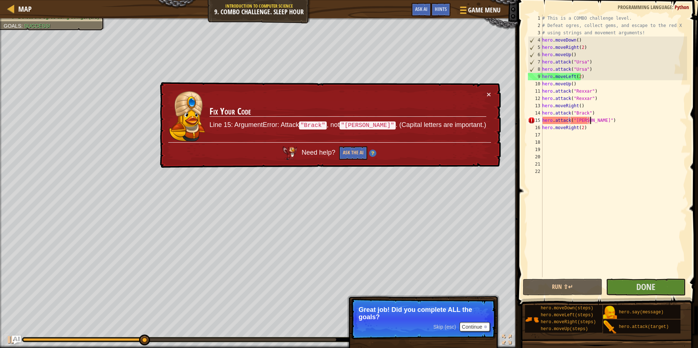
click at [576, 121] on div "# This is a COMBO challenge level. # Defeat [PERSON_NAME], collect gems, and es…" at bounding box center [613, 153] width 146 height 277
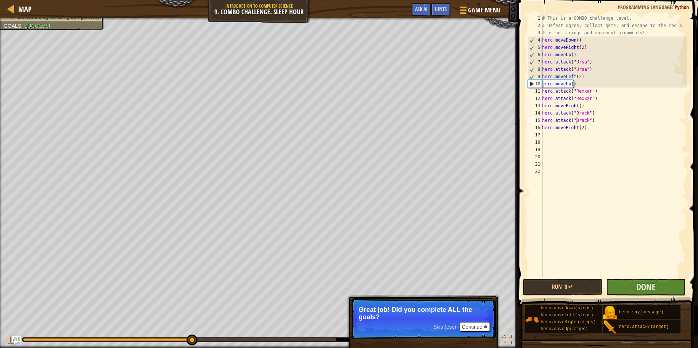
type textarea "hero.attack("Brack")"
click at [473, 325] on button "Continue" at bounding box center [474, 326] width 30 height 9
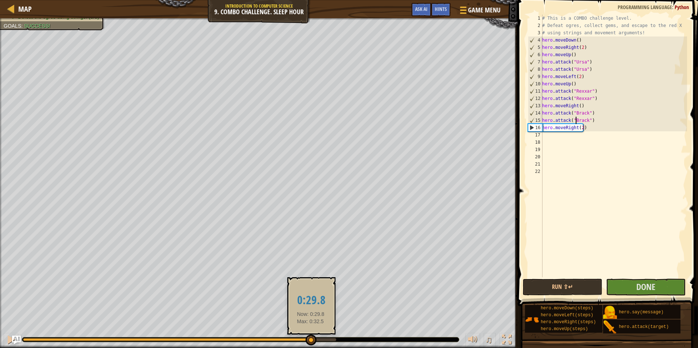
drag, startPoint x: 213, startPoint y: 340, endPoint x: 456, endPoint y: 340, distance: 243.0
click at [346, 344] on div "♫" at bounding box center [258, 338] width 517 height 22
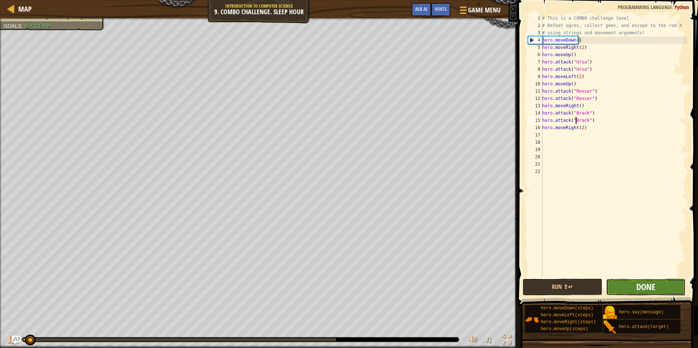
click at [651, 290] on span "Done" at bounding box center [645, 287] width 19 height 12
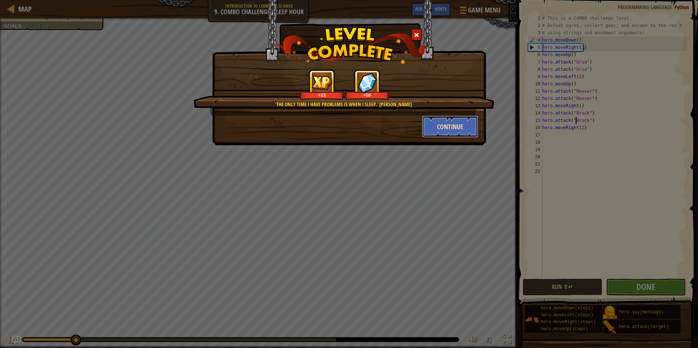
click at [454, 131] on button "Continue" at bounding box center [450, 127] width 57 height 22
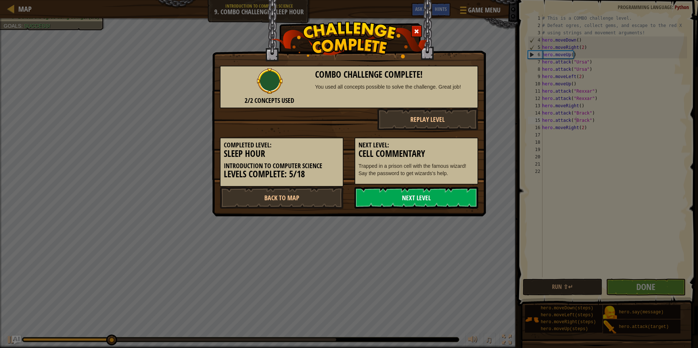
click at [416, 205] on link "Next Level" at bounding box center [416, 198] width 124 height 22
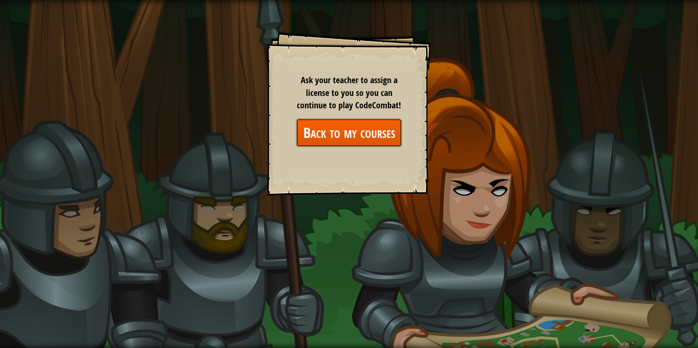
click at [362, 137] on link "Back to my courses" at bounding box center [349, 133] width 106 height 28
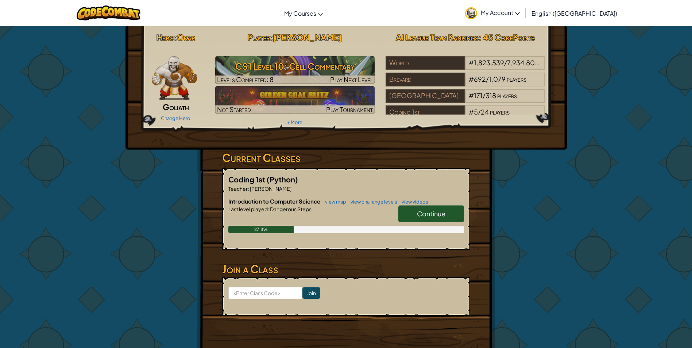
click at [414, 216] on link "Continue" at bounding box center [431, 213] width 66 height 17
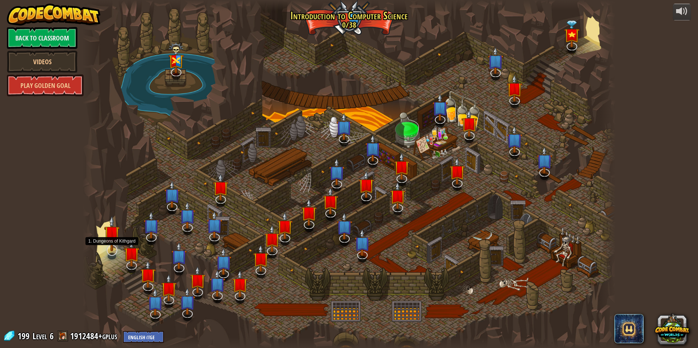
click at [105, 237] on img at bounding box center [112, 234] width 16 height 36
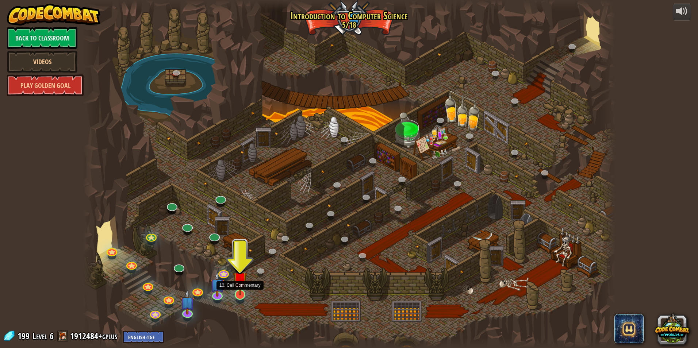
click at [241, 291] on img at bounding box center [240, 279] width 14 height 33
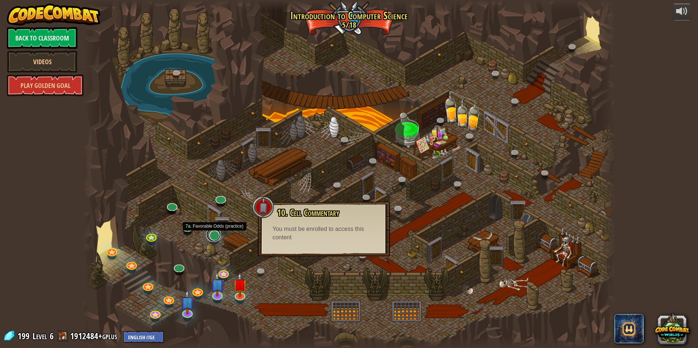
click at [216, 236] on link at bounding box center [213, 234] width 15 height 15
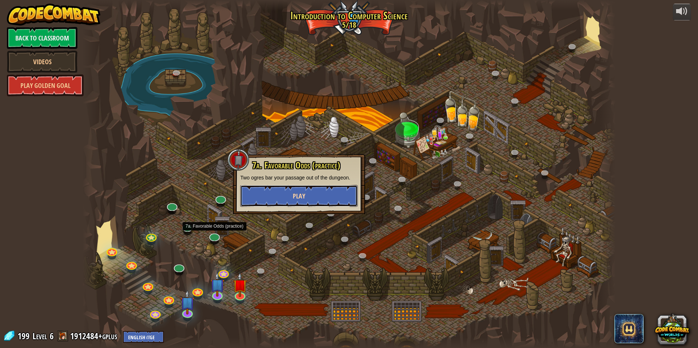
click at [272, 198] on button "Play" at bounding box center [299, 196] width 118 height 22
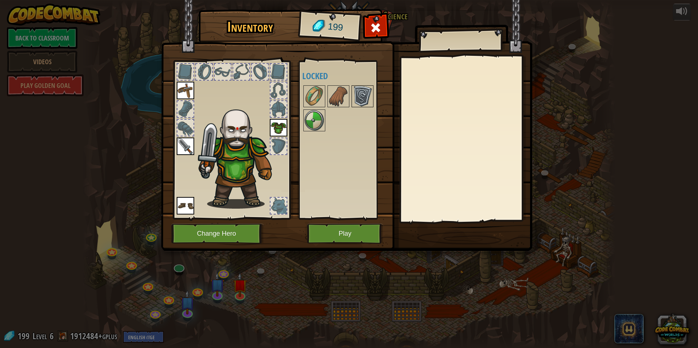
click at [366, 94] on img at bounding box center [362, 96] width 20 height 20
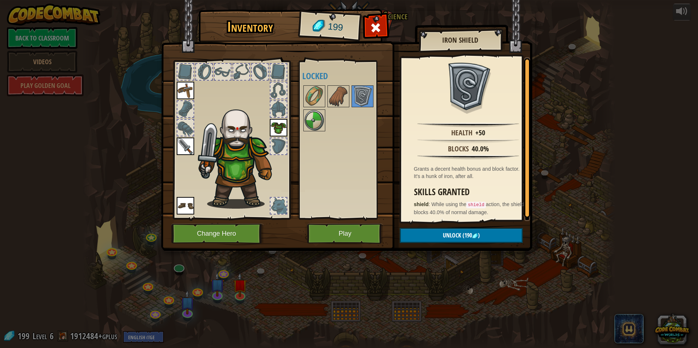
scroll to position [1, 0]
click at [435, 230] on button "Unlock (190 )" at bounding box center [461, 235] width 123 height 15
click at [436, 239] on button "Confirm" at bounding box center [461, 235] width 123 height 15
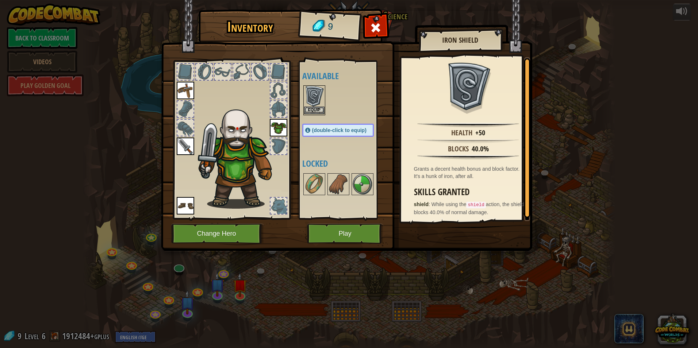
click at [318, 106] on img at bounding box center [314, 96] width 20 height 20
click at [432, 240] on button "Equip" at bounding box center [460, 235] width 123 height 18
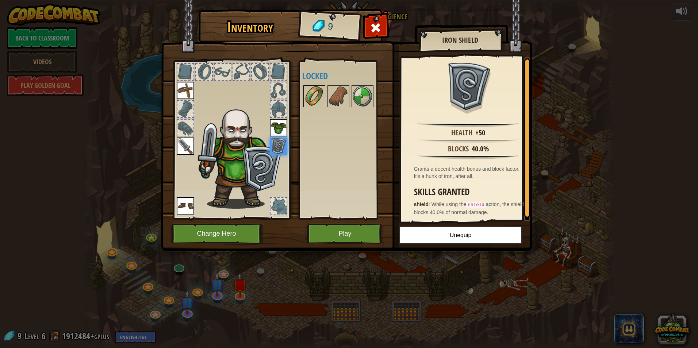
click at [312, 96] on img at bounding box center [314, 96] width 20 height 20
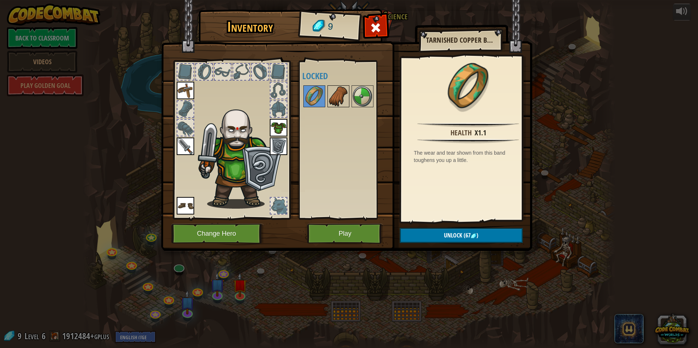
click at [342, 101] on img at bounding box center [338, 96] width 20 height 20
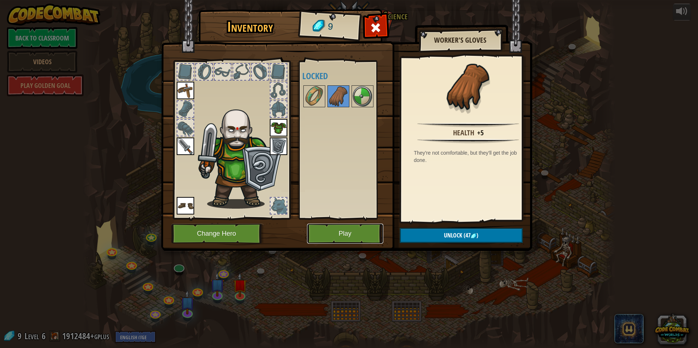
click at [335, 235] on button "Play" at bounding box center [345, 234] width 76 height 20
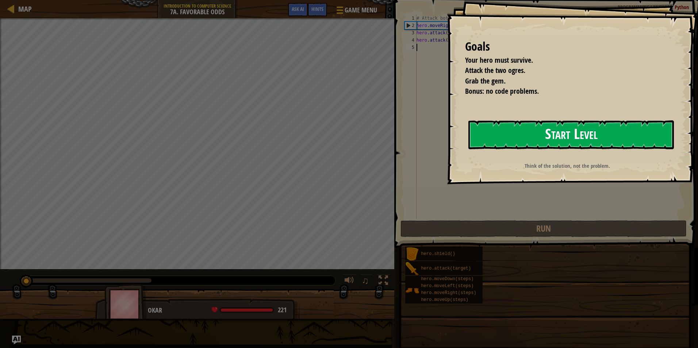
click at [566, 128] on button "Start Level" at bounding box center [570, 134] width 205 height 29
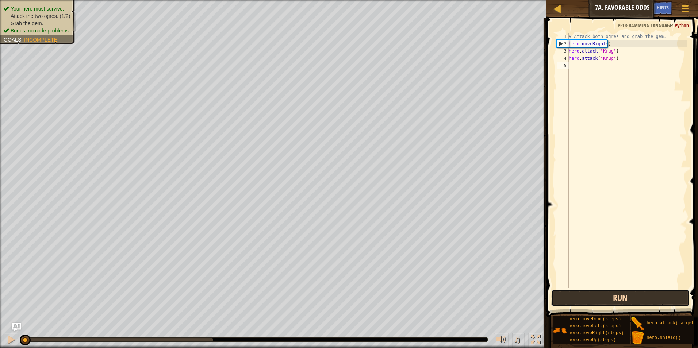
click at [599, 302] on button "Run" at bounding box center [620, 298] width 139 height 17
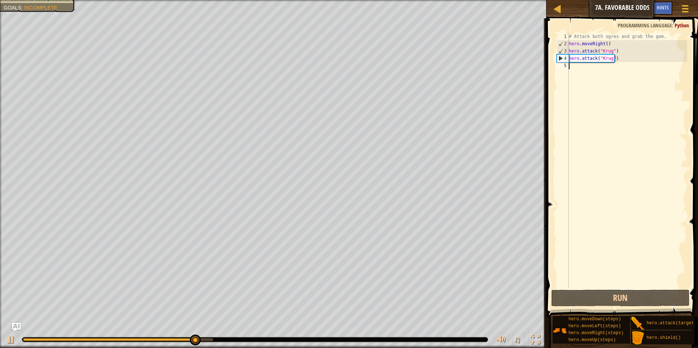
type textarea "h"
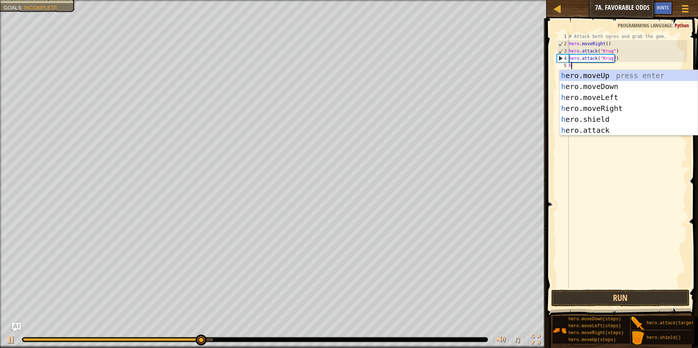
scroll to position [3, 0]
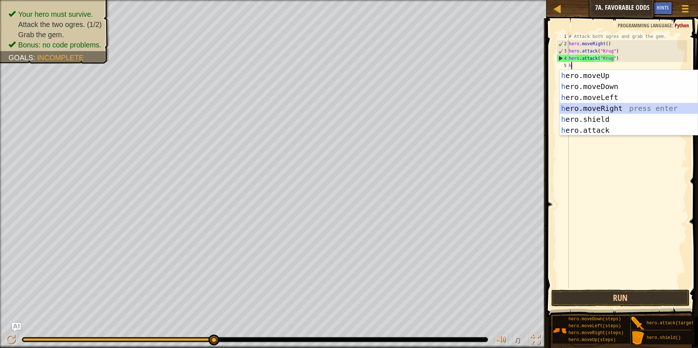
click at [599, 104] on div "h ero.moveUp press enter h ero.moveDown press enter h ero.moveLeft press enter …" at bounding box center [628, 114] width 138 height 88
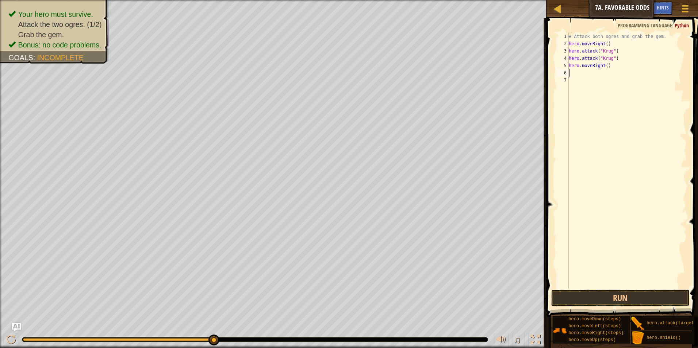
type textarea "h"
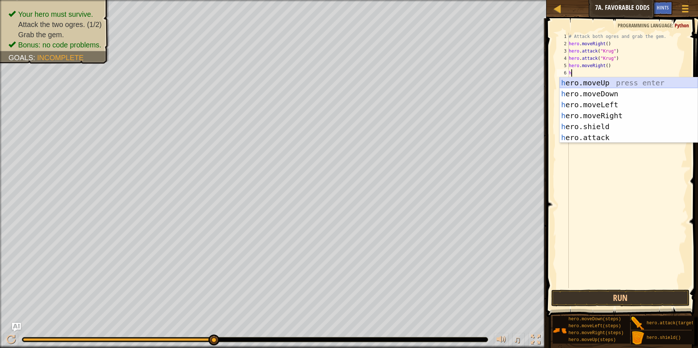
click at [604, 86] on div "h ero.moveUp press enter h ero.moveDown press enter h ero.moveLeft press enter …" at bounding box center [628, 121] width 138 height 88
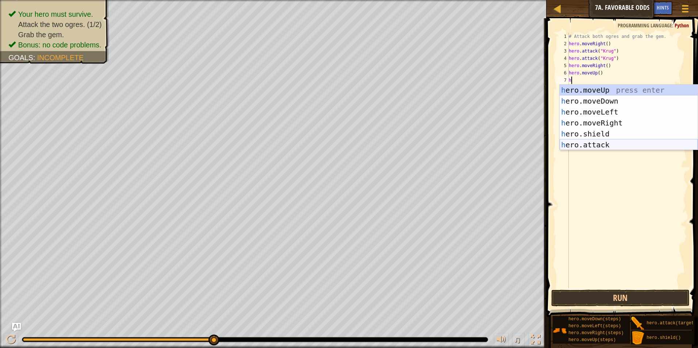
click at [580, 145] on div "h ero.moveUp press enter h ero.moveDown press enter h ero.moveLeft press enter …" at bounding box center [628, 129] width 138 height 88
type textarea "hero.attack("Enemy Name")"
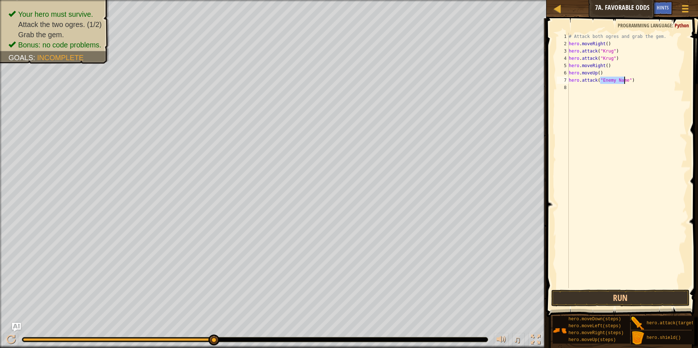
click at [580, 94] on div "# Attack both ogres and grab the gem. hero . moveRight ( ) hero . attack ( "[PE…" at bounding box center [627, 168] width 120 height 270
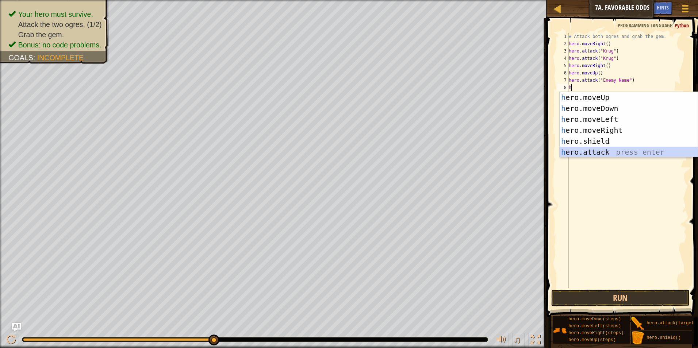
drag, startPoint x: 597, startPoint y: 148, endPoint x: 616, endPoint y: 92, distance: 59.2
click at [597, 147] on div "h ero.moveUp press enter h ero.moveDown press enter h ero.moveLeft press enter …" at bounding box center [628, 136] width 138 height 88
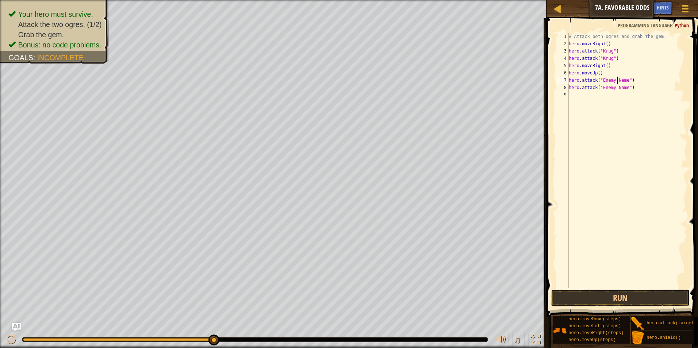
click at [617, 78] on div "# Attack both ogres and grab the gem. hero . moveRight ( ) hero . attack ( "[PE…" at bounding box center [627, 168] width 120 height 270
click at [614, 89] on div "# Attack both ogres and grab the gem. hero . moveRight ( ) hero . attack ( "[PE…" at bounding box center [627, 168] width 120 height 270
type textarea "hero.attack("Grump")"
click at [579, 97] on div "# Attack both ogres and grab the gem. hero . moveRight ( ) hero . attack ( "[PE…" at bounding box center [627, 168] width 120 height 270
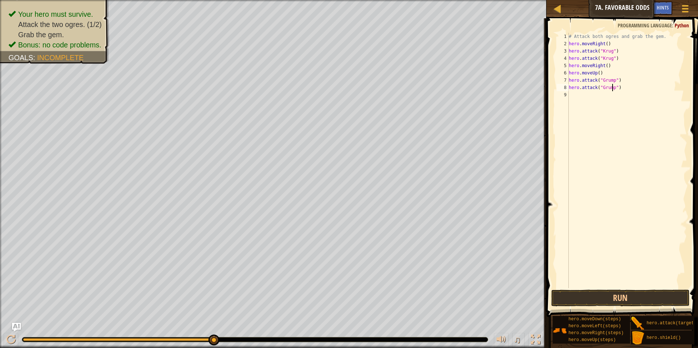
scroll to position [3, 0]
type textarea "h"
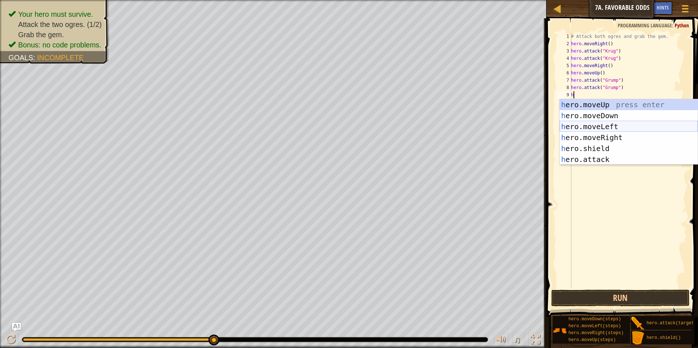
drag, startPoint x: 597, startPoint y: 127, endPoint x: 596, endPoint y: 133, distance: 5.9
click at [597, 127] on div "h ero.moveUp press enter h ero.moveDown press enter h ero.moveLeft press enter …" at bounding box center [628, 143] width 138 height 88
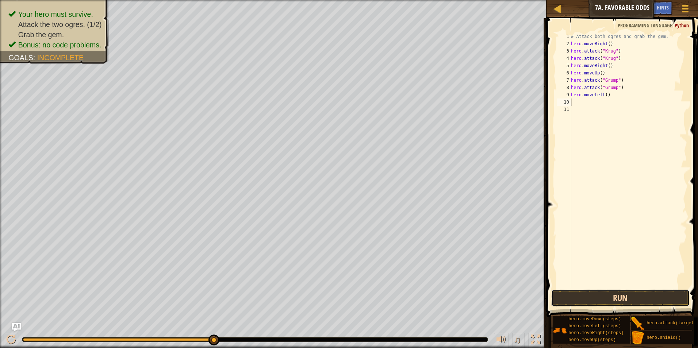
click at [607, 291] on button "Run" at bounding box center [620, 298] width 139 height 17
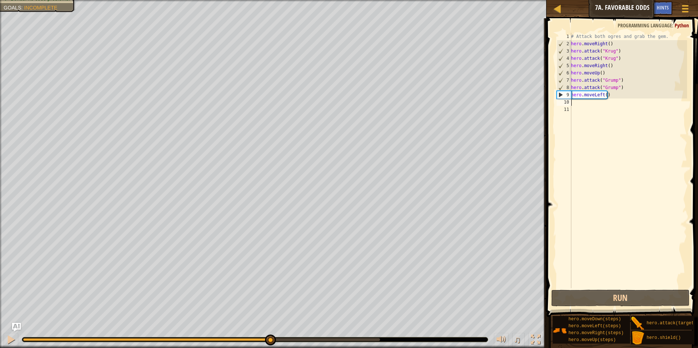
drag, startPoint x: 155, startPoint y: 338, endPoint x: 271, endPoint y: 334, distance: 116.5
click at [270, 334] on div "♫" at bounding box center [273, 338] width 546 height 22
type textarea "h"
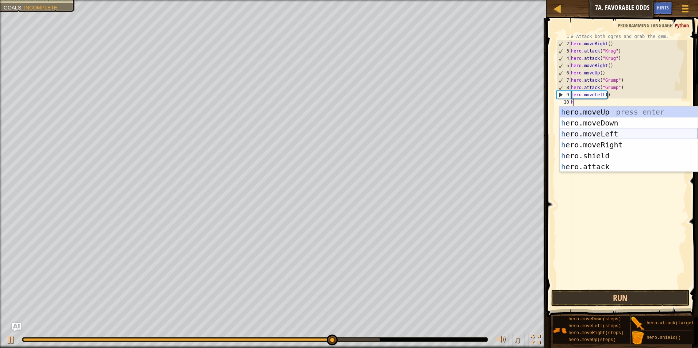
click at [604, 133] on div "h ero.moveUp press enter h ero.moveDown press enter h ero.moveLeft press enter …" at bounding box center [628, 151] width 138 height 88
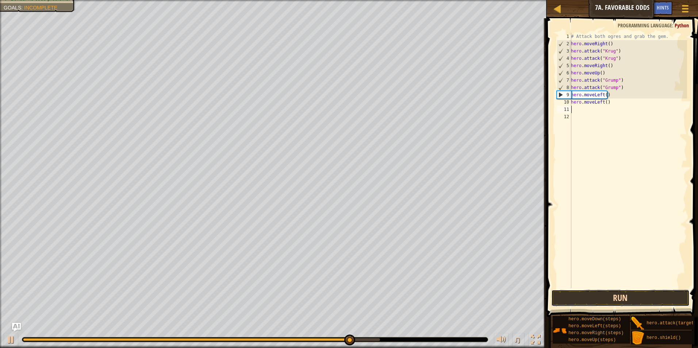
click at [576, 298] on button "Run" at bounding box center [620, 298] width 139 height 17
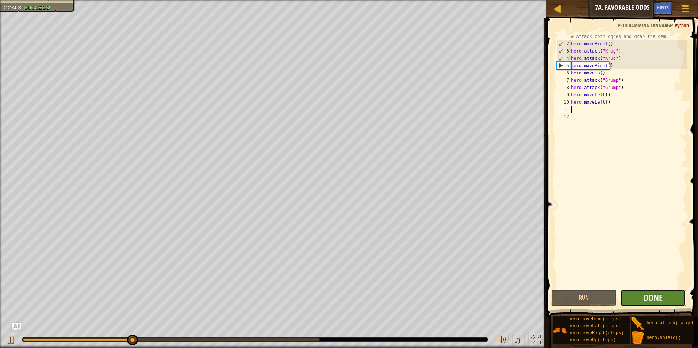
click at [638, 296] on button "Done" at bounding box center [653, 298] width 66 height 17
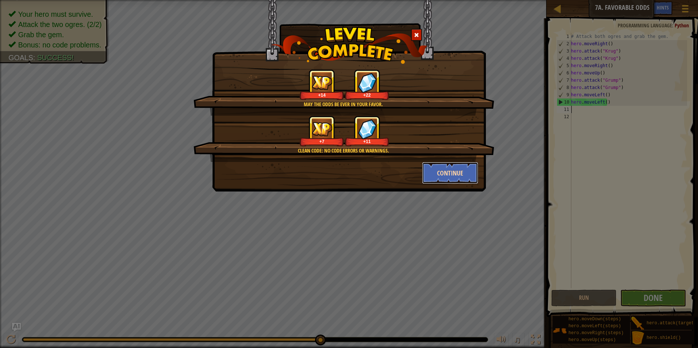
click at [438, 171] on button "Continue" at bounding box center [450, 173] width 57 height 22
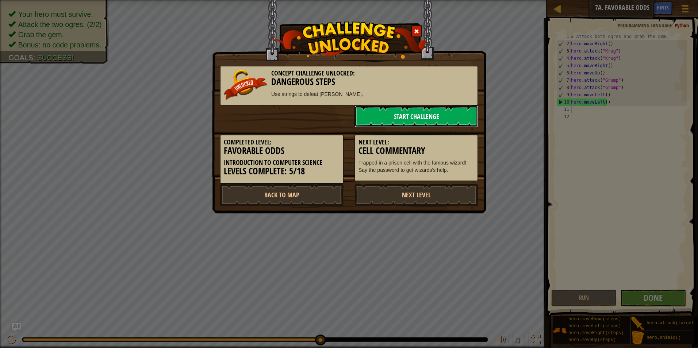
click at [421, 124] on link "Start Challenge" at bounding box center [416, 116] width 124 height 22
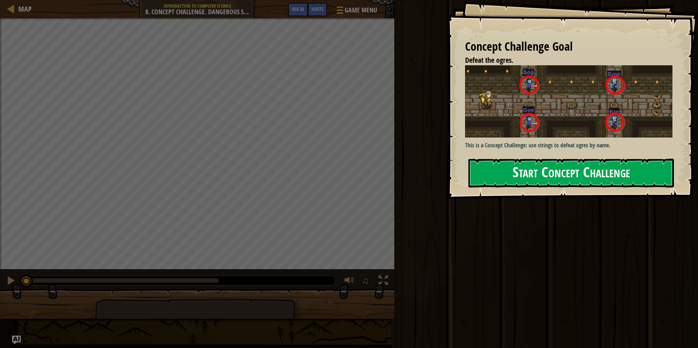
click at [498, 169] on button "Start Concept Challenge" at bounding box center [570, 173] width 205 height 29
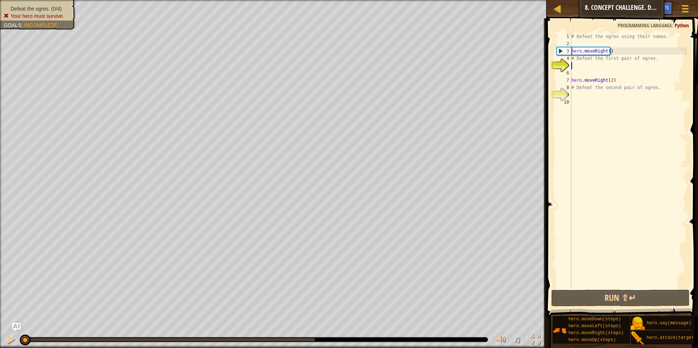
scroll to position [3, 0]
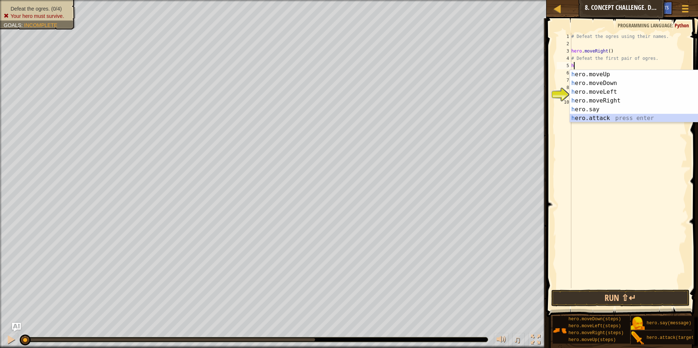
click at [600, 116] on div "h ero.moveUp press enter h ero.moveDown press enter h ero.moveLeft press enter …" at bounding box center [639, 105] width 138 height 70
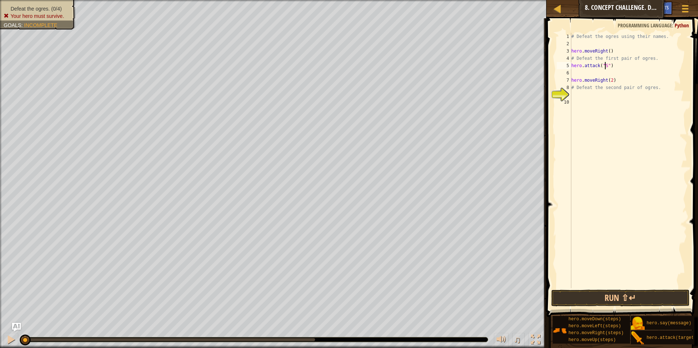
scroll to position [3, 3]
type textarea "hero.attack("Sog")"
click at [585, 72] on div "# Defeat the ogres using their names. hero . moveRight ( ) # Defeat the first p…" at bounding box center [628, 168] width 117 height 270
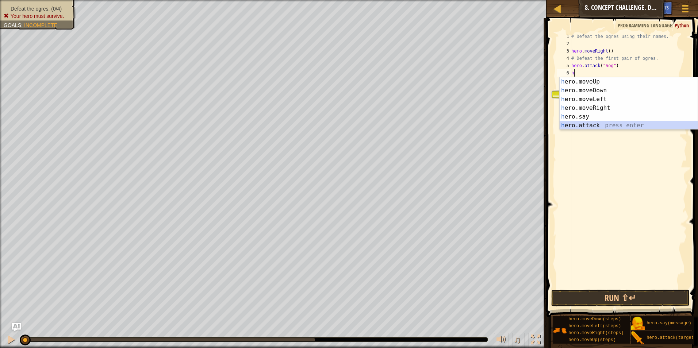
click at [588, 126] on div "h ero.moveUp press enter h ero.moveDown press enter h ero.moveLeft press enter …" at bounding box center [628, 112] width 138 height 70
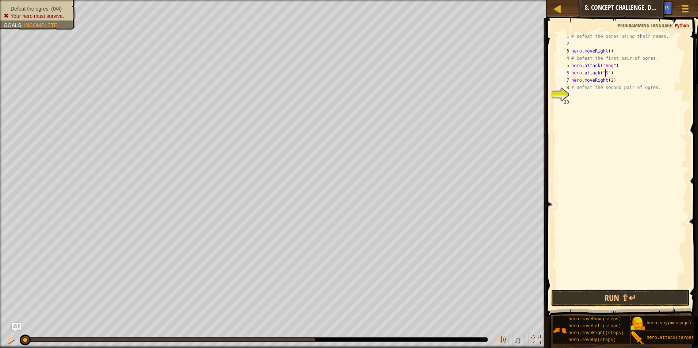
scroll to position [3, 3]
type textarea "hero.attack("Sog")"
click at [614, 74] on div "# Defeat the ogres using their names. hero . moveRight ( ) # Defeat the first p…" at bounding box center [628, 168] width 117 height 270
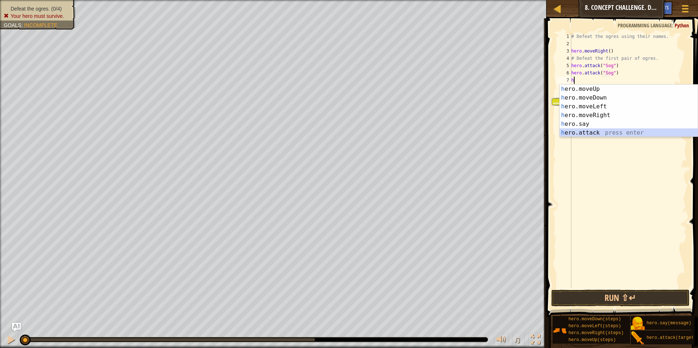
click at [589, 130] on div "h ero.moveUp press enter h ero.moveDown press enter h ero.moveLeft press enter …" at bounding box center [628, 120] width 138 height 70
type textarea "hero.attack("Enemy Name")"
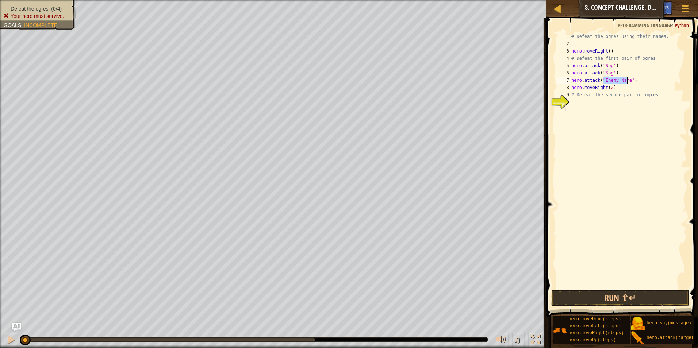
click at [635, 81] on div "# Defeat the ogres using their names. hero . moveRight ( ) # Defeat the first p…" at bounding box center [628, 168] width 117 height 270
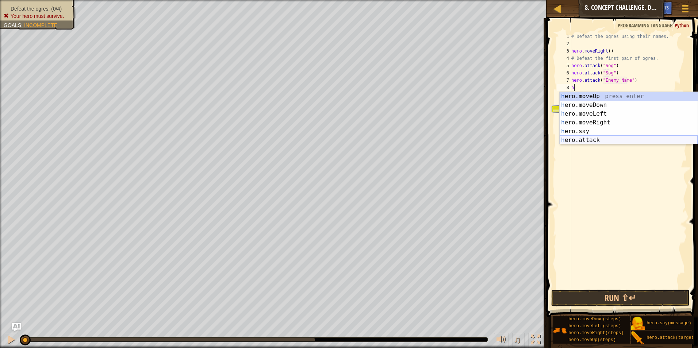
click at [582, 143] on div "h ero.moveUp press enter h ero.moveDown press enter h ero.moveLeft press enter …" at bounding box center [628, 127] width 138 height 70
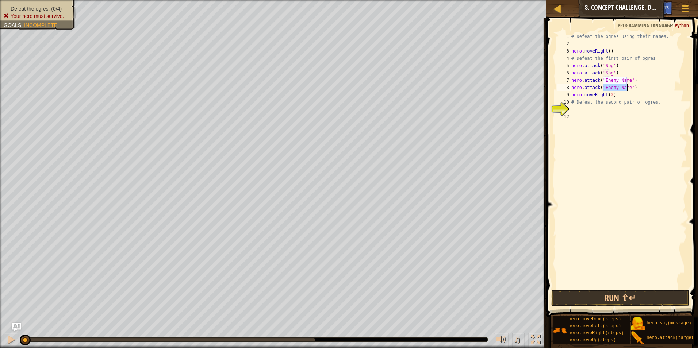
click at [613, 80] on div "# Defeat the ogres using their names. hero . moveRight ( ) # Defeat the first p…" at bounding box center [628, 168] width 117 height 270
click at [625, 90] on div "# Defeat the ogres using their names. hero . moveRight ( ) # Defeat the first p…" at bounding box center [628, 168] width 117 height 270
click at [612, 95] on div "# Defeat the ogres using their names. hero . moveRight ( ) # Defeat the first p…" at bounding box center [628, 168] width 117 height 270
type textarea "hero.moveRight(2)"
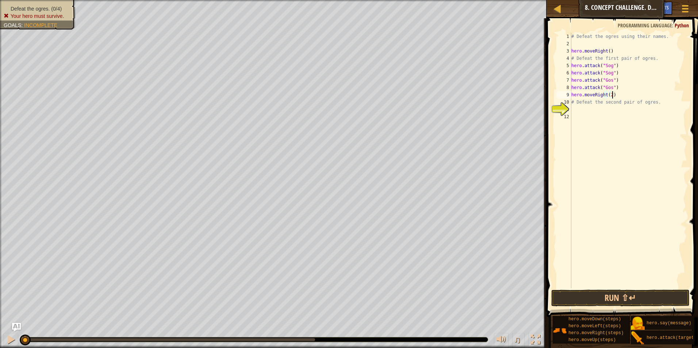
click at [577, 113] on div "# Defeat the ogres using their names. hero . moveRight ( ) # Defeat the first p…" at bounding box center [628, 168] width 117 height 270
click at [576, 110] on div "# Defeat the ogres using their names. hero . moveRight ( ) # Defeat the first p…" at bounding box center [628, 168] width 117 height 270
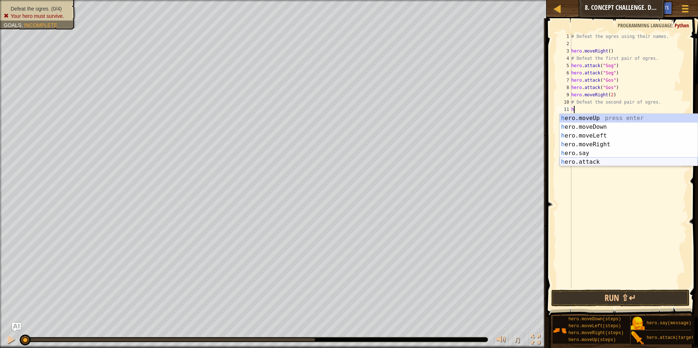
click at [581, 163] on div "h ero.moveUp press enter h ero.moveDown press enter h ero.moveLeft press enter …" at bounding box center [628, 149] width 138 height 70
type textarea "hero.attack("Enemy Name")"
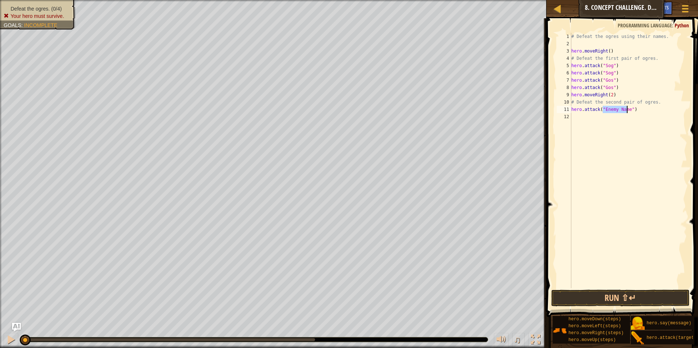
click at [574, 116] on div "# Defeat the ogres using their names. hero . moveRight ( ) # Defeat the first p…" at bounding box center [628, 168] width 117 height 270
click at [627, 111] on div "# Defeat the ogres using their names. hero . moveRight ( ) # Defeat the first p…" at bounding box center [628, 168] width 117 height 270
type textarea "hero.attack("Ergo")"
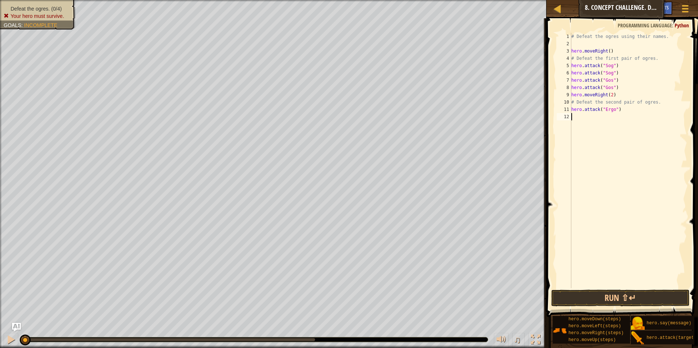
click at [578, 122] on div "# Defeat the ogres using their names. hero . moveRight ( ) # Defeat the first p…" at bounding box center [628, 168] width 117 height 270
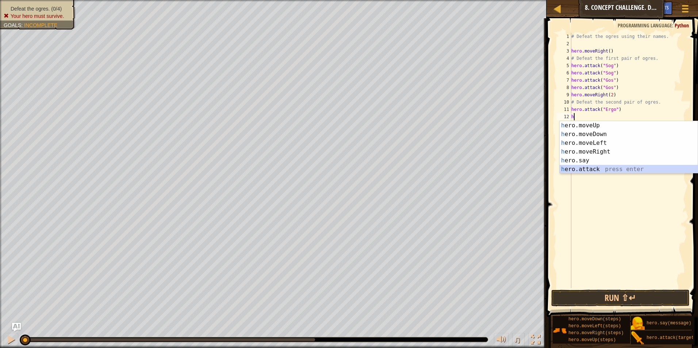
click at [586, 167] on div "h ero.moveUp press enter h ero.moveDown press enter h ero.moveLeft press enter …" at bounding box center [628, 156] width 138 height 70
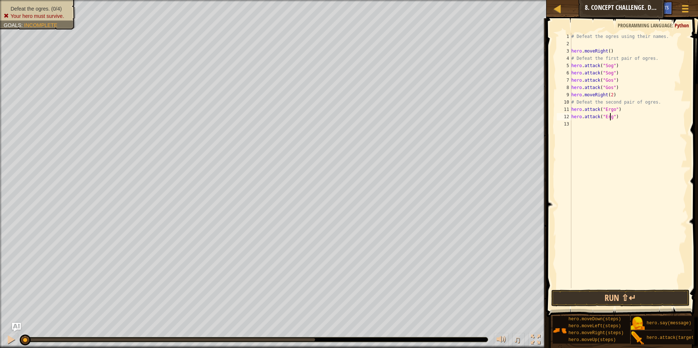
type textarea "hero.attack("Ergo")"
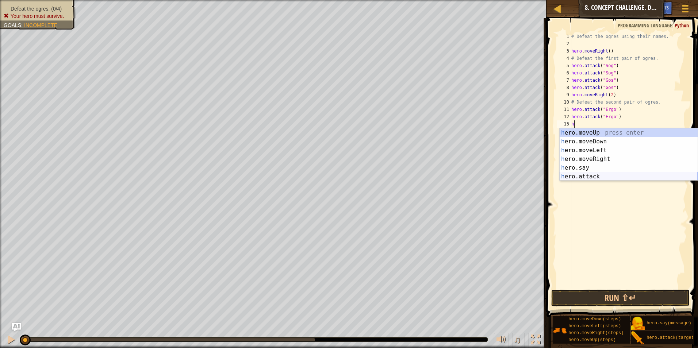
click at [591, 174] on div "h ero.moveUp press enter h ero.moveDown press enter h ero.moveLeft press enter …" at bounding box center [628, 163] width 138 height 70
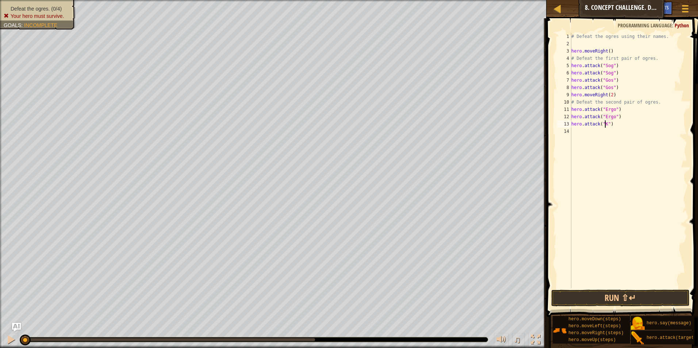
scroll to position [3, 3]
type textarea "hero.attack("Kro")"
click at [578, 133] on div "# Defeat the ogres using their names. hero . moveRight ( ) # Defeat the first p…" at bounding box center [628, 168] width 117 height 270
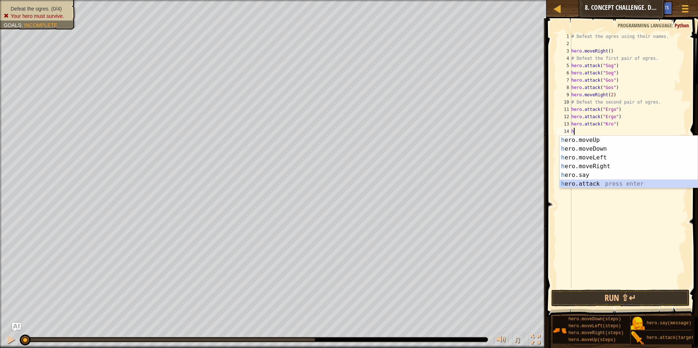
click at [581, 184] on div "h ero.moveUp press enter h ero.moveDown press enter h ero.moveLeft press enter …" at bounding box center [628, 171] width 138 height 70
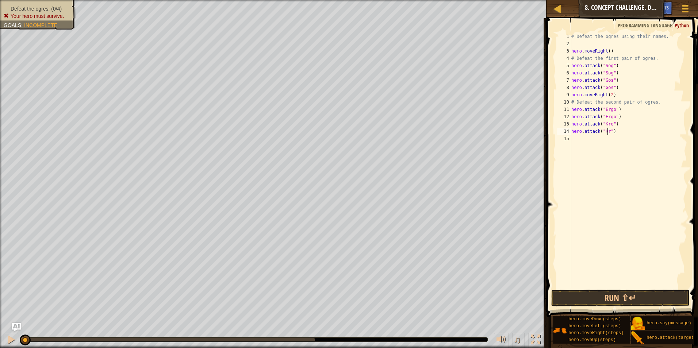
scroll to position [3, 3]
type textarea "hero.attack("Kro")"
click at [643, 301] on button "Run ⇧↵" at bounding box center [620, 298] width 139 height 17
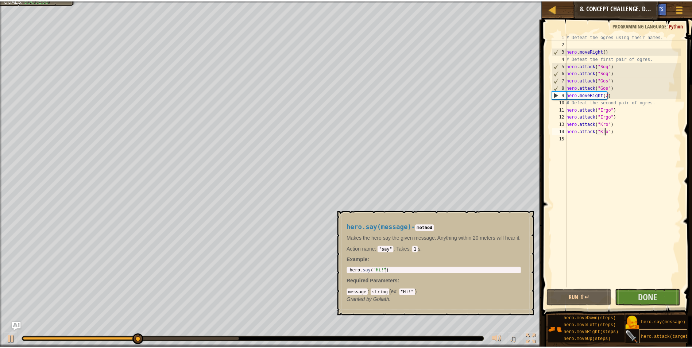
scroll to position [5, 0]
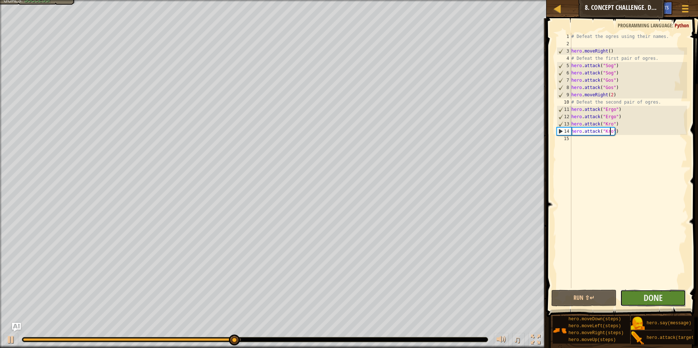
click at [635, 301] on button "Done" at bounding box center [653, 298] width 66 height 17
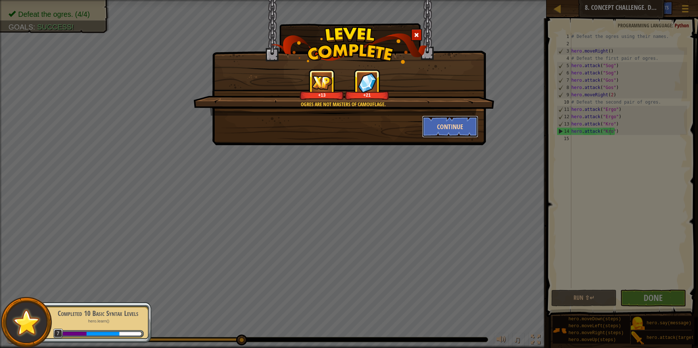
click at [427, 123] on button "Continue" at bounding box center [450, 127] width 57 height 22
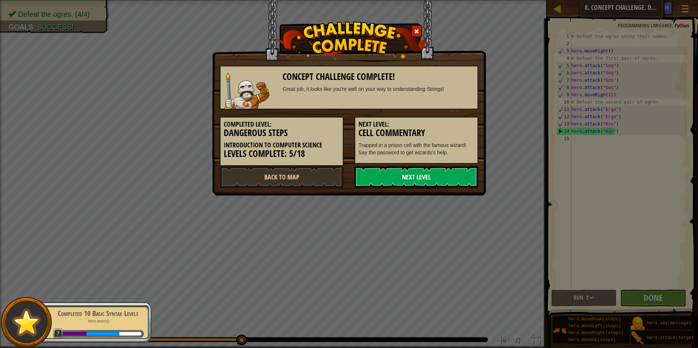
click at [425, 176] on link "Next Level" at bounding box center [416, 177] width 124 height 22
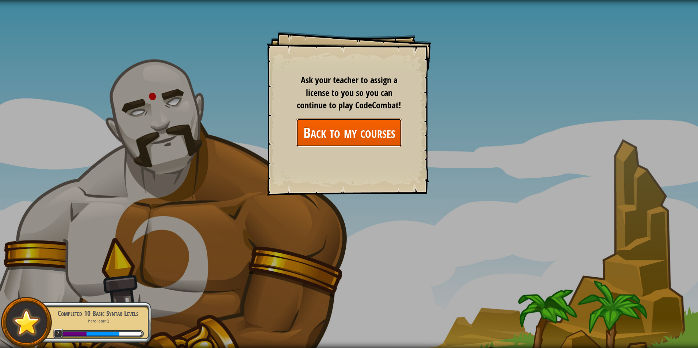
click at [323, 131] on link "Back to my courses" at bounding box center [349, 133] width 106 height 28
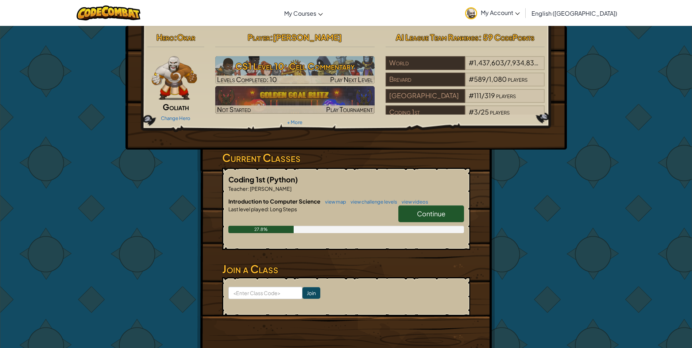
scroll to position [36, 0]
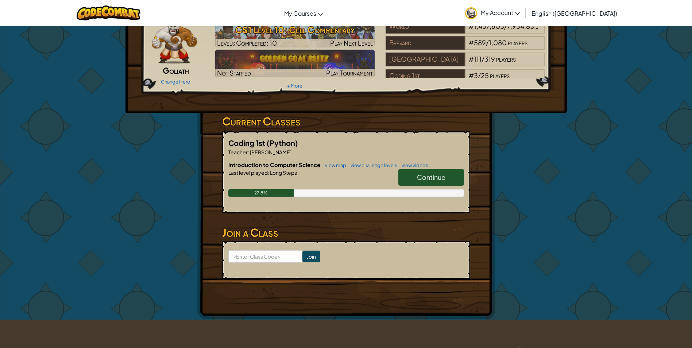
click at [416, 173] on link "Continue" at bounding box center [431, 177] width 66 height 17
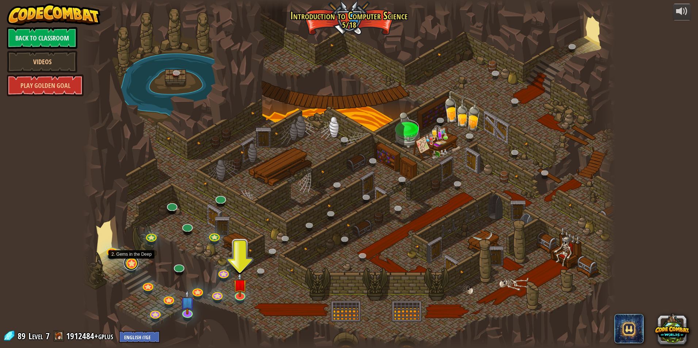
click at [131, 265] on link at bounding box center [131, 263] width 15 height 15
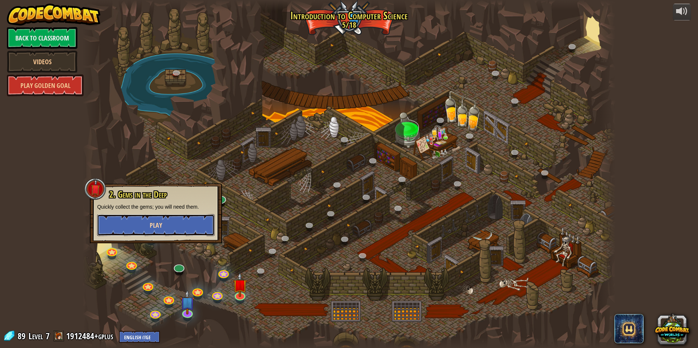
click at [162, 234] on button "Play" at bounding box center [156, 225] width 118 height 22
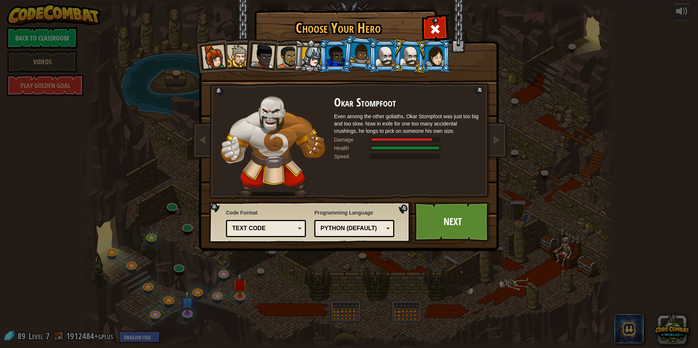
click at [380, 226] on div "Python (Default)" at bounding box center [351, 228] width 63 height 8
click at [437, 215] on link "Next" at bounding box center [452, 222] width 76 height 40
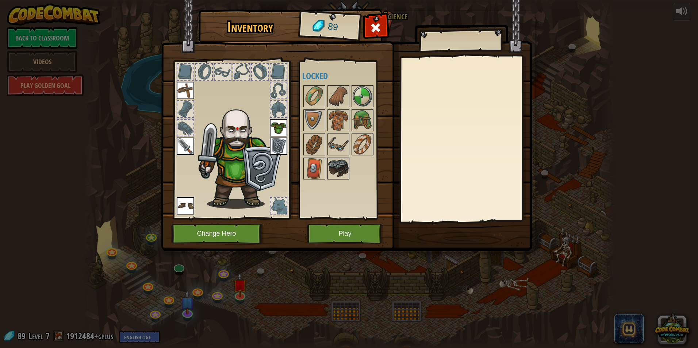
click at [340, 168] on img at bounding box center [338, 168] width 20 height 20
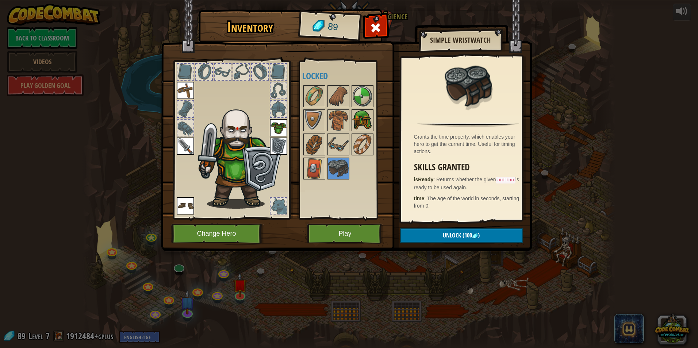
click at [365, 120] on img at bounding box center [362, 120] width 20 height 20
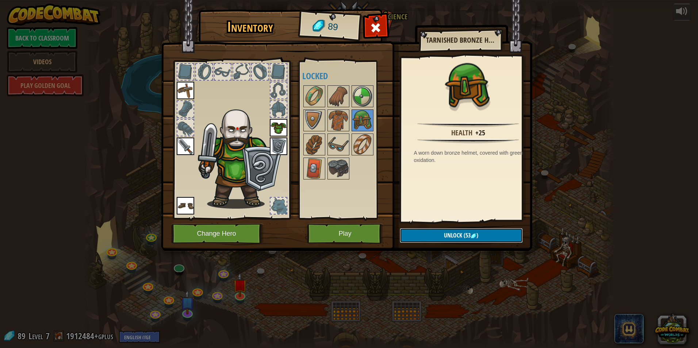
click at [427, 232] on button "Unlock (53 )" at bounding box center [461, 235] width 123 height 15
click at [431, 236] on button "Confirm" at bounding box center [461, 235] width 123 height 15
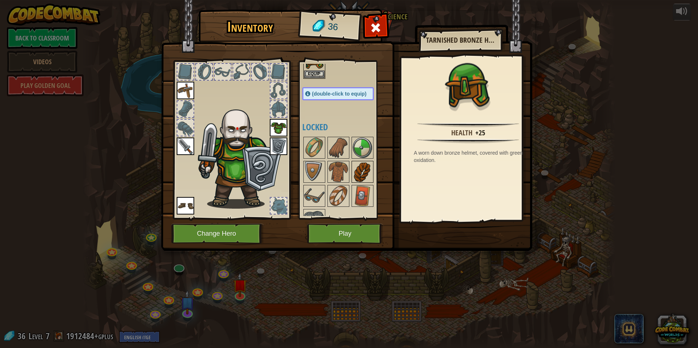
scroll to position [53, 0]
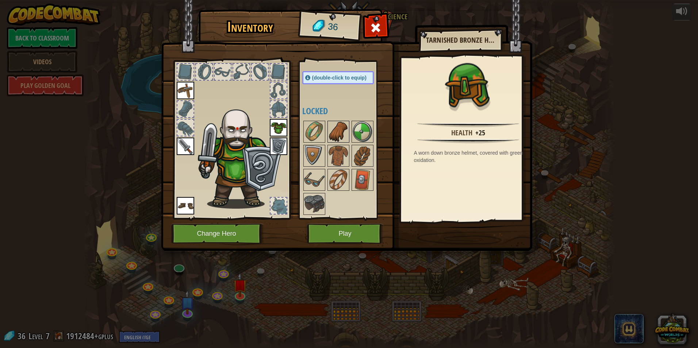
click at [332, 128] on img at bounding box center [338, 132] width 20 height 20
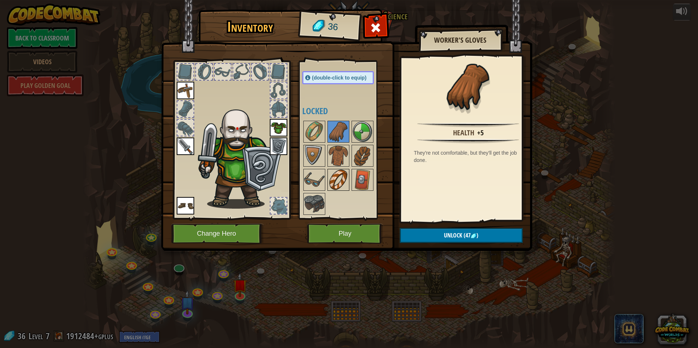
click at [327, 186] on div at bounding box center [338, 180] width 22 height 22
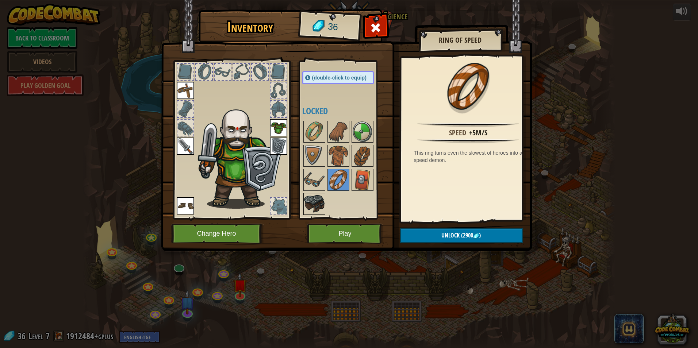
click at [317, 200] on img at bounding box center [314, 204] width 20 height 20
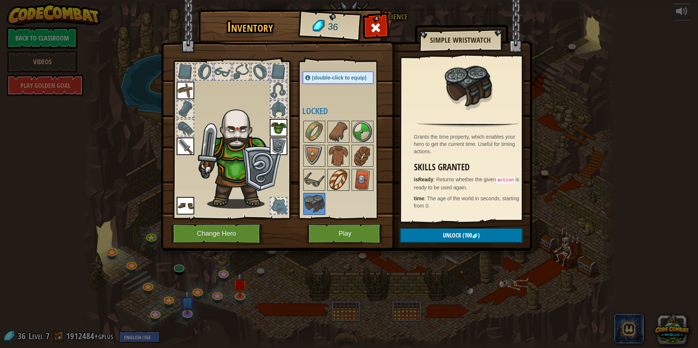
click at [335, 177] on img at bounding box center [338, 180] width 20 height 20
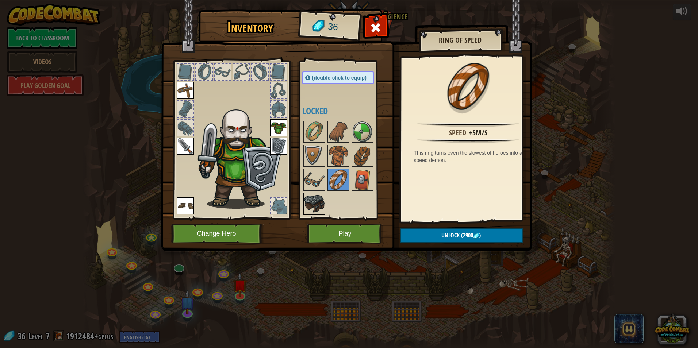
click at [317, 202] on img at bounding box center [314, 204] width 20 height 20
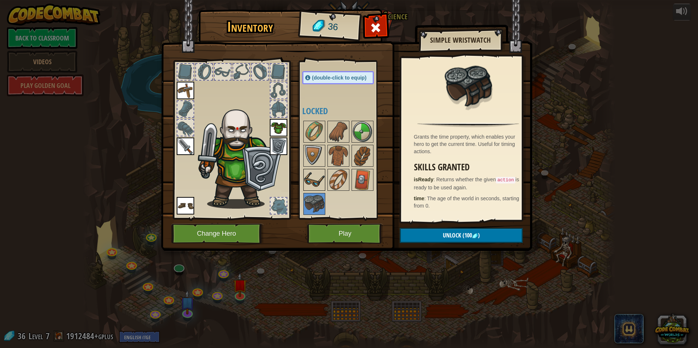
click at [307, 182] on img at bounding box center [314, 180] width 20 height 20
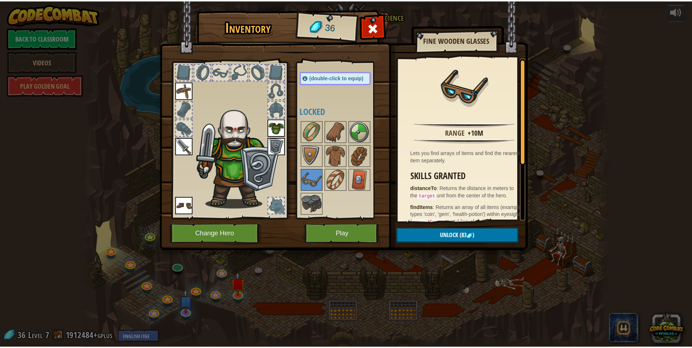
scroll to position [0, 0]
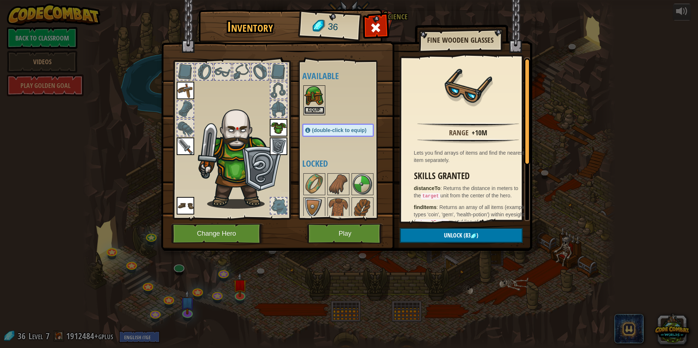
click at [314, 109] on button "Equip" at bounding box center [314, 111] width 20 height 8
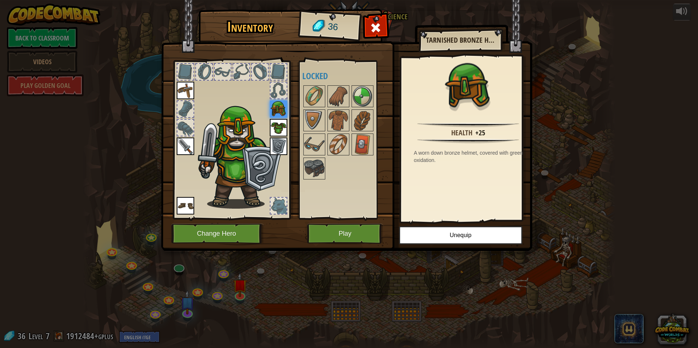
click at [282, 208] on div at bounding box center [278, 206] width 16 height 16
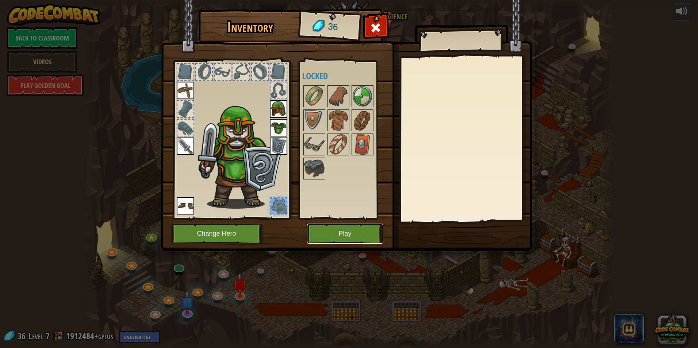
click at [342, 229] on button "Play" at bounding box center [345, 234] width 76 height 20
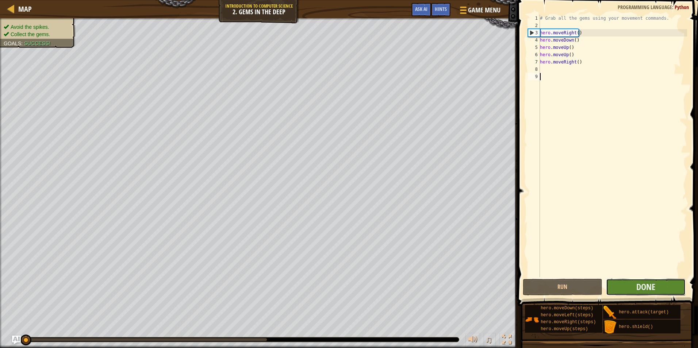
click at [624, 290] on button "Done" at bounding box center [646, 287] width 80 height 17
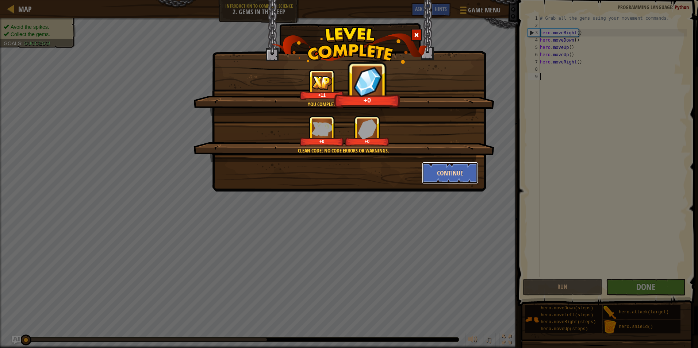
click at [439, 173] on button "Continue" at bounding box center [450, 173] width 57 height 22
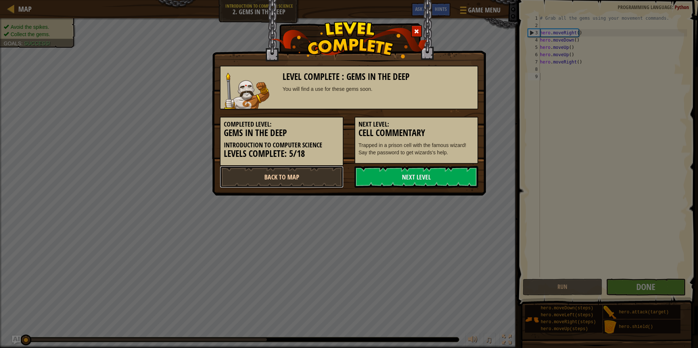
click at [316, 177] on link "Back to Map" at bounding box center [282, 177] width 124 height 22
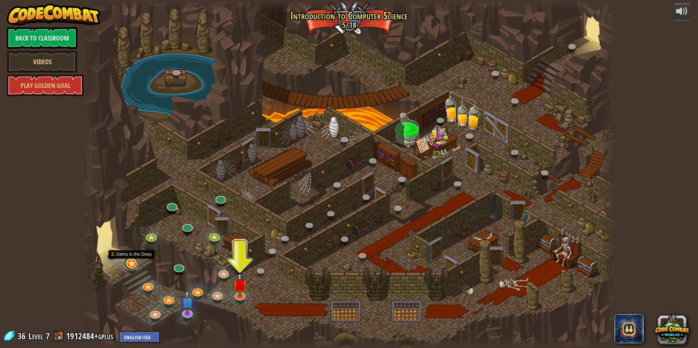
click at [135, 261] on link at bounding box center [131, 263] width 15 height 15
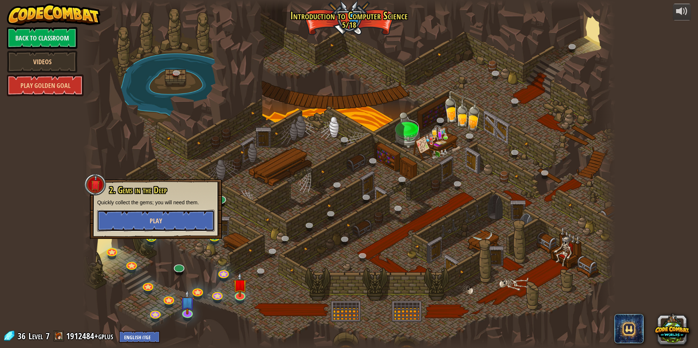
click at [165, 223] on button "Play" at bounding box center [156, 221] width 118 height 22
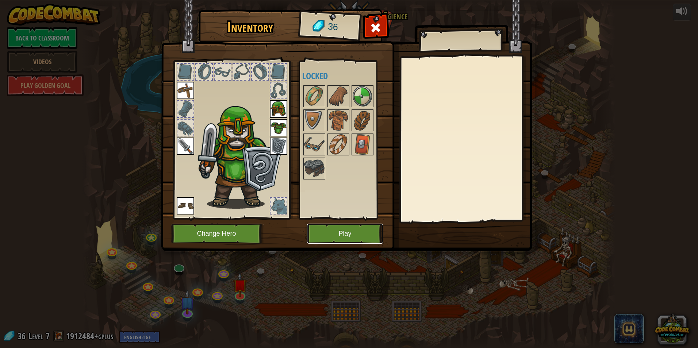
click at [352, 239] on button "Play" at bounding box center [345, 234] width 76 height 20
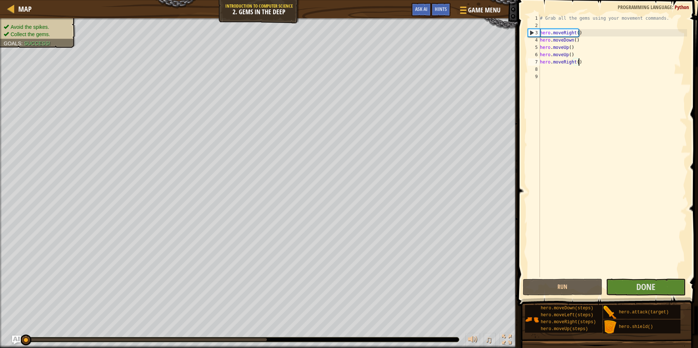
click at [579, 61] on div "# Grab all the gems using your movement commands. hero . moveRight ( ) hero . m…" at bounding box center [612, 153] width 149 height 277
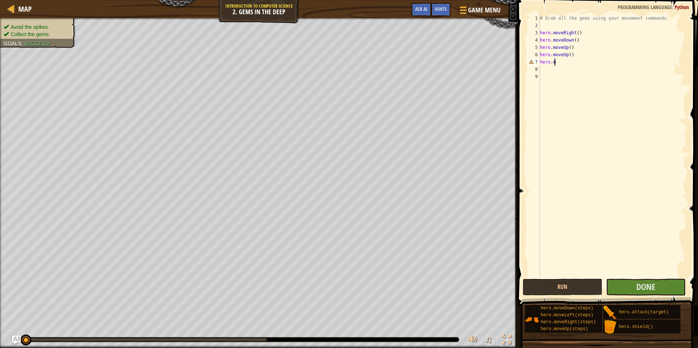
type textarea "h"
click at [558, 170] on div "# Grab all the gems using your movement commands. hero . moveRight ( ) hero . m…" at bounding box center [612, 153] width 149 height 277
click at [639, 285] on span "Done" at bounding box center [645, 287] width 19 height 12
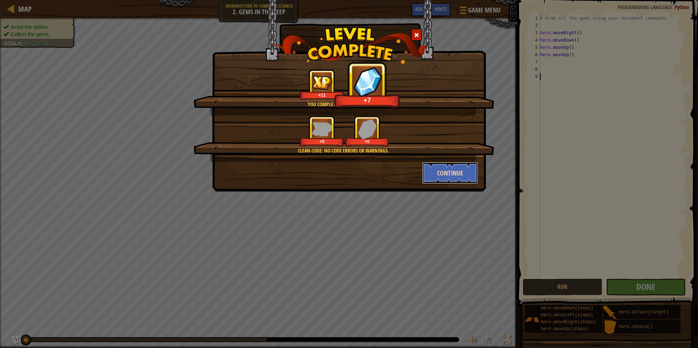
click at [454, 165] on button "Continue" at bounding box center [450, 173] width 57 height 22
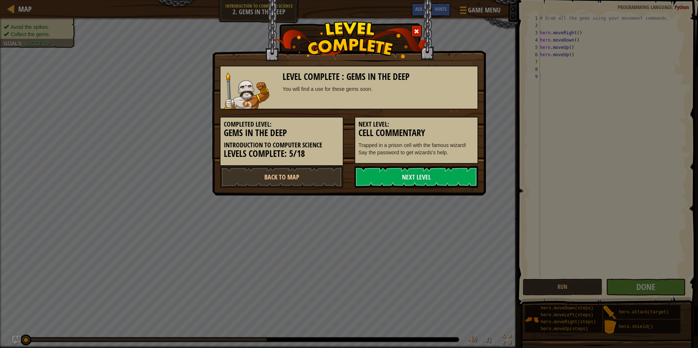
click at [431, 189] on div "Level Complete : Gems in the Deep You will find a use for these gems soon. Comp…" at bounding box center [349, 98] width 274 height 196
click at [425, 167] on link "Next Level" at bounding box center [416, 177] width 124 height 22
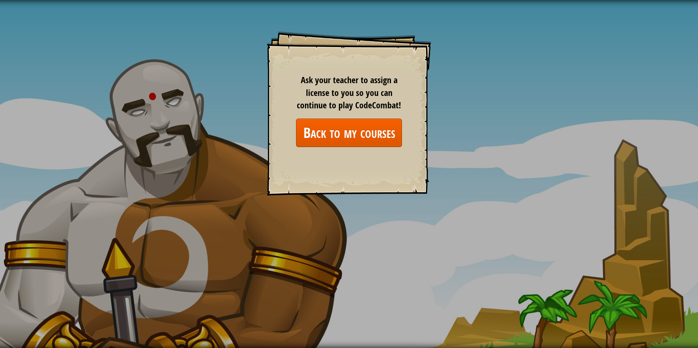
drag, startPoint x: 332, startPoint y: 118, endPoint x: 331, endPoint y: 127, distance: 8.9
click at [332, 118] on div "Ask your teacher to assign a license to you so you can continue to play CodeCom…" at bounding box center [349, 110] width 106 height 73
click at [330, 134] on link "Back to my courses" at bounding box center [349, 133] width 106 height 28
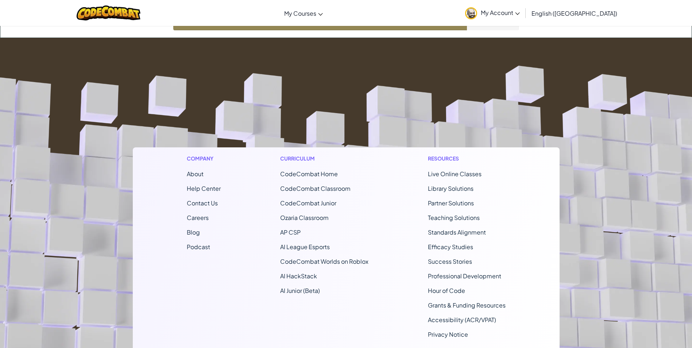
scroll to position [122, 0]
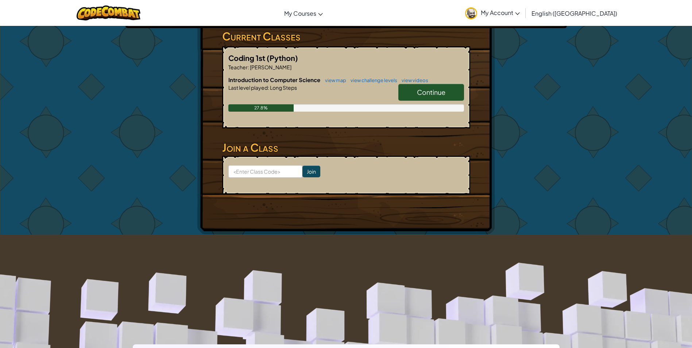
click at [432, 85] on link "Continue" at bounding box center [431, 92] width 66 height 17
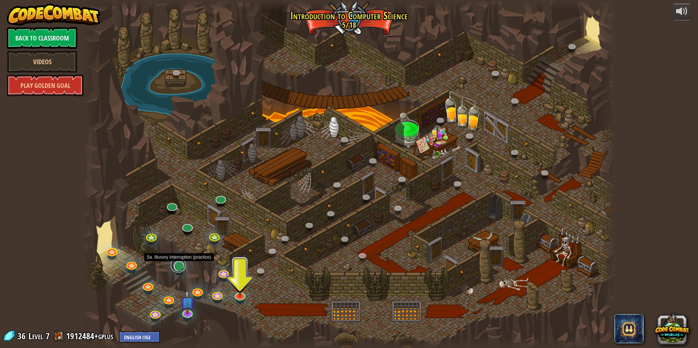
click at [178, 270] on link at bounding box center [178, 265] width 15 height 15
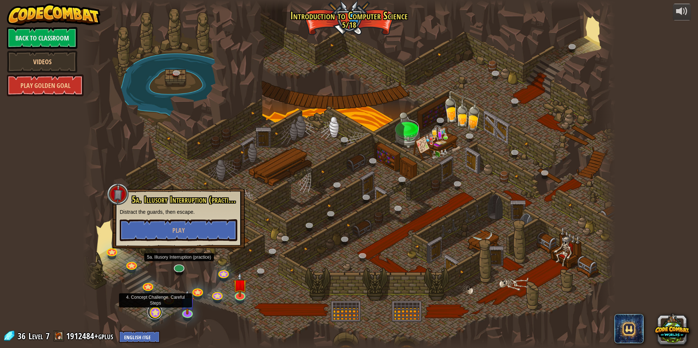
click at [156, 310] on link at bounding box center [154, 312] width 15 height 15
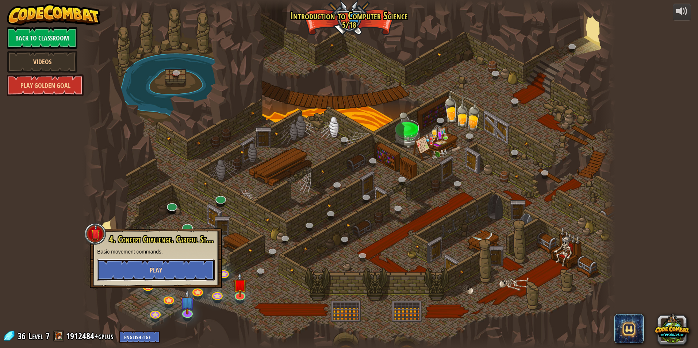
click at [156, 265] on button "Play" at bounding box center [156, 270] width 118 height 22
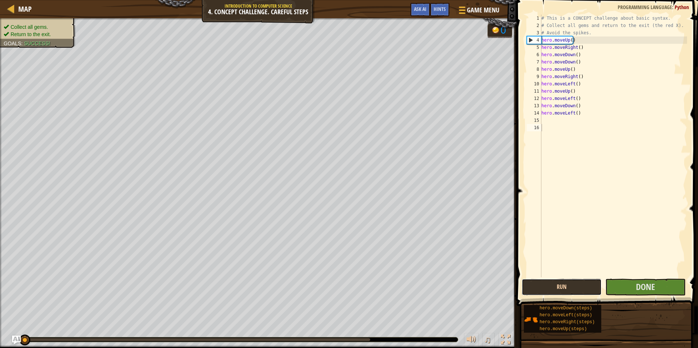
click at [575, 289] on button "Run" at bounding box center [561, 287] width 80 height 17
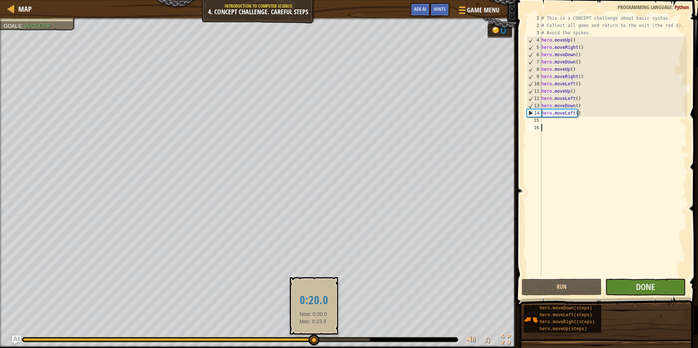
drag, startPoint x: 177, startPoint y: 339, endPoint x: 313, endPoint y: 344, distance: 136.6
click at [313, 344] on div at bounding box center [313, 340] width 11 height 11
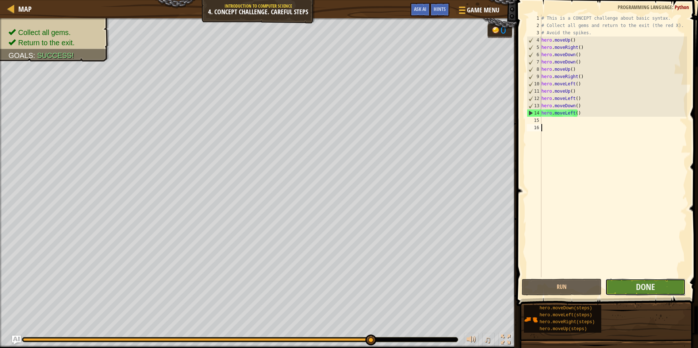
click at [664, 286] on button "Done" at bounding box center [645, 287] width 80 height 17
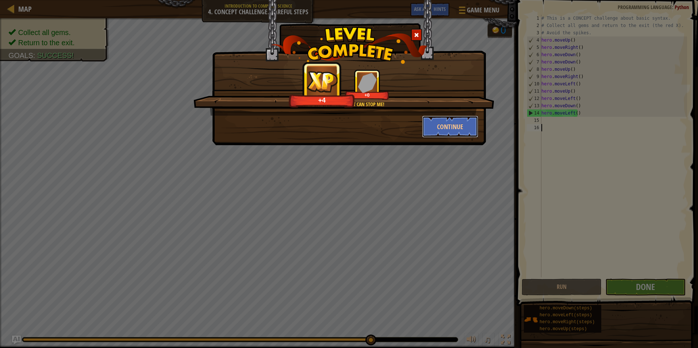
drag, startPoint x: 436, startPoint y: 126, endPoint x: 285, endPoint y: 254, distance: 197.8
click at [438, 127] on button "Continue" at bounding box center [450, 127] width 57 height 22
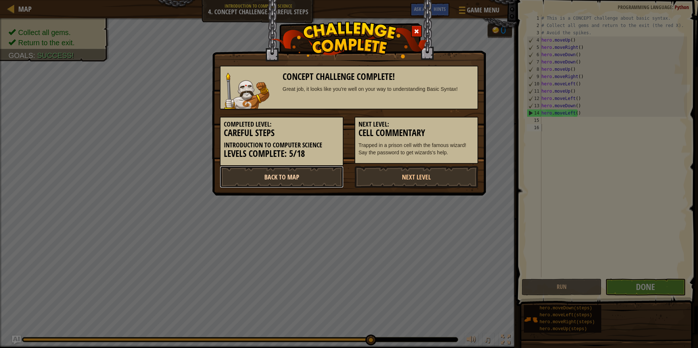
click at [303, 178] on link "Back to Map" at bounding box center [282, 177] width 124 height 22
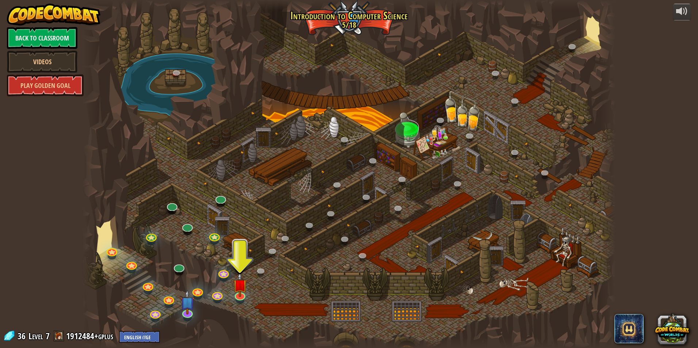
click at [37, 338] on span "Level" at bounding box center [35, 336] width 15 height 12
drag, startPoint x: 51, startPoint y: 86, endPoint x: 61, endPoint y: 168, distance: 82.2
click at [61, 168] on div "powered by Back to Classroom Videos Play Golden Goal 25. Kithgard Gates (Locked…" at bounding box center [349, 174] width 698 height 348
click at [224, 273] on link at bounding box center [223, 271] width 15 height 15
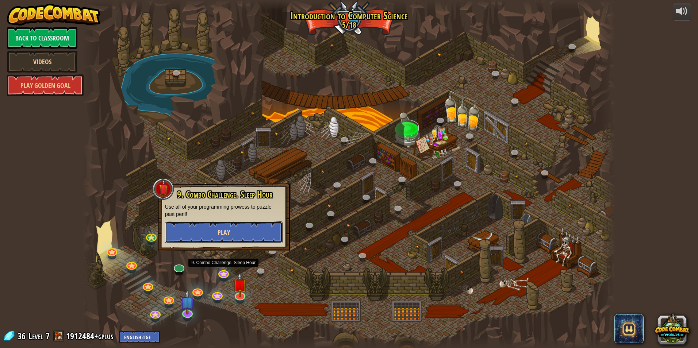
click at [236, 241] on button "Play" at bounding box center [224, 233] width 118 height 22
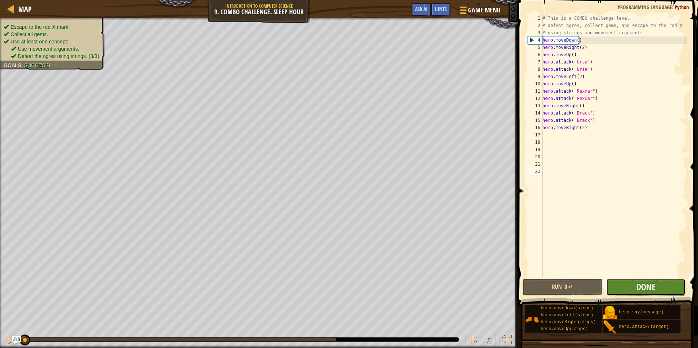
click at [629, 285] on button "Done" at bounding box center [646, 287] width 80 height 17
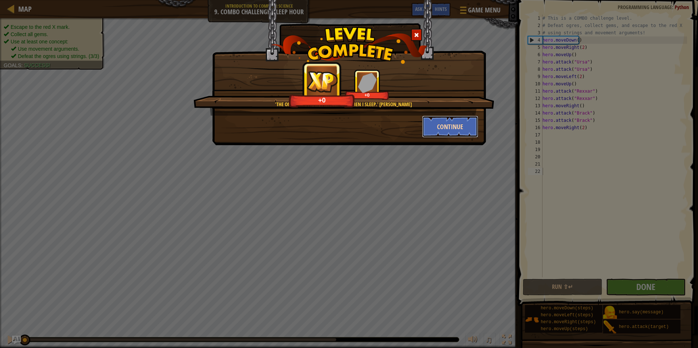
click at [457, 128] on button "Continue" at bounding box center [450, 127] width 57 height 22
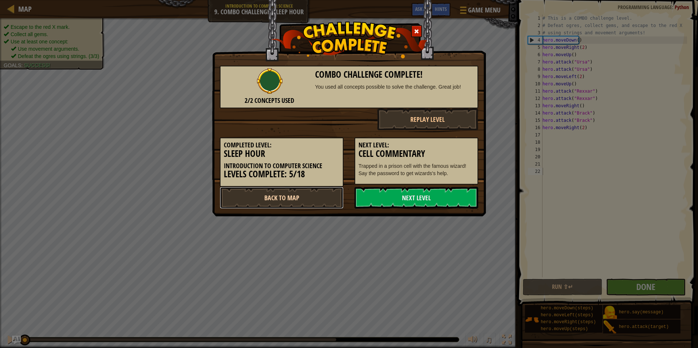
click at [271, 199] on link "Back to Map" at bounding box center [282, 198] width 124 height 22
